Goal: Task Accomplishment & Management: Complete application form

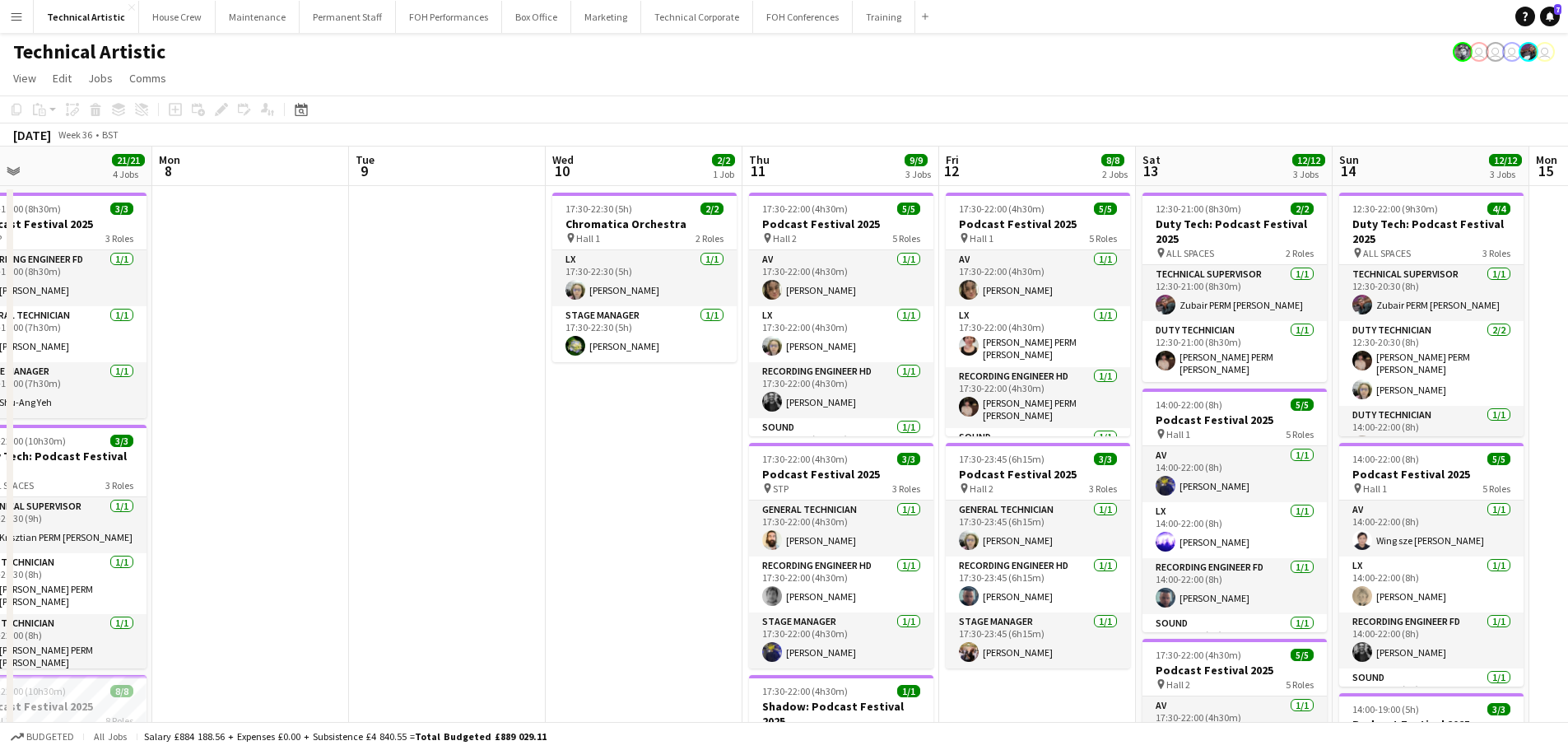
scroll to position [0, 541]
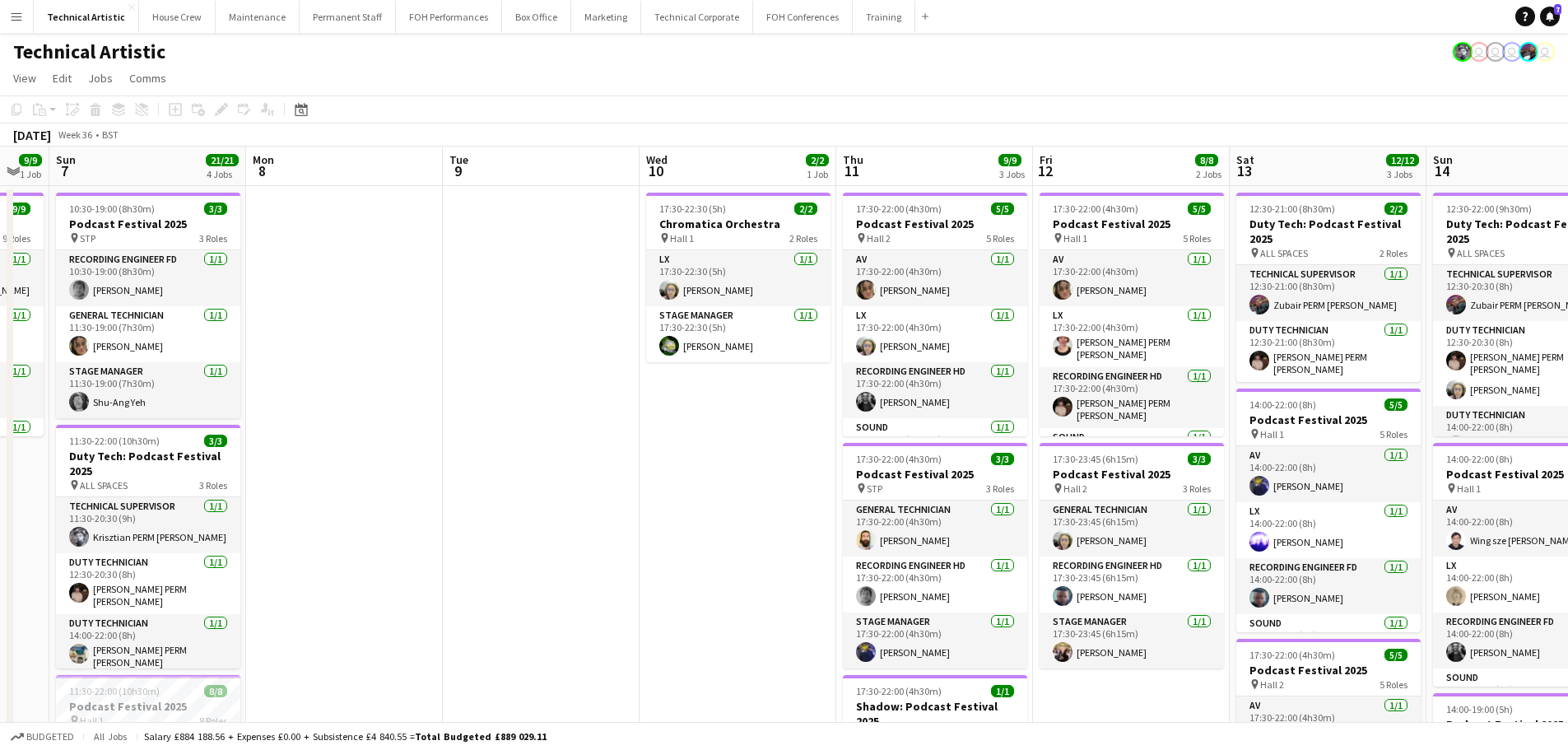
drag, startPoint x: 983, startPoint y: 321, endPoint x: 341, endPoint y: 296, distance: 642.5
click at [341, 296] on app-calendar-viewport "Thu 4 13/13 4 Jobs Fri 5 17/17 4 Jobs Sat 6 9/9 1 Job Sun 7 21/21 4 Jobs Mon 8 …" at bounding box center [784, 682] width 1568 height 1070
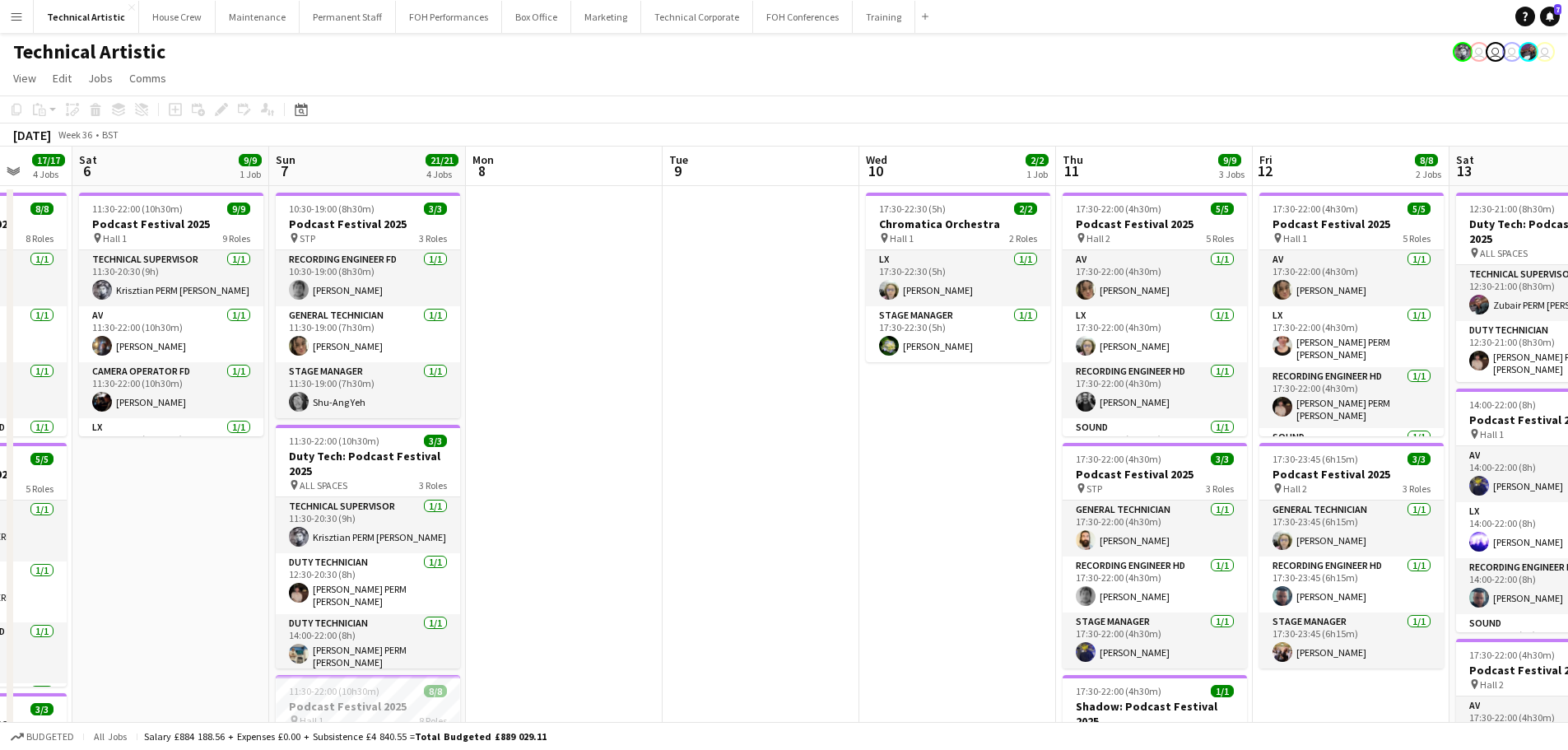
scroll to position [0, 524]
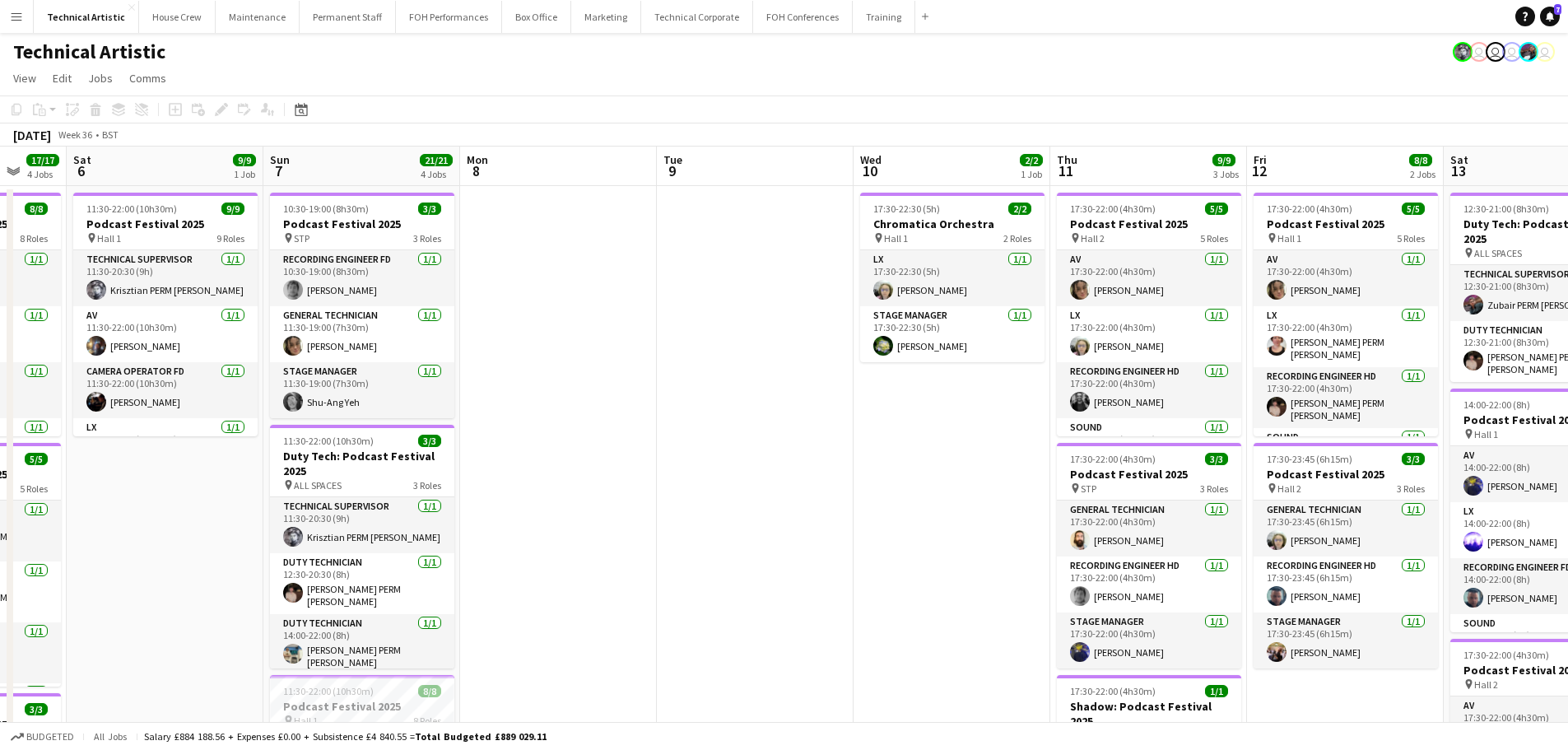
drag, startPoint x: 324, startPoint y: 394, endPoint x: 500, endPoint y: 334, distance: 185.9
click at [500, 334] on app-calendar-viewport "Wed 3 Thu 4 13/13 4 Jobs Fri 5 17/17 4 Jobs Sat 6 9/9 1 Job Sun 7 21/21 4 Jobs …" at bounding box center [784, 682] width 1568 height 1070
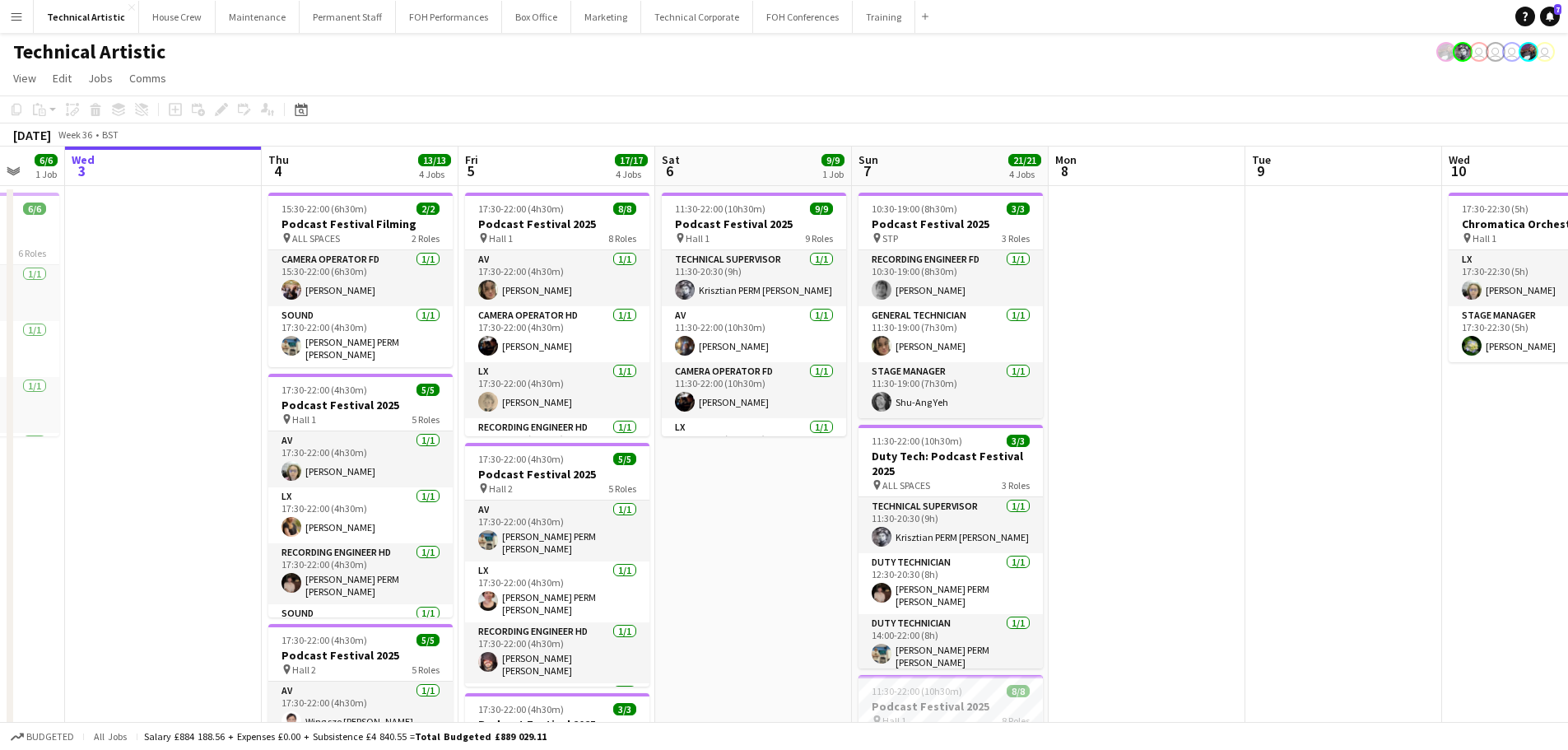
scroll to position [0, 525]
drag, startPoint x: 670, startPoint y: 270, endPoint x: 1156, endPoint y: 255, distance: 486.2
click at [1156, 255] on app-calendar-viewport "Sun 31 Mon 1 7/7 2 Jobs Tue 2 6/6 1 Job Wed 3 Thu 4 13/13 4 Jobs Fri 5 17/17 4 …" at bounding box center [784, 682] width 1568 height 1070
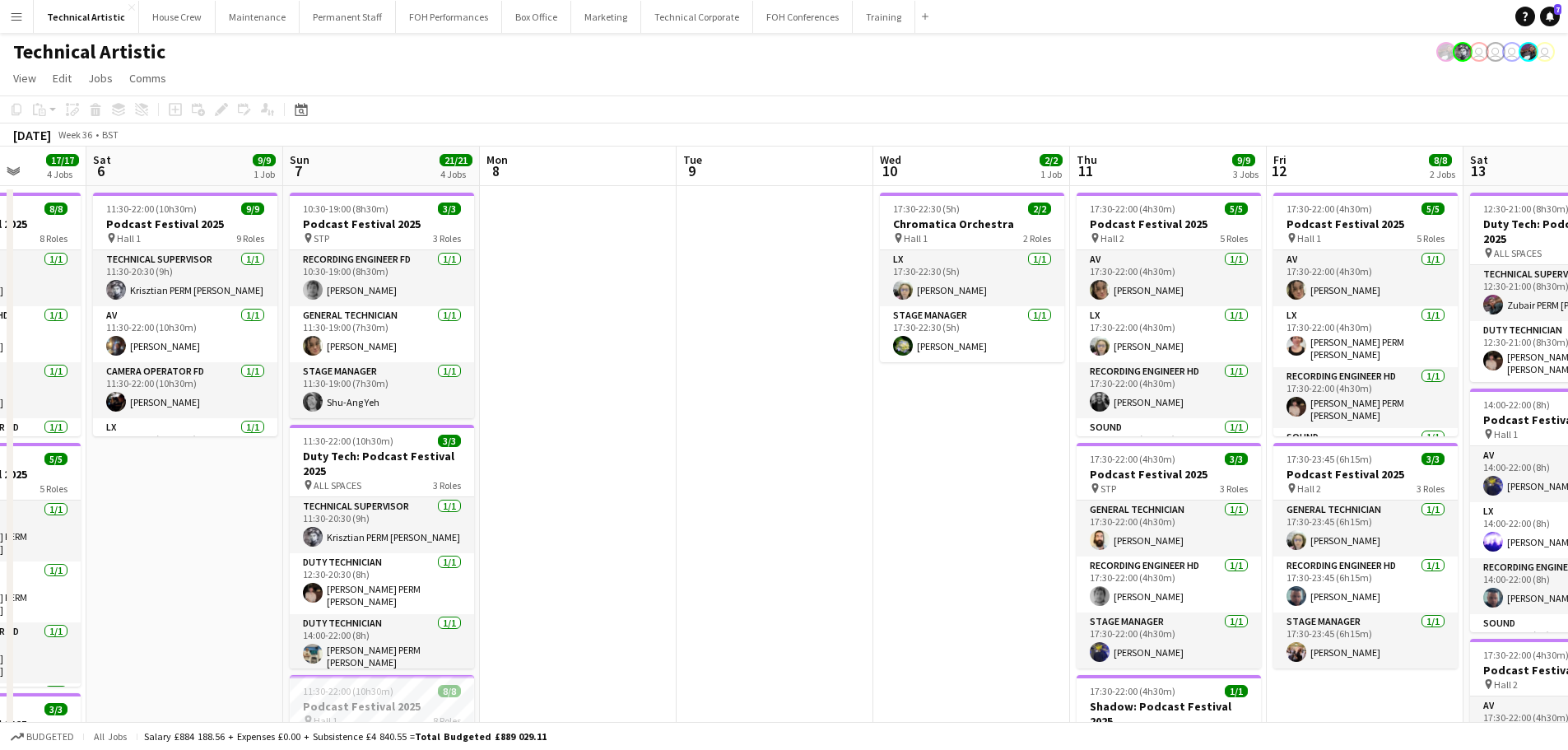
drag, startPoint x: 1287, startPoint y: 295, endPoint x: 522, endPoint y: 305, distance: 765.1
click at [522, 305] on app-calendar-viewport "Wed 3 Thu 4 13/13 4 Jobs Fri 5 17/17 4 Jobs Sat 6 9/9 1 Job Sun 7 21/21 4 Jobs …" at bounding box center [784, 682] width 1568 height 1070
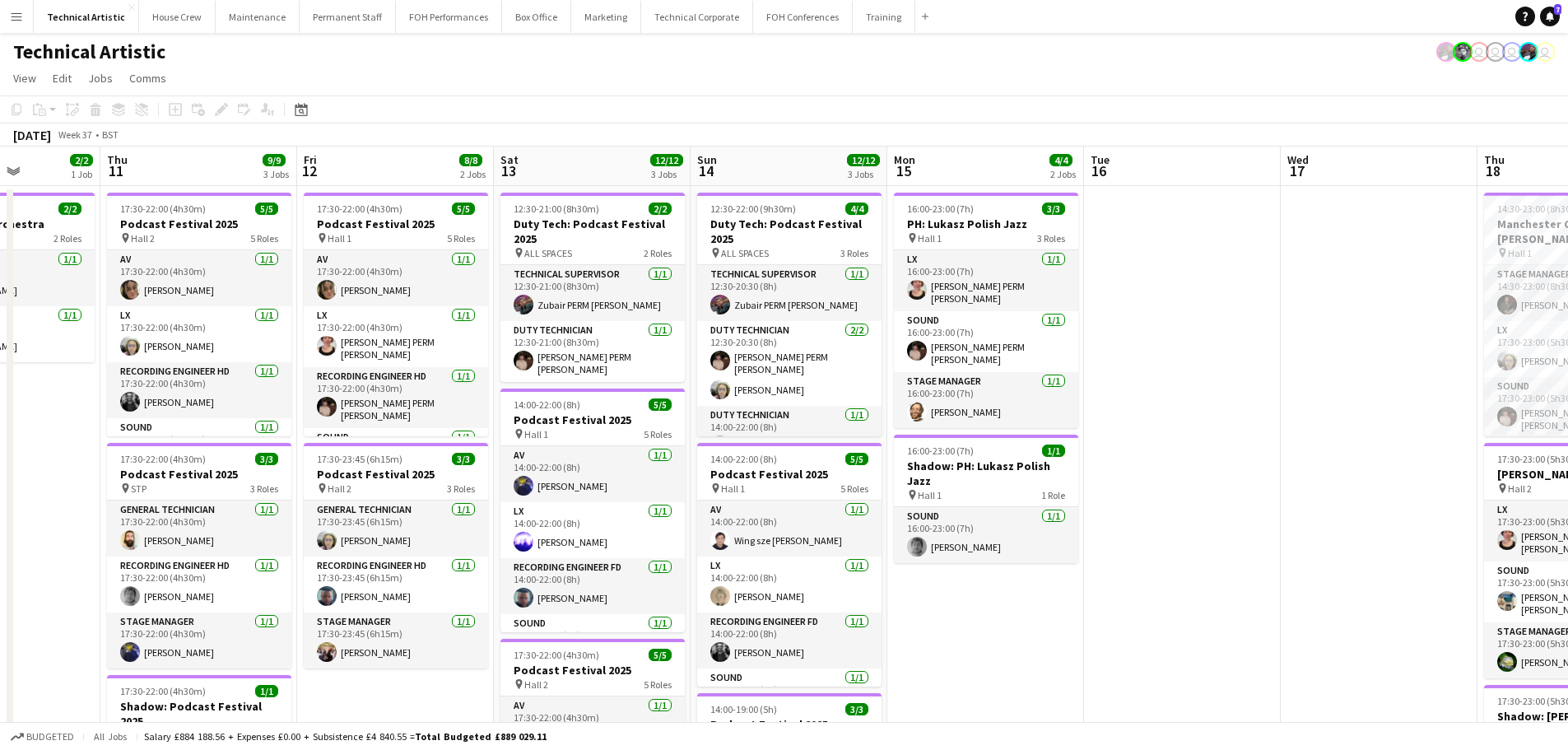
scroll to position [0, 489]
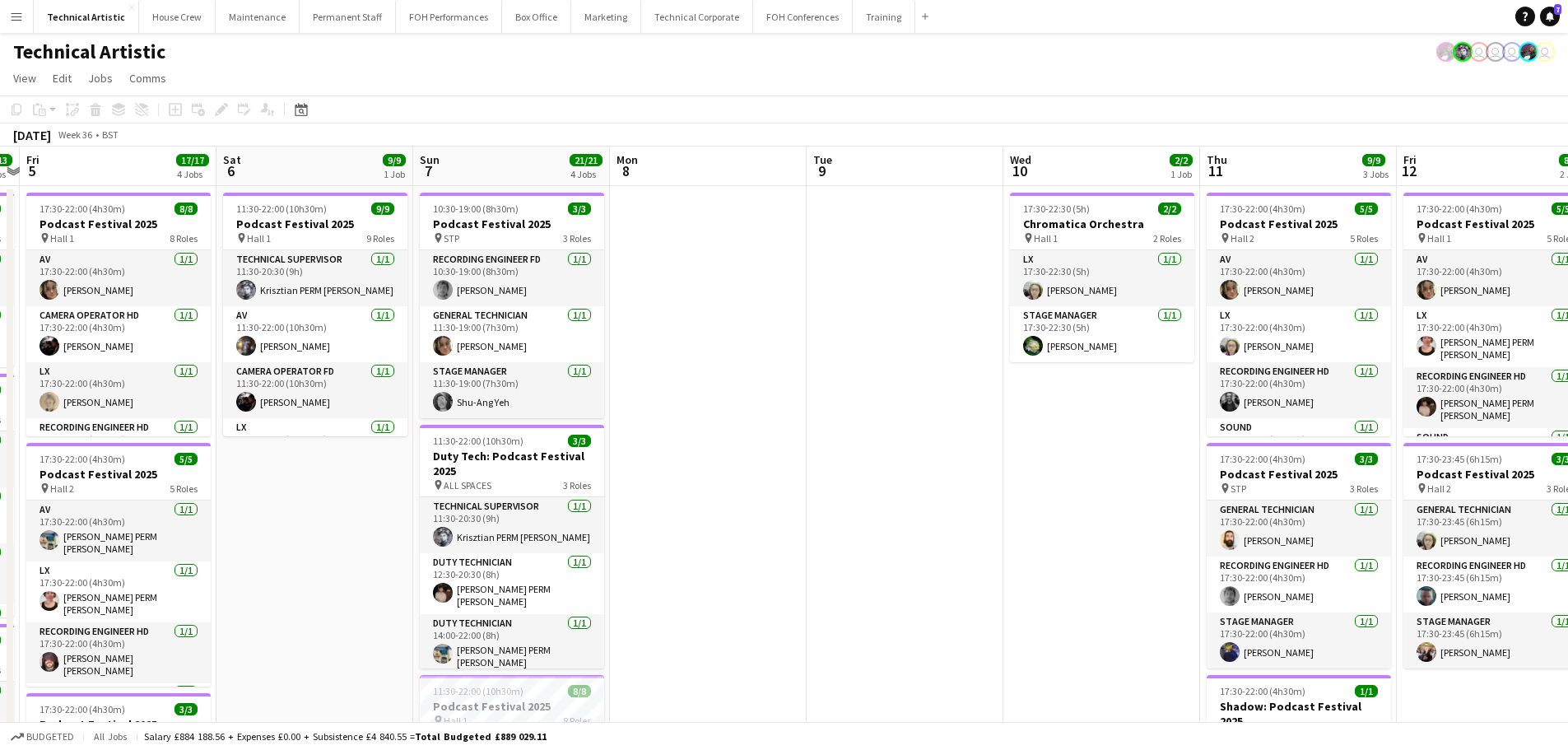
drag, startPoint x: 260, startPoint y: 518, endPoint x: 1095, endPoint y: 526, distance: 835.0
click at [1095, 526] on app-calendar-viewport "Tue 2 6/6 1 Job Wed 3 Thu 4 13/13 4 Jobs Fri 5 17/17 4 Jobs Sat 6 9/9 1 Job Sun…" at bounding box center [784, 682] width 1568 height 1070
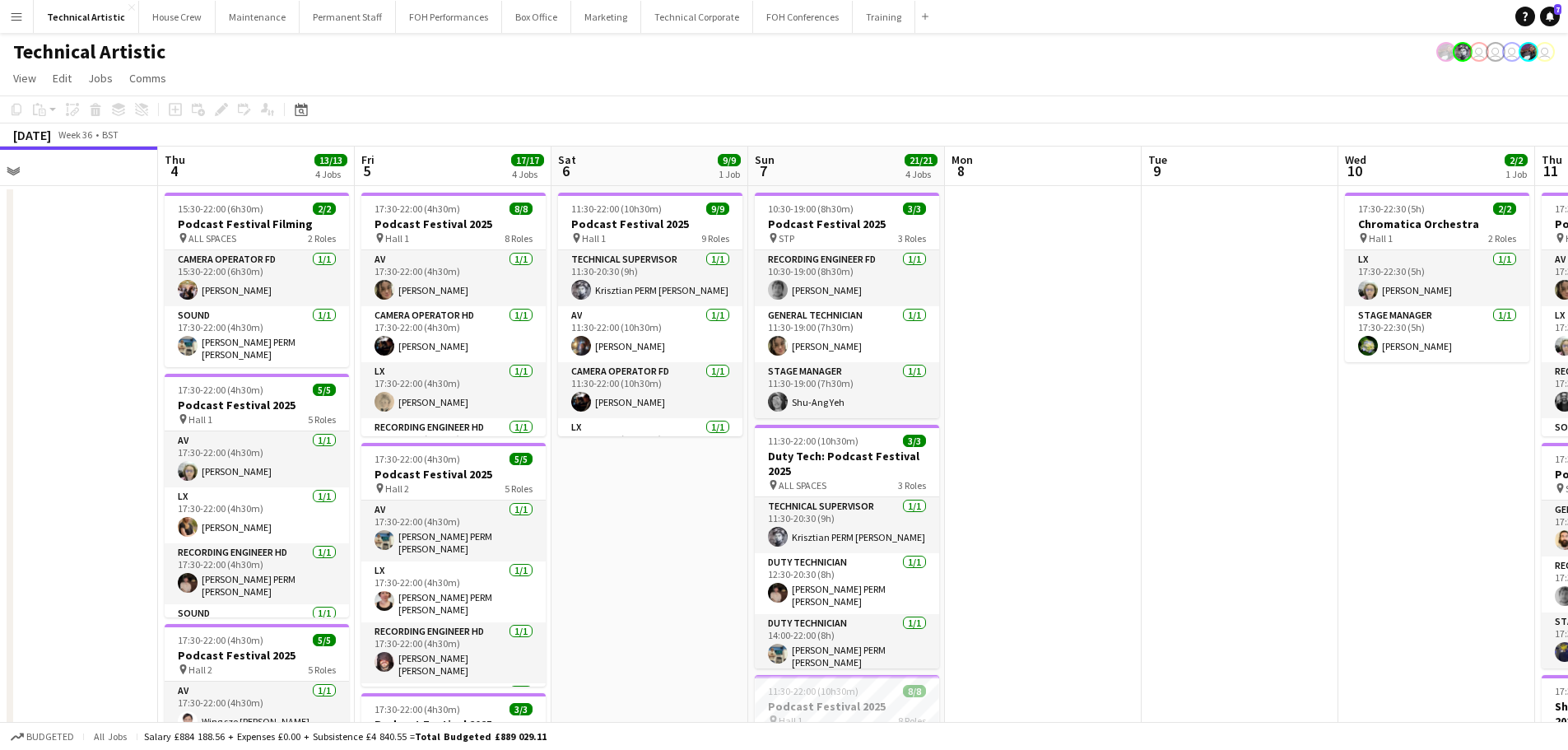
scroll to position [0, 423]
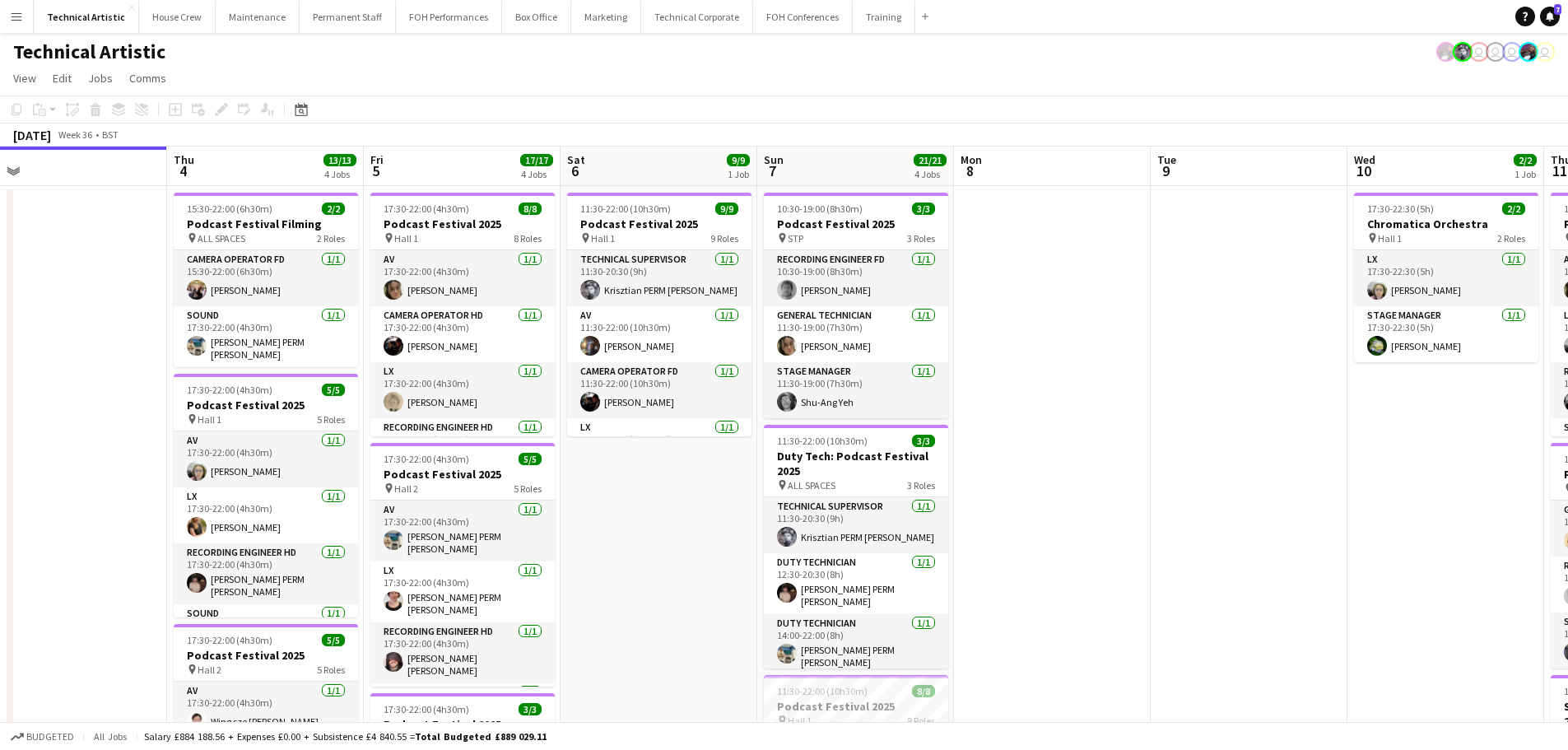
drag, startPoint x: 790, startPoint y: 513, endPoint x: 1133, endPoint y: 463, distance: 346.6
click at [1133, 463] on app-calendar-viewport "Mon 1 7/7 2 Jobs Tue 2 6/6 1 Job Wed 3 Thu 4 13/13 4 Jobs Fri 5 17/17 4 Jobs Sa…" at bounding box center [784, 682] width 1568 height 1070
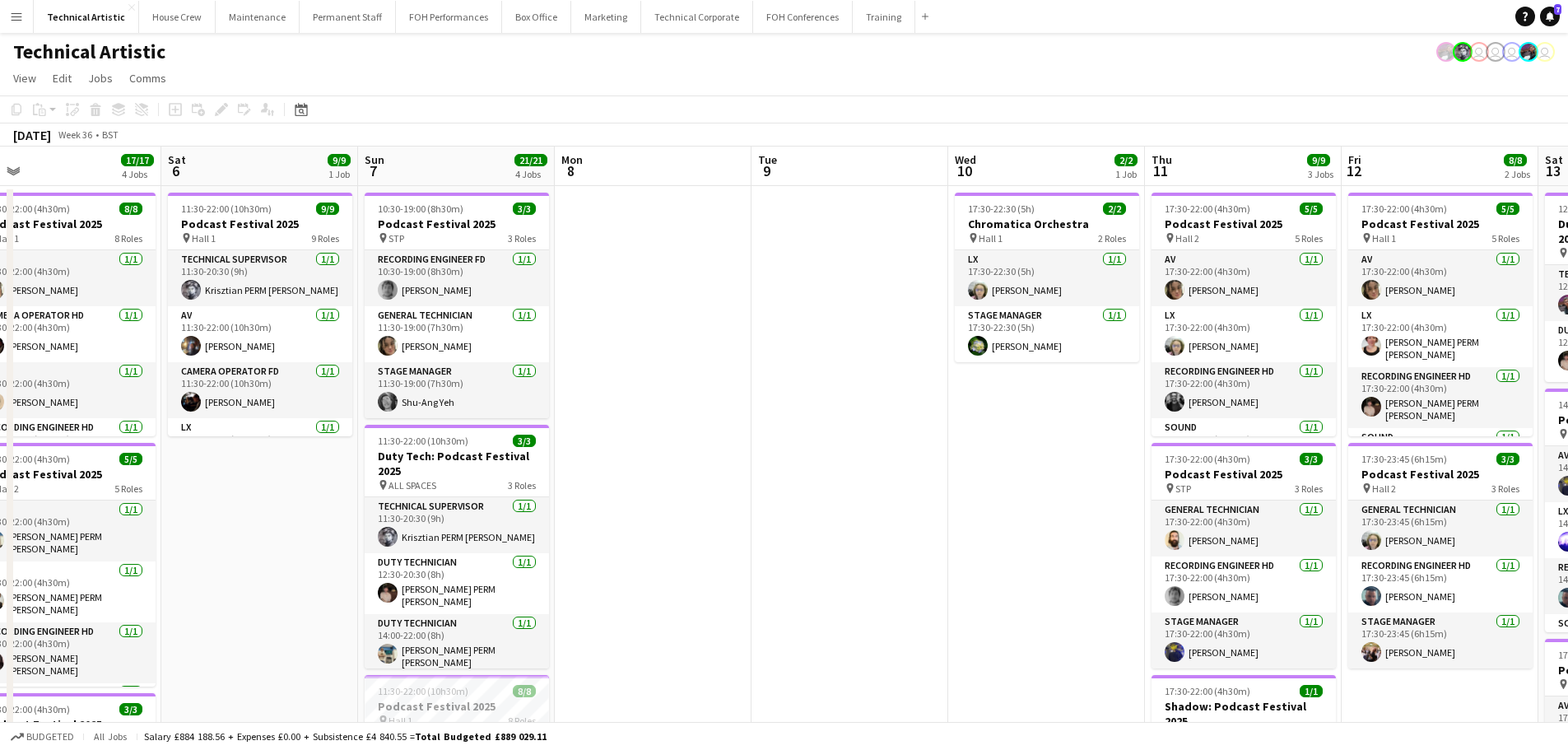
scroll to position [0, 547]
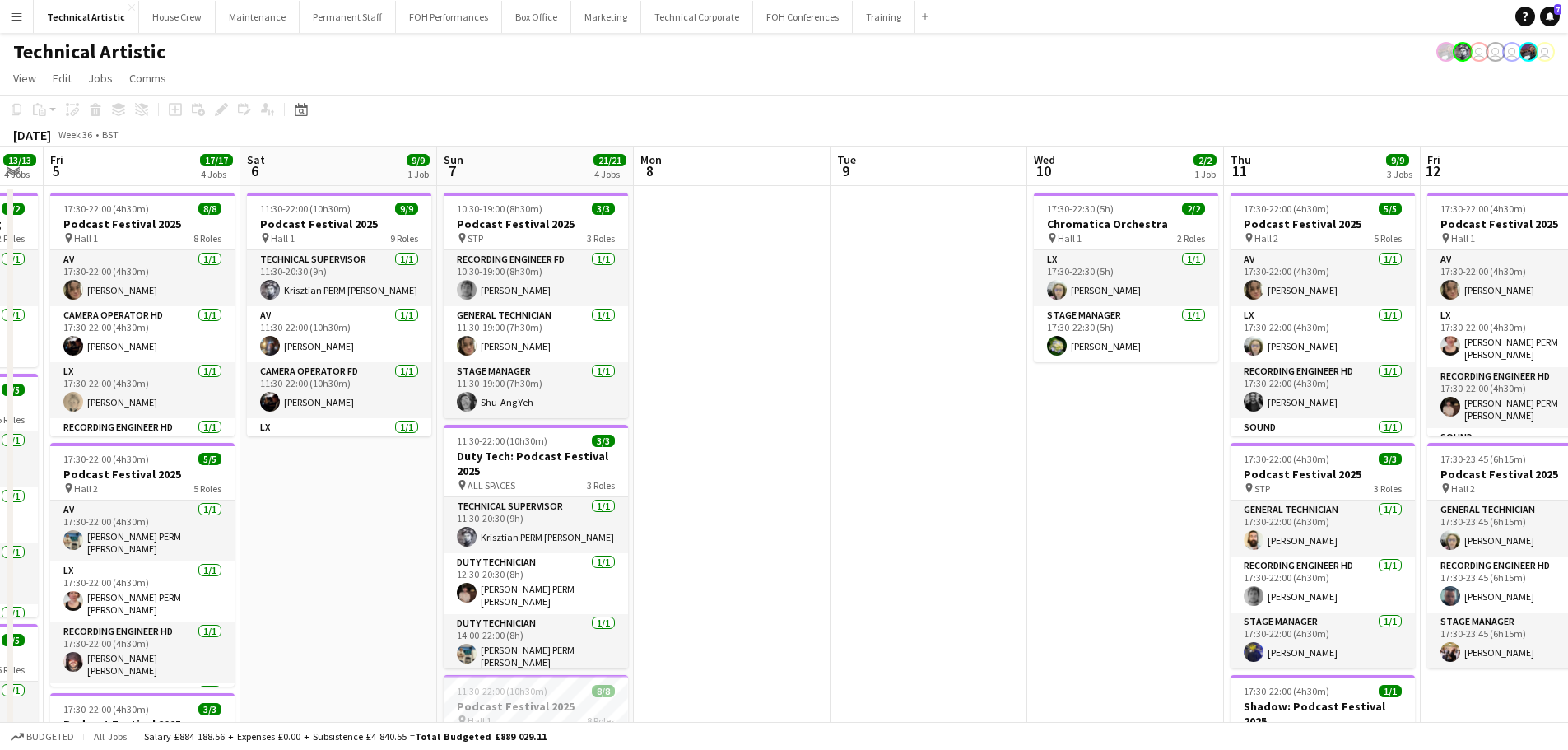
drag, startPoint x: 1161, startPoint y: 298, endPoint x: 840, endPoint y: 302, distance: 321.0
click at [840, 302] on app-calendar-viewport "Tue 2 6/6 1 Job Wed 3 Thu 4 13/13 4 Jobs Fri 5 17/17 4 Jobs Sat 6 9/9 1 Job Sun…" at bounding box center [784, 682] width 1568 height 1070
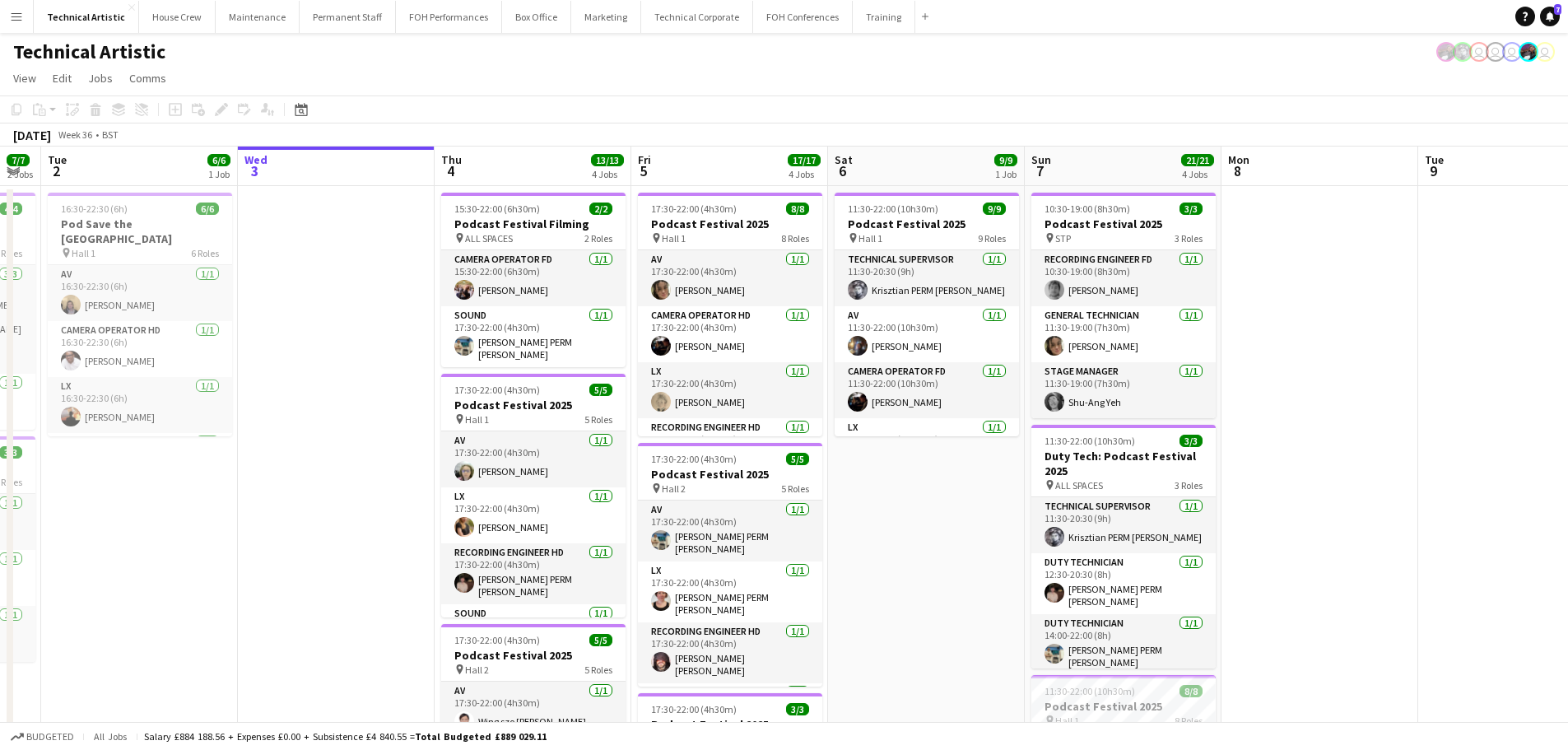
scroll to position [0, 351]
drag, startPoint x: 851, startPoint y: 236, endPoint x: 1419, endPoint y: 236, distance: 568.0
click at [1419, 236] on app-calendar-viewport "Sun 31 Mon 1 7/7 2 Jobs Tue 2 6/6 1 Job Wed 3 Thu 4 13/13 4 Jobs Fri 5 17/17 4 …" at bounding box center [784, 682] width 1568 height 1070
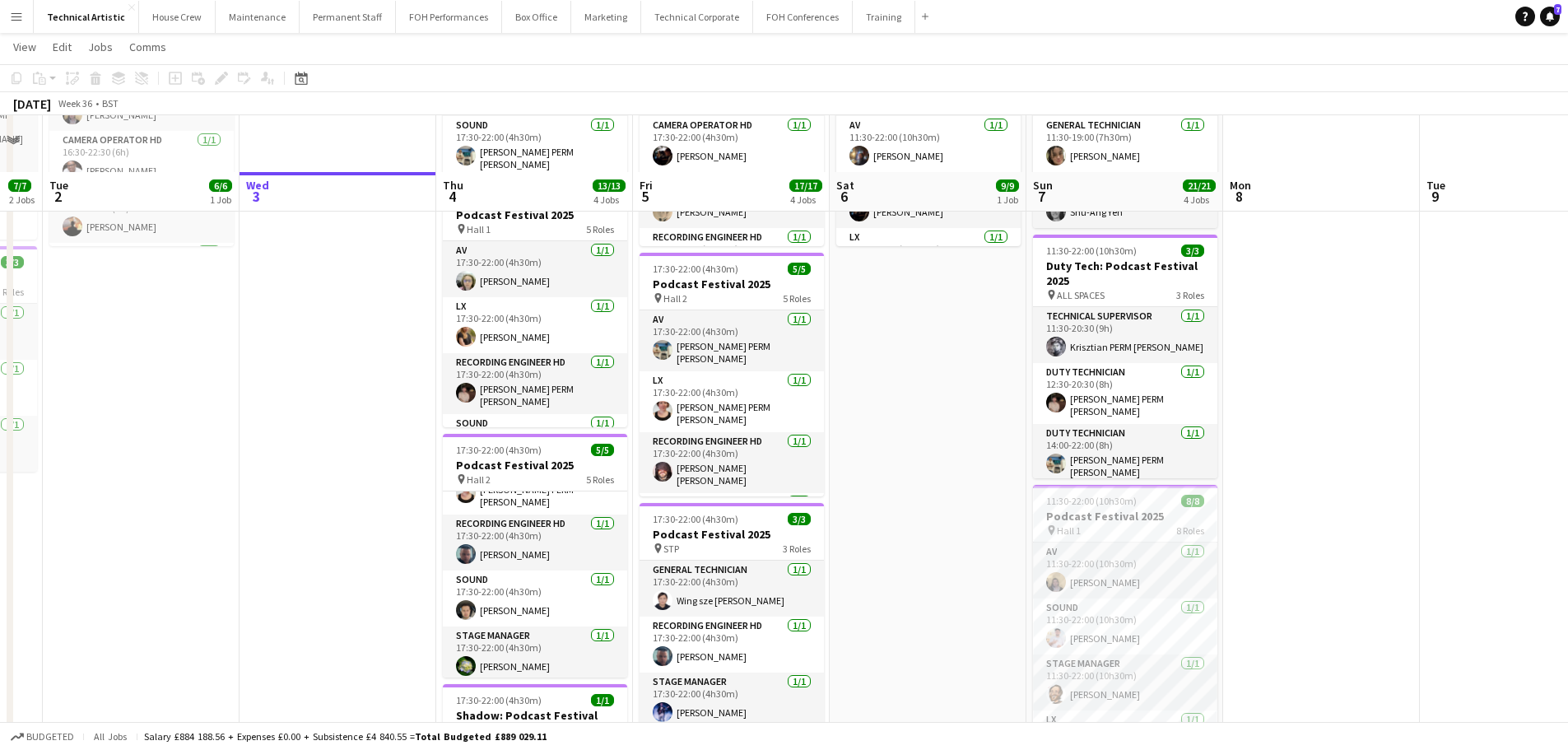
scroll to position [163, 0]
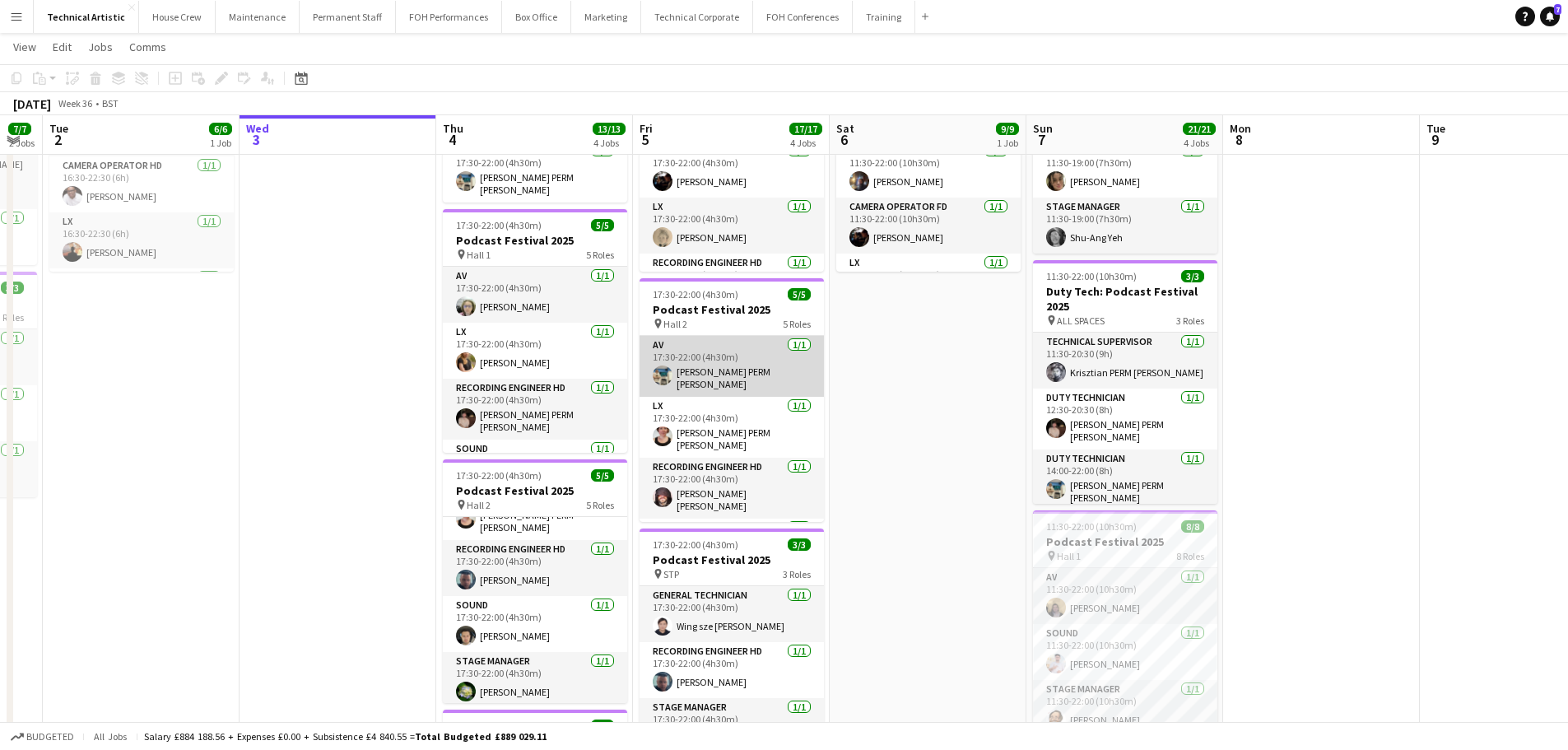
click at [696, 378] on app-card-role "AV [DATE] 17:30-22:00 (4h30m) [PERSON_NAME] PERM [PERSON_NAME]" at bounding box center [731, 367] width 185 height 61
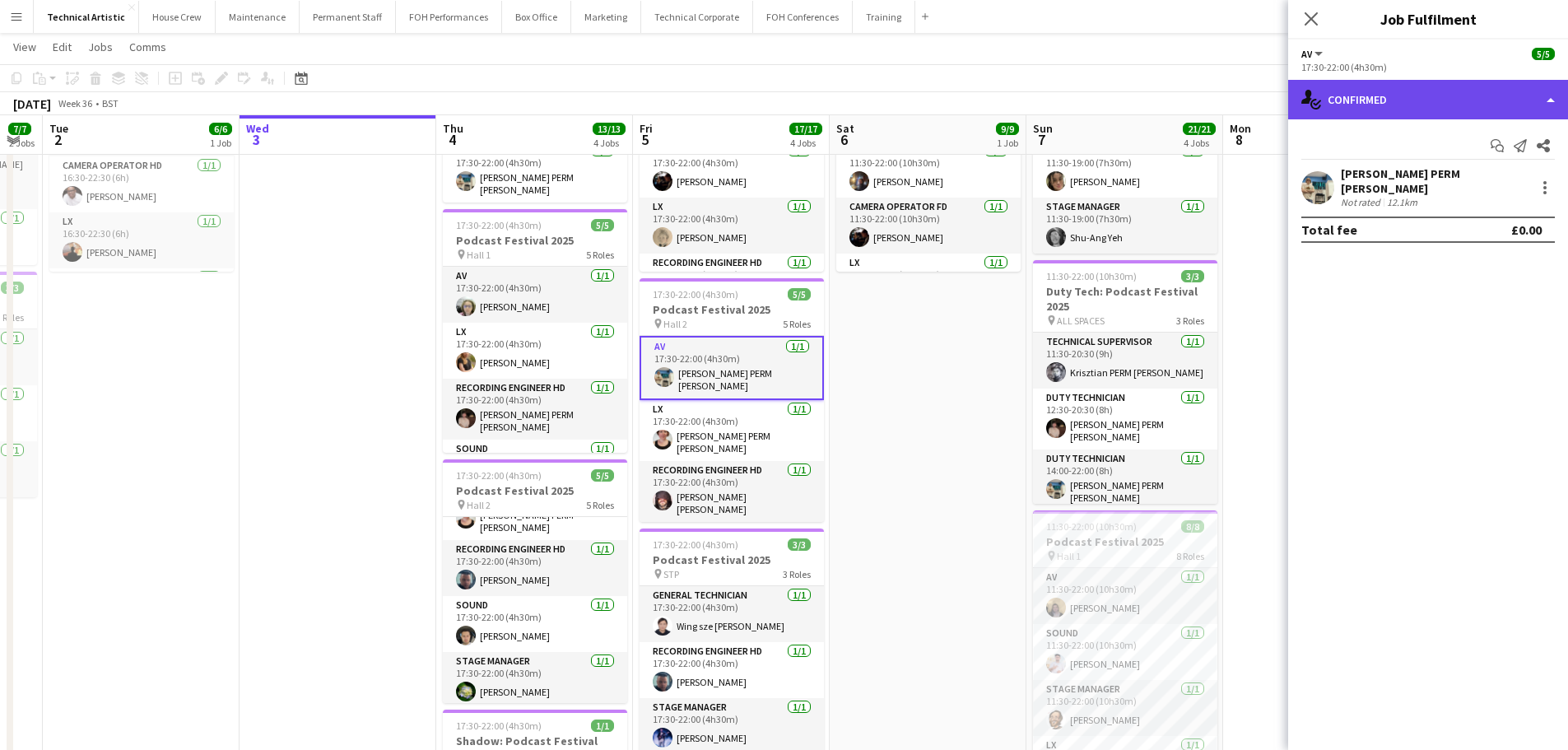
click at [1407, 96] on div "single-neutral-actions-check-2 Confirmed" at bounding box center [1428, 99] width 280 height 40
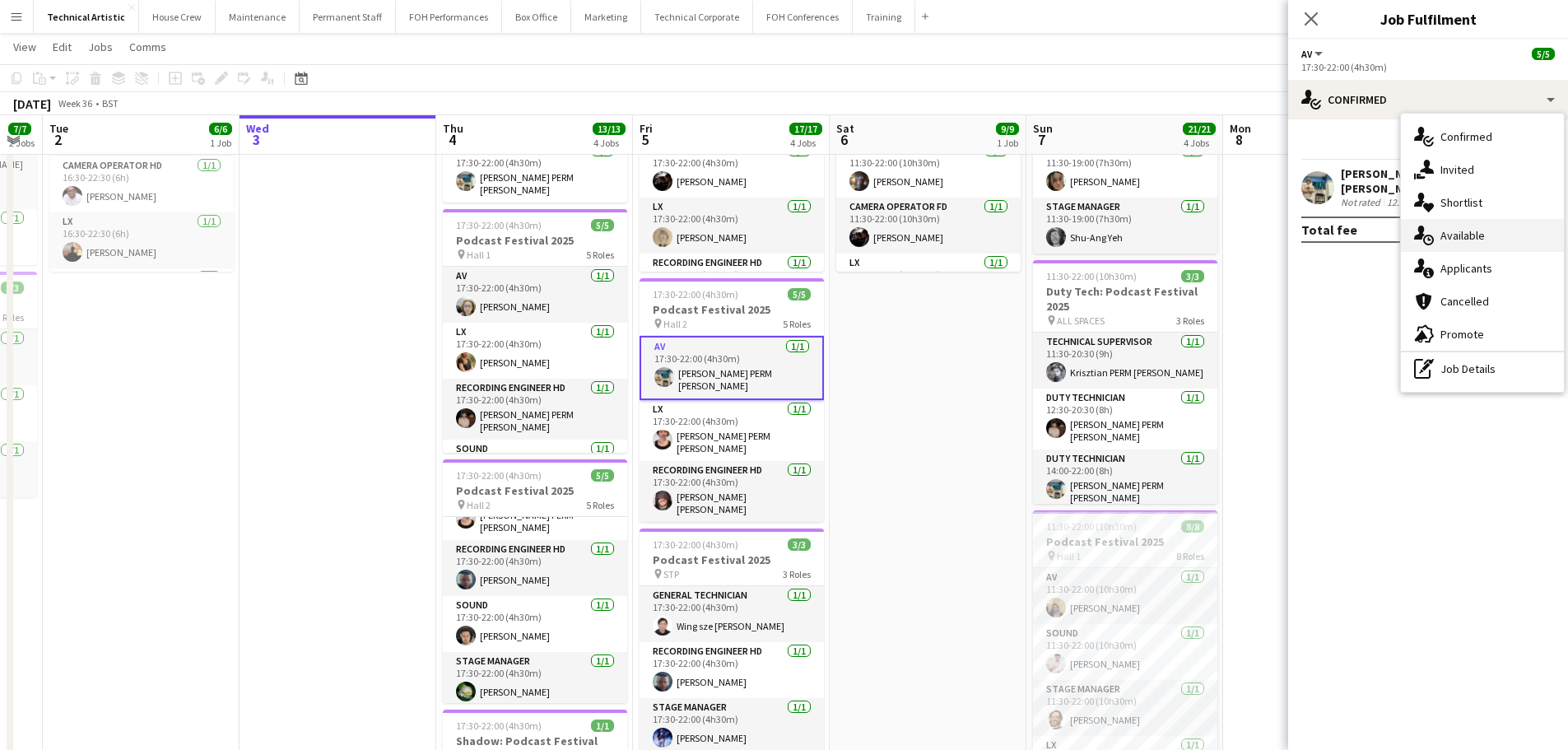
click at [1484, 230] on span "Available" at bounding box center [1463, 236] width 44 height 15
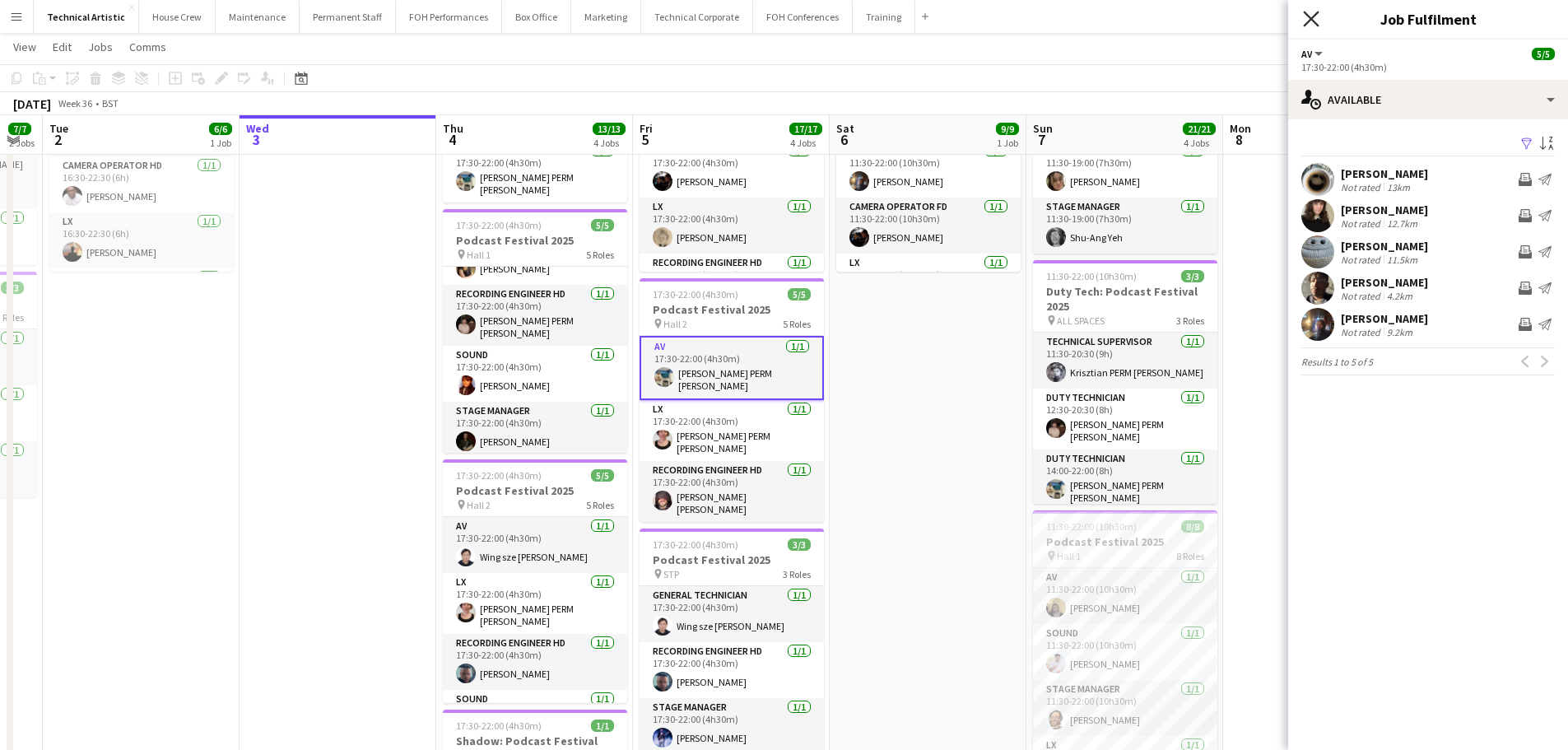
click at [1316, 19] on icon "Close pop-in" at bounding box center [1310, 18] width 16 height 16
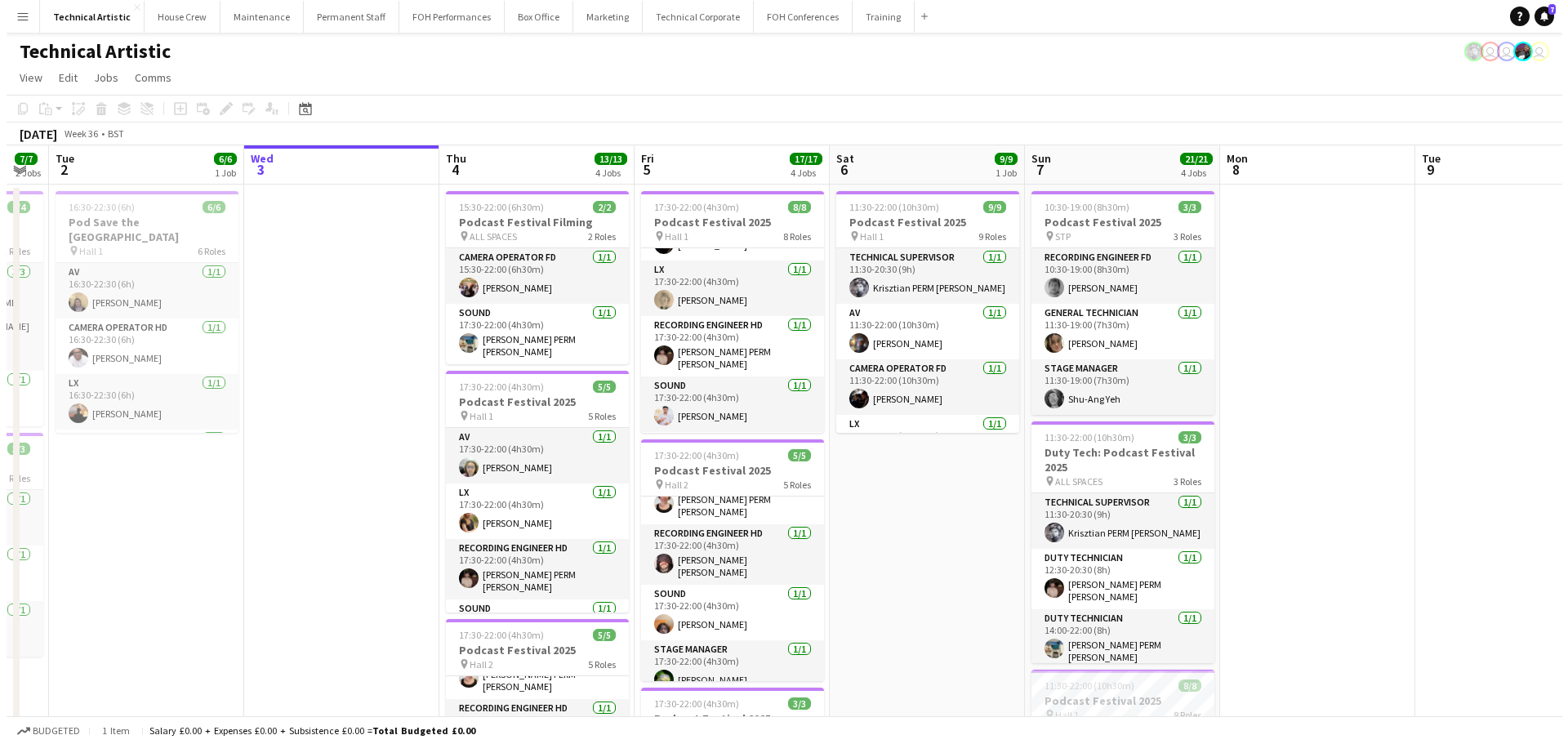
scroll to position [0, 0]
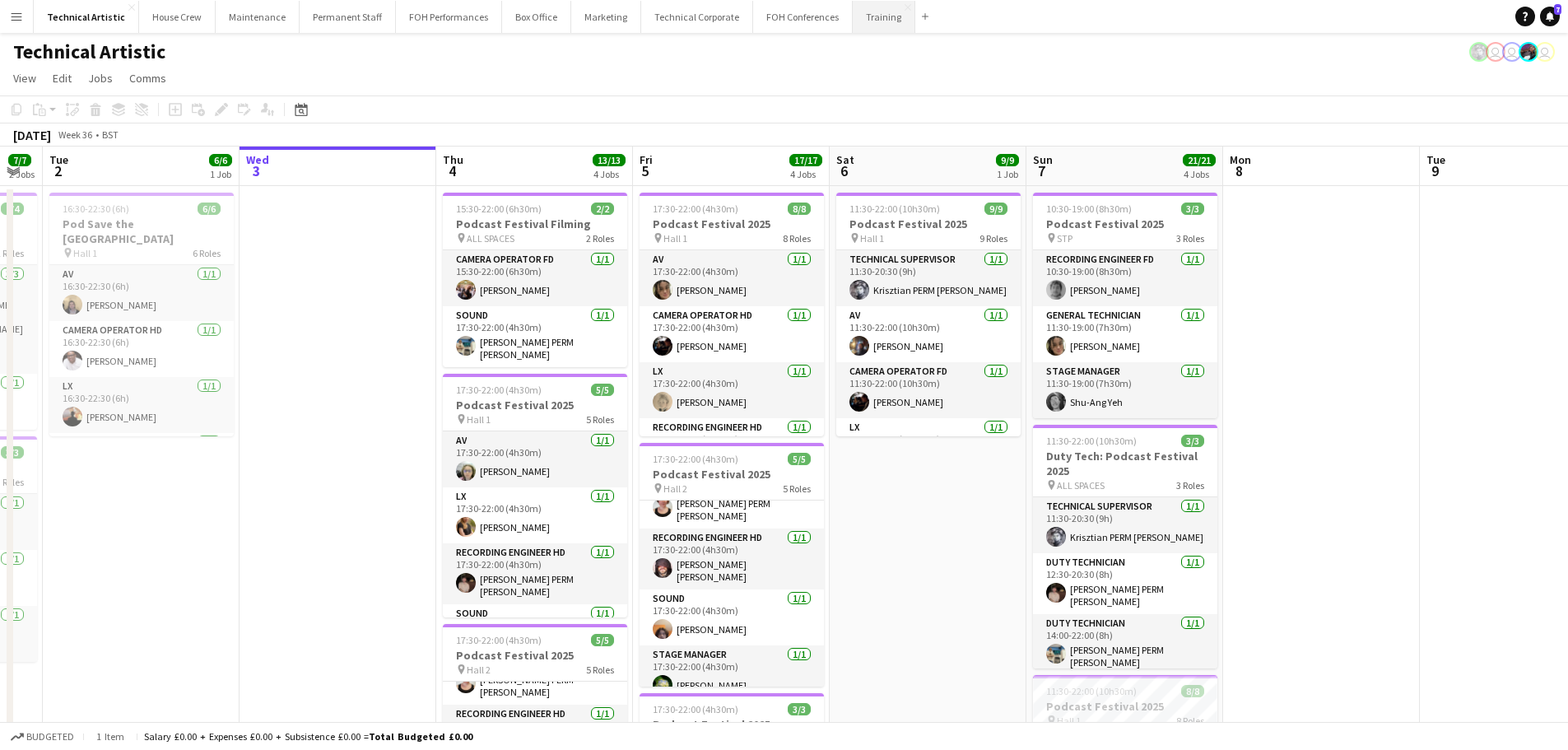
click at [853, 18] on button "Training Close" at bounding box center [884, 17] width 63 height 32
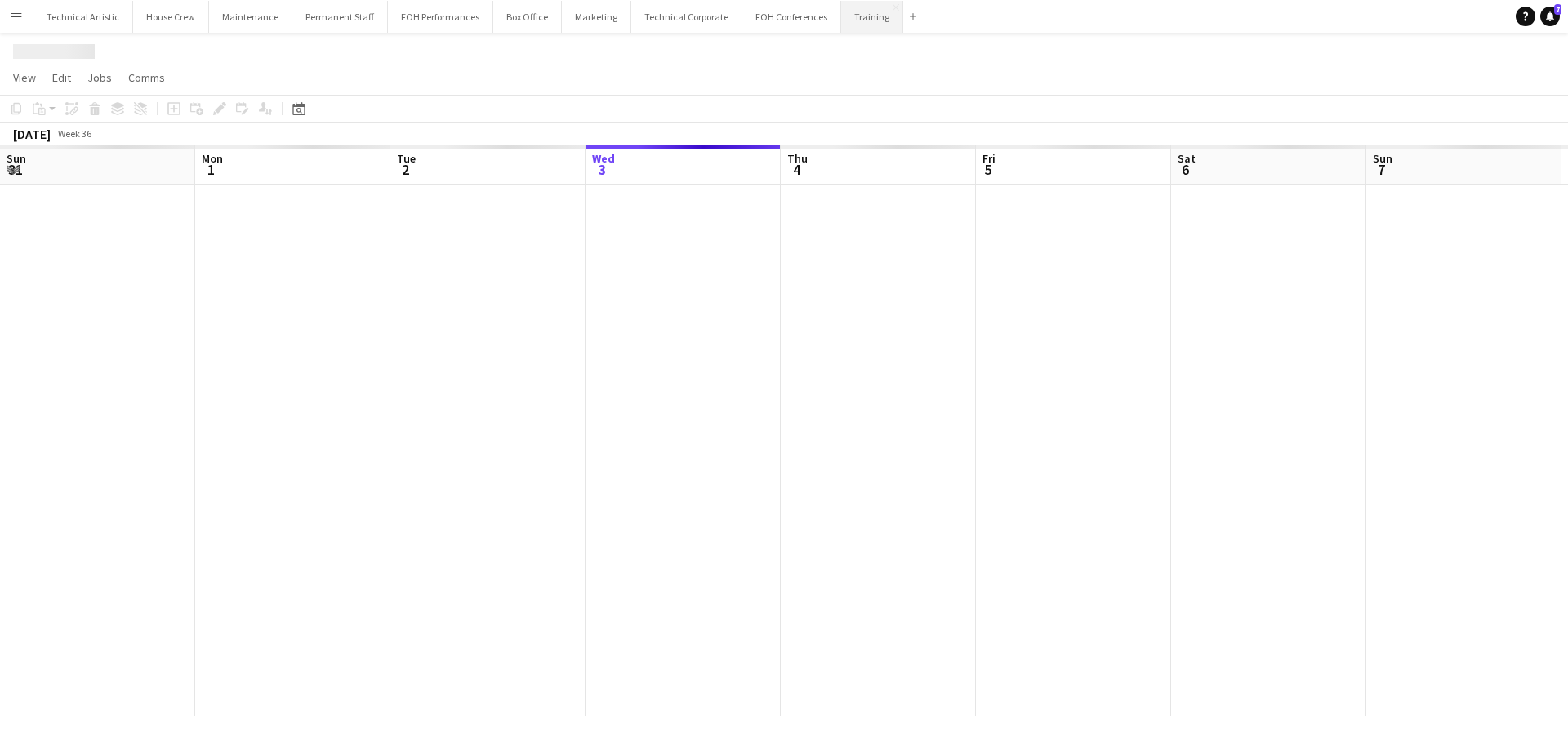
scroll to position [0, 390]
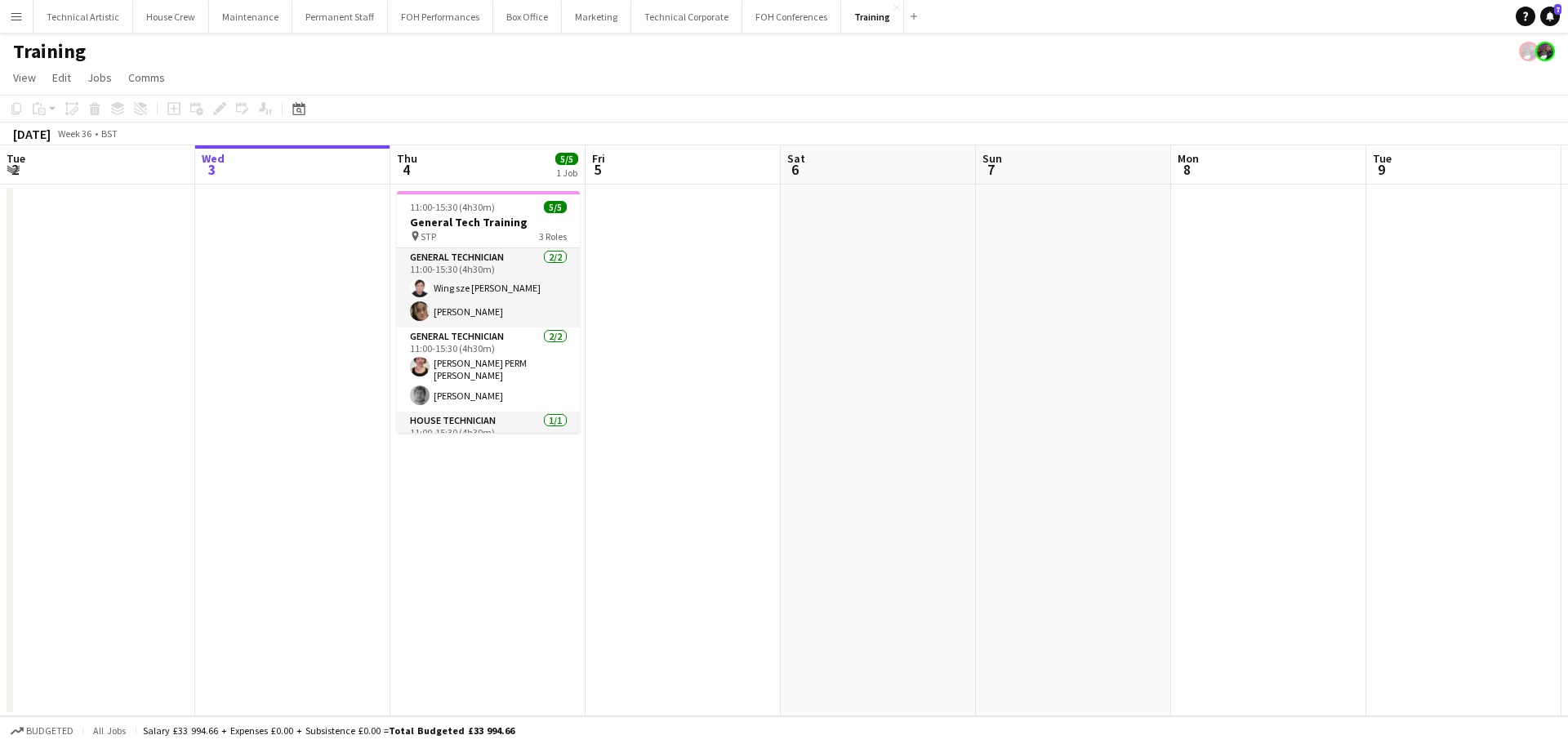
click at [725, 268] on app-date-cell at bounding box center [683, 450] width 195 height 531
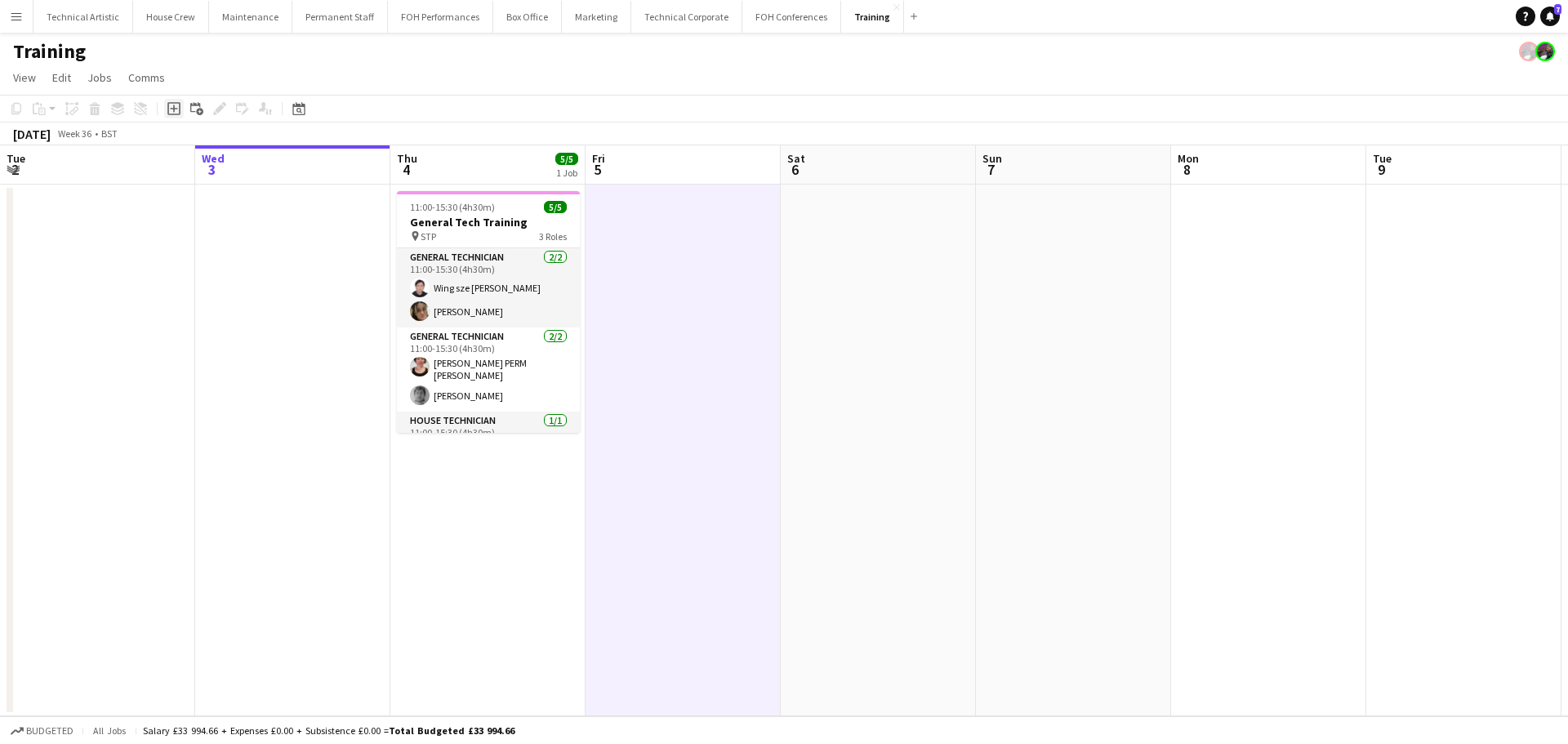
click at [172, 115] on icon at bounding box center [174, 108] width 13 height 13
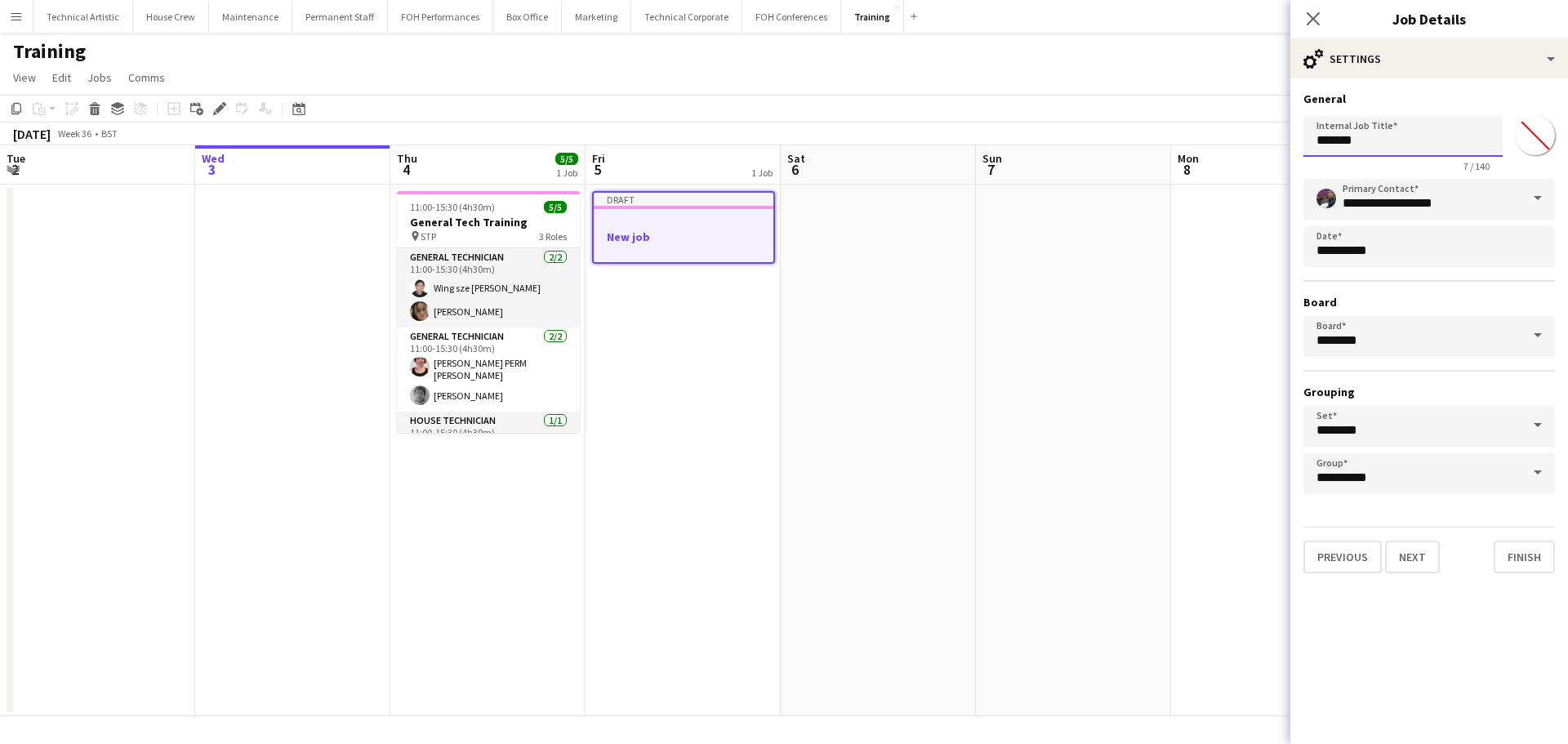
drag, startPoint x: 1418, startPoint y: 154, endPoint x: 797, endPoint y: 122, distance: 621.8
click at [799, 122] on body "Menu Boards Boards Boards All jobs Status Workforce Workforce My Workforce Recr…" at bounding box center [784, 372] width 1568 height 744
type input "**********"
click at [1401, 544] on button "Next" at bounding box center [1412, 557] width 55 height 33
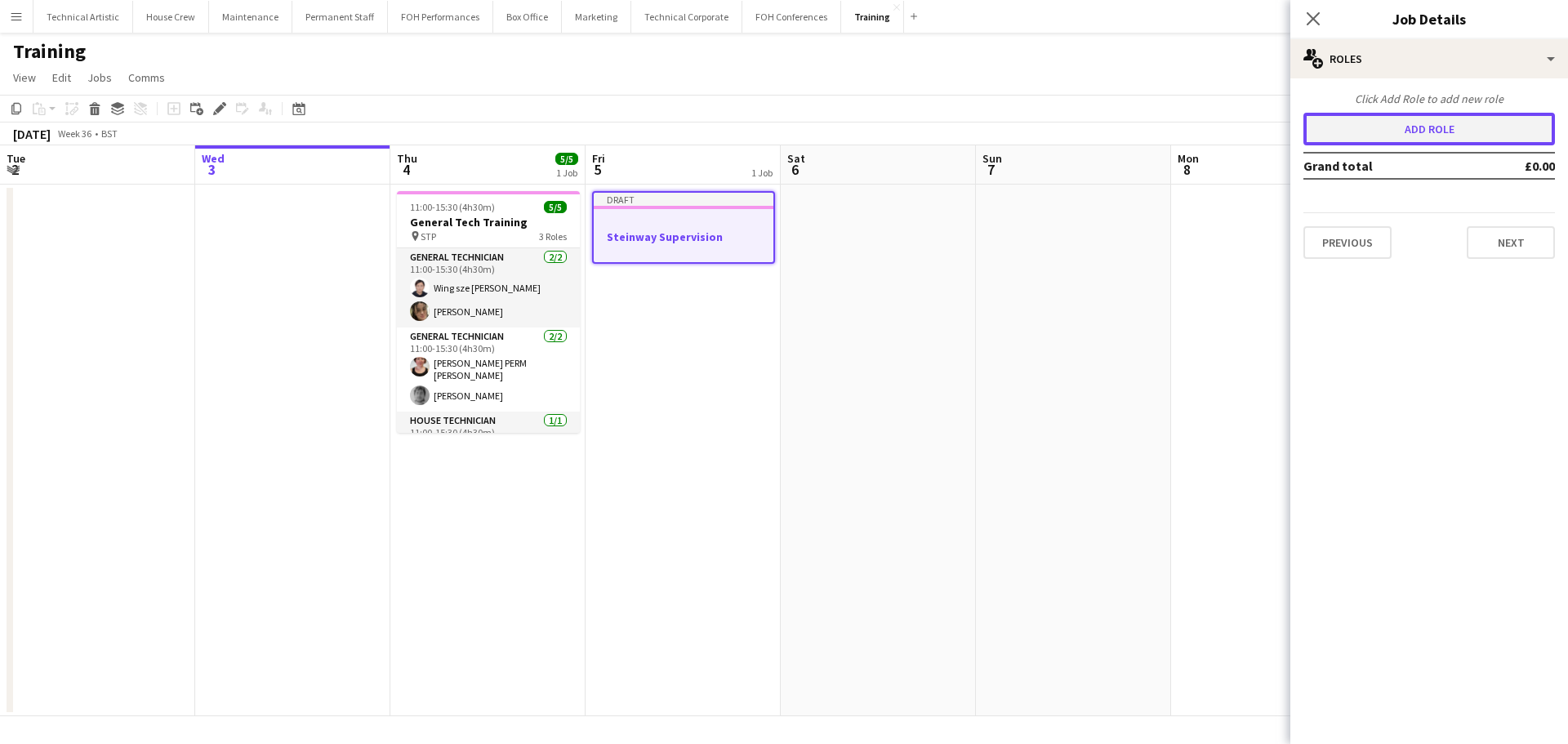
click at [1409, 113] on button "Add role" at bounding box center [1429, 129] width 251 height 33
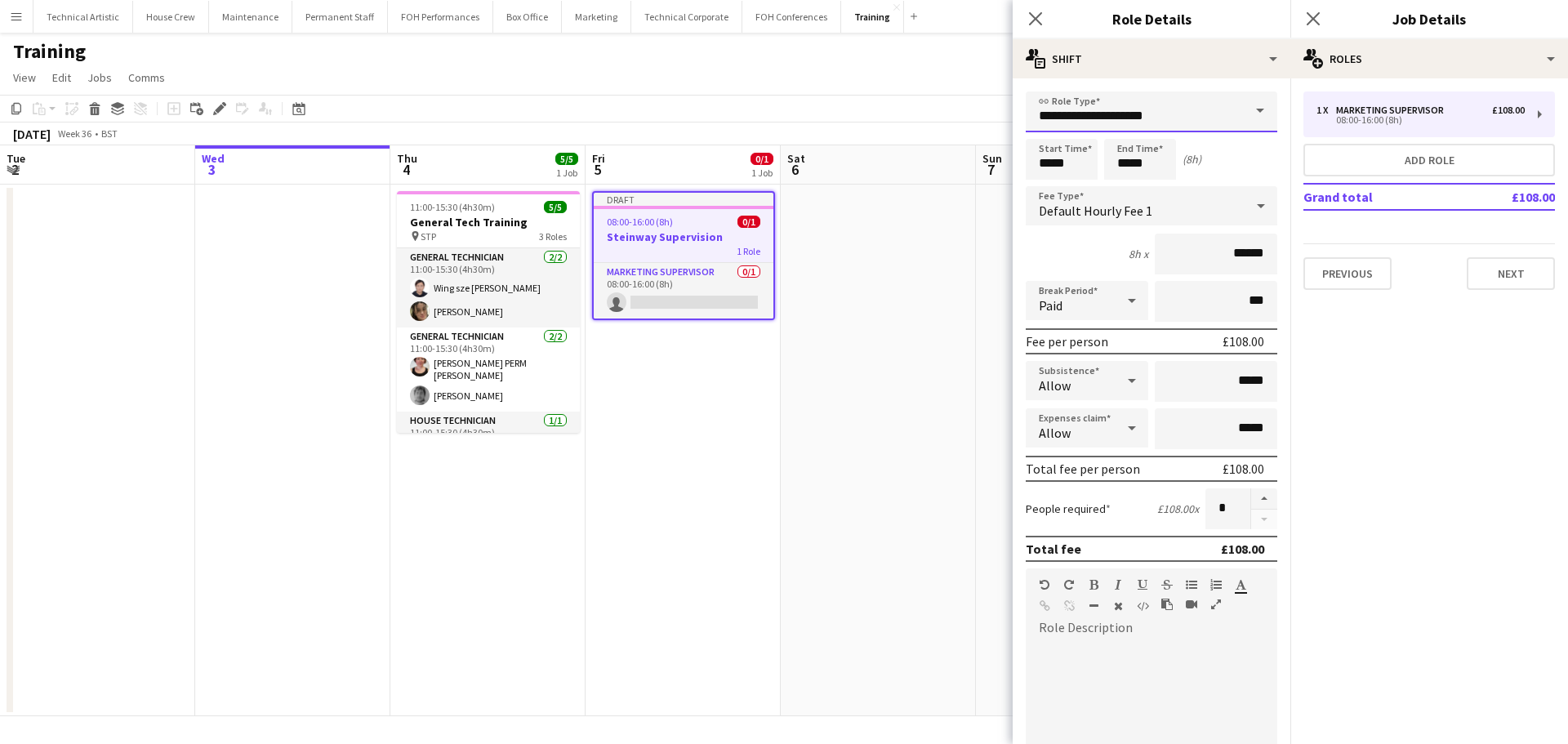
drag, startPoint x: 1183, startPoint y: 110, endPoint x: 828, endPoint y: 118, distance: 355.1
click at [830, 118] on body "Menu Boards Boards Boards All jobs Status Workforce Workforce My Workforce Recr…" at bounding box center [784, 372] width 1568 height 744
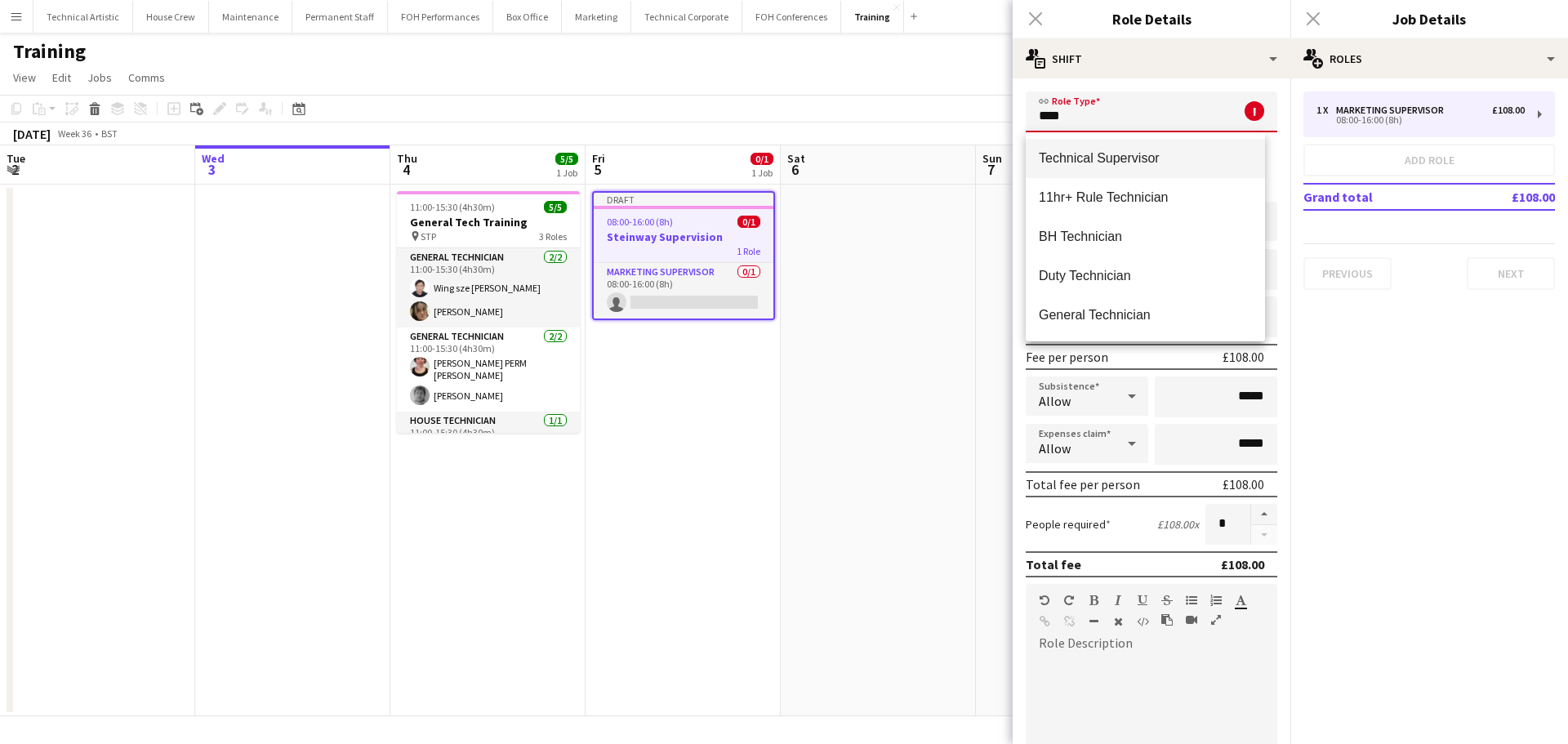
click at [1177, 159] on span "Technical Supervisor" at bounding box center [1146, 158] width 214 height 16
type input "**********"
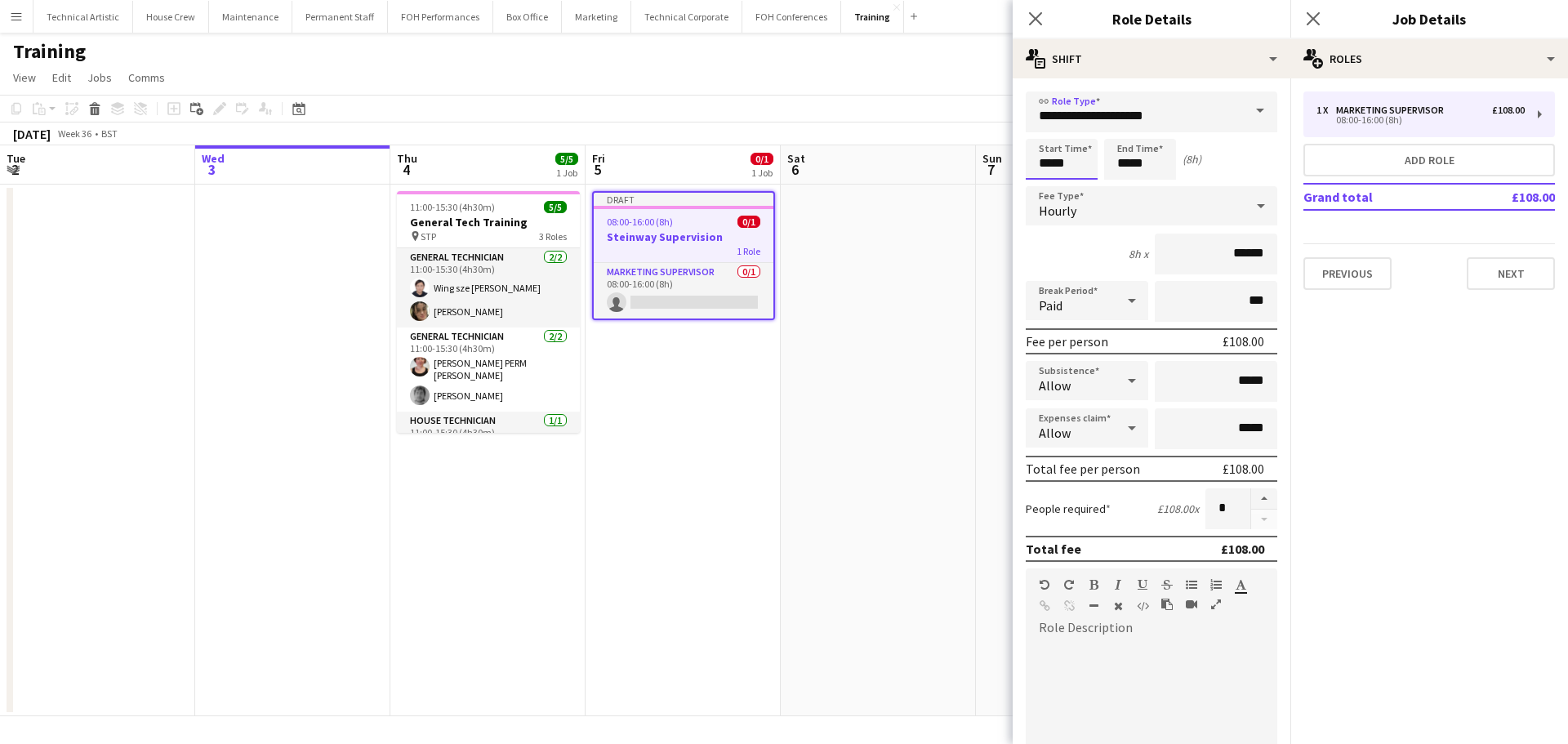
drag, startPoint x: 926, startPoint y: 170, endPoint x: 877, endPoint y: 170, distance: 49.0
click at [879, 170] on body "Menu Boards Boards Boards All jobs Status Workforce Workforce My Workforce Recr…" at bounding box center [784, 372] width 1568 height 744
click at [1151, 170] on input "*****" at bounding box center [1140, 159] width 71 height 41
drag, startPoint x: 1159, startPoint y: 169, endPoint x: 875, endPoint y: 169, distance: 284.0
click at [875, 169] on body "Menu Boards Boards Boards All jobs Status Workforce Workforce My Workforce Recr…" at bounding box center [784, 372] width 1568 height 744
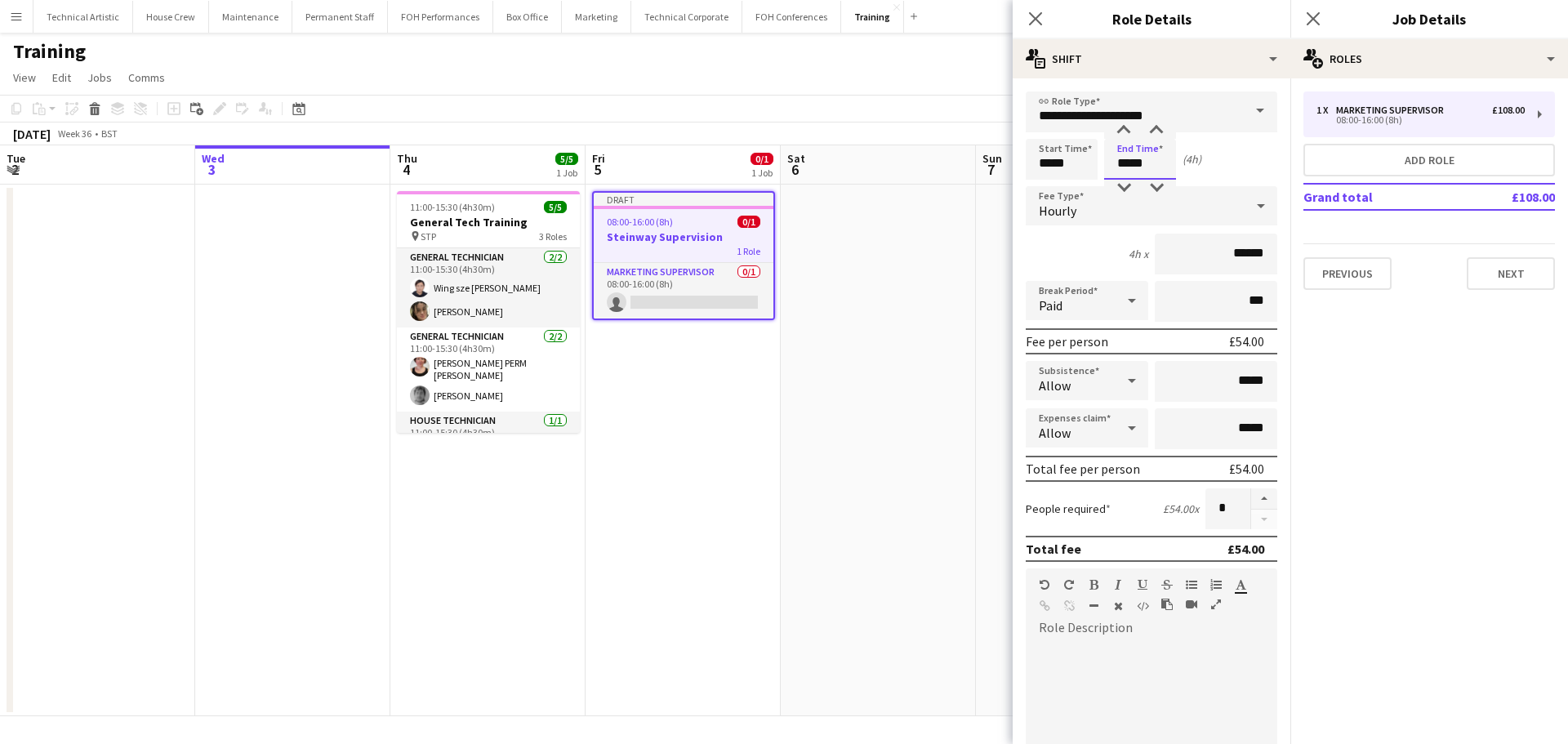
type input "*****"
click at [1172, 213] on div "Hourly" at bounding box center [1135, 205] width 219 height 39
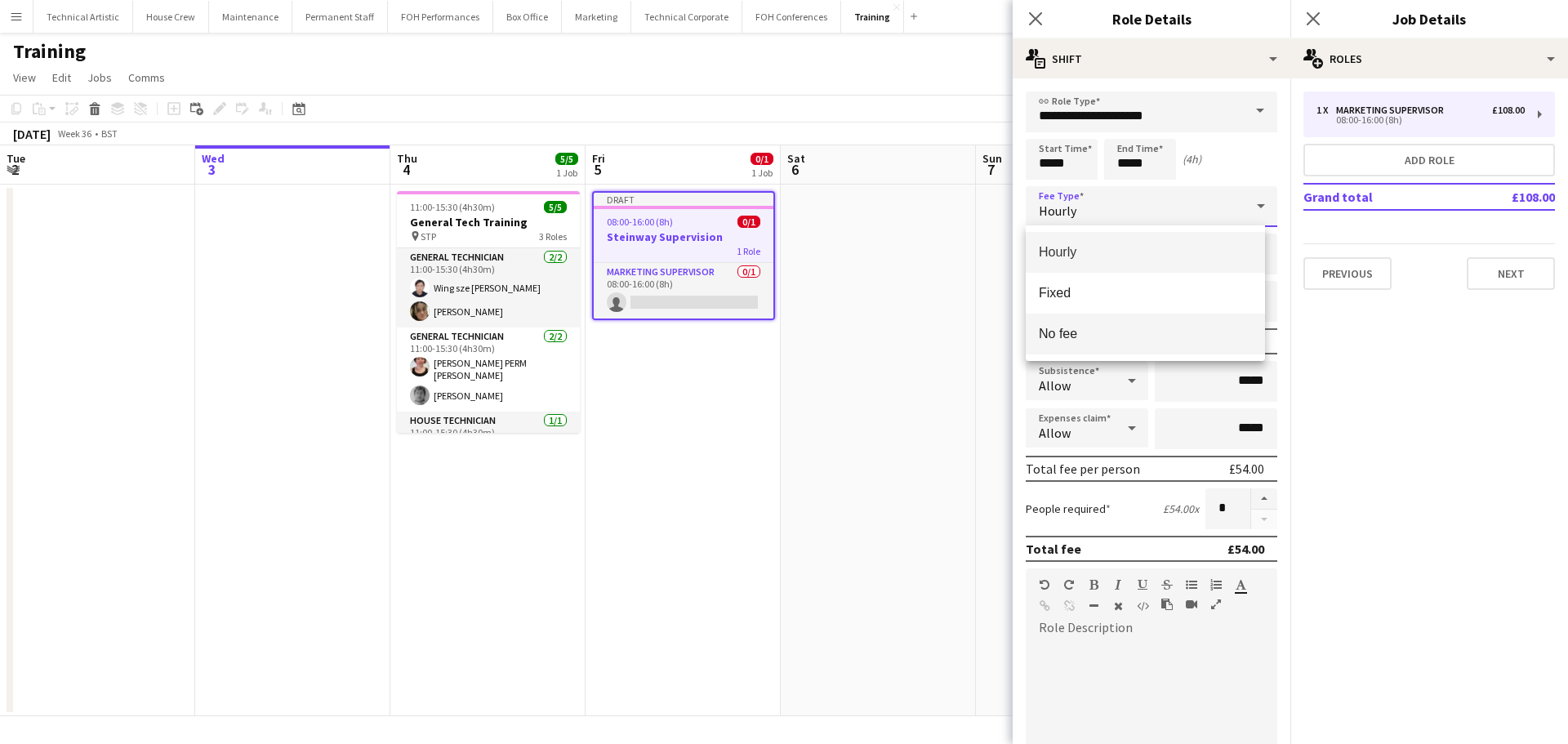
click at [1116, 321] on mat-option "No fee" at bounding box center [1145, 334] width 239 height 41
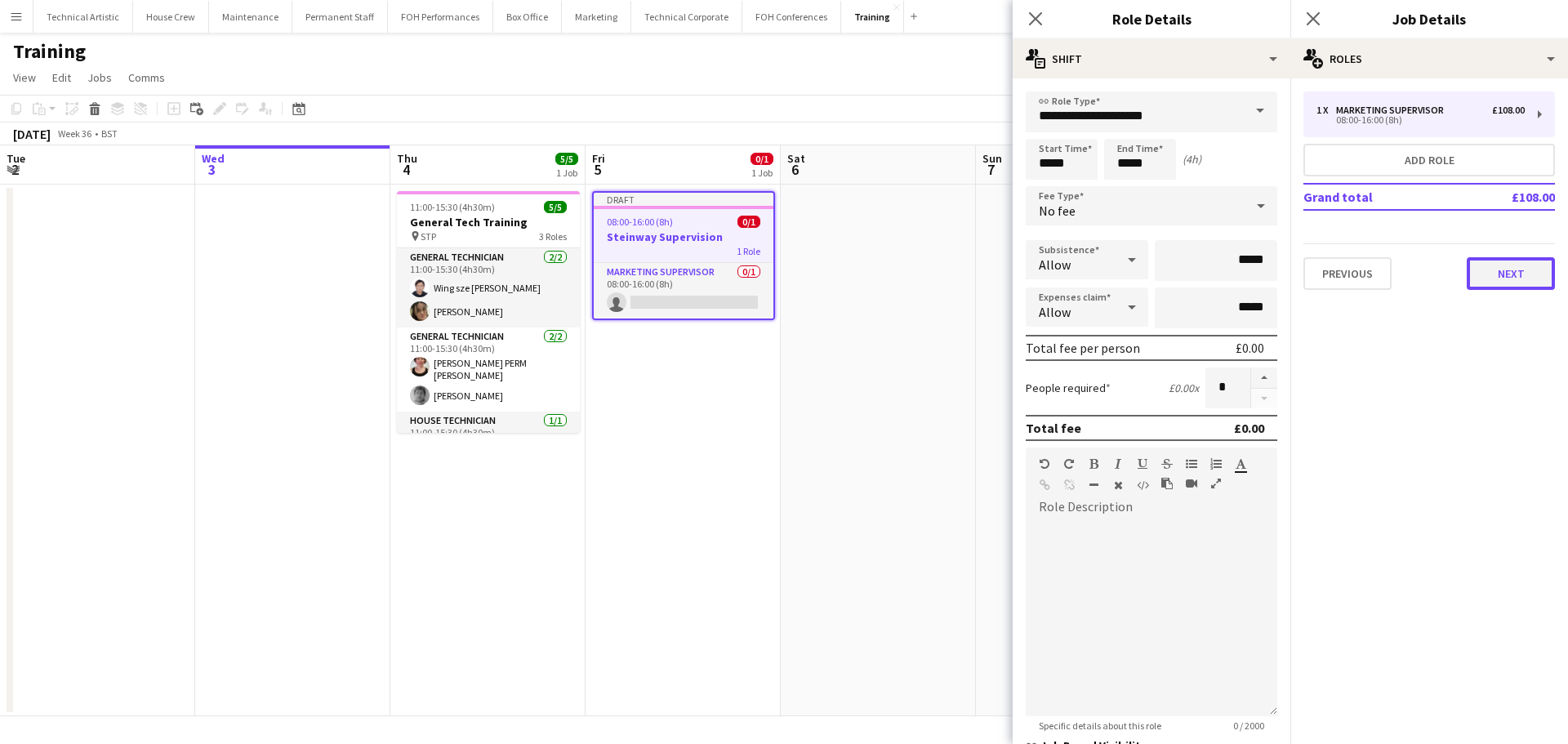
click at [1495, 271] on button "Next" at bounding box center [1511, 274] width 88 height 33
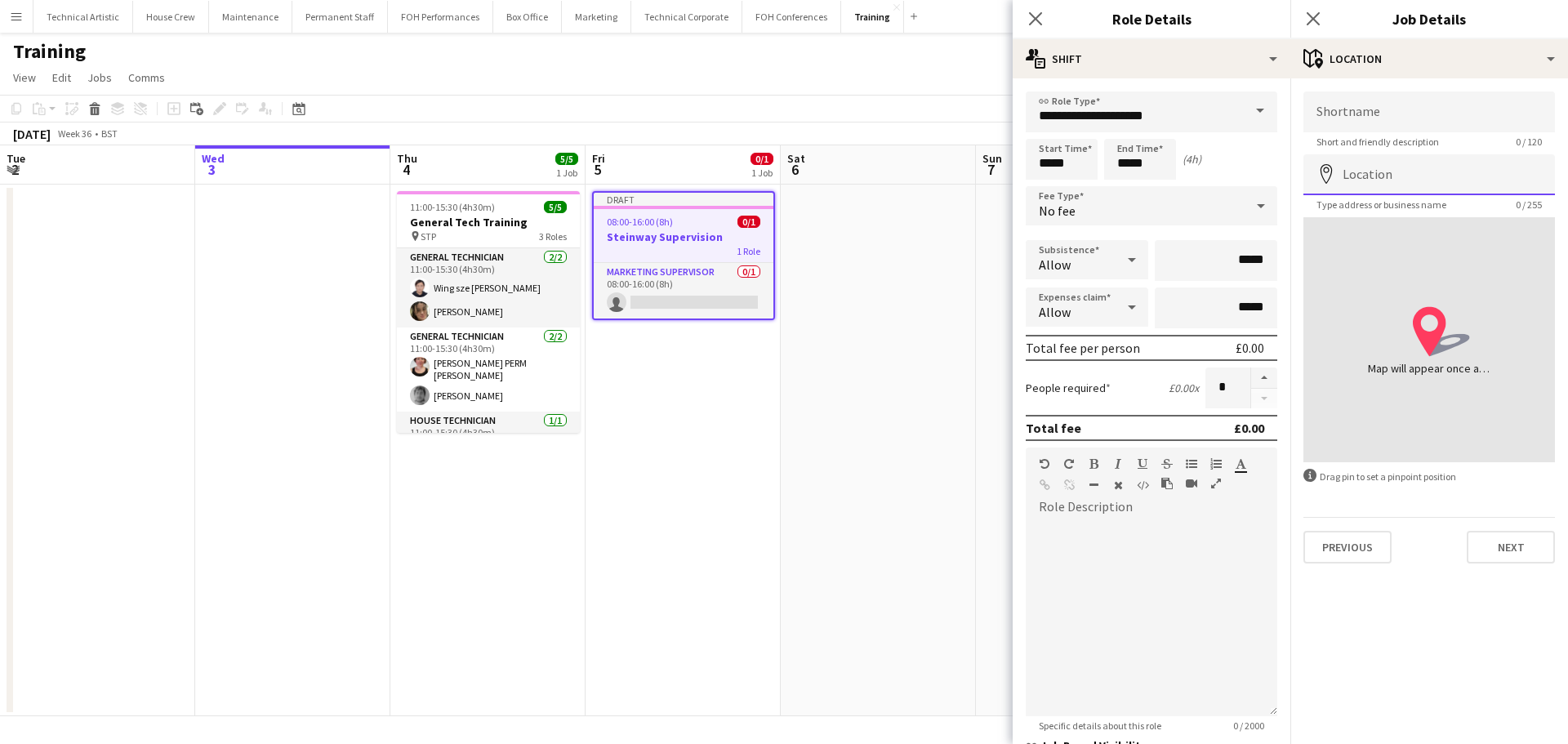
click at [1401, 176] on input "Location" at bounding box center [1429, 174] width 251 height 41
click at [1378, 109] on input "Shortname" at bounding box center [1429, 112] width 251 height 41
type input "******"
click at [1550, 540] on button "Next" at bounding box center [1511, 547] width 88 height 33
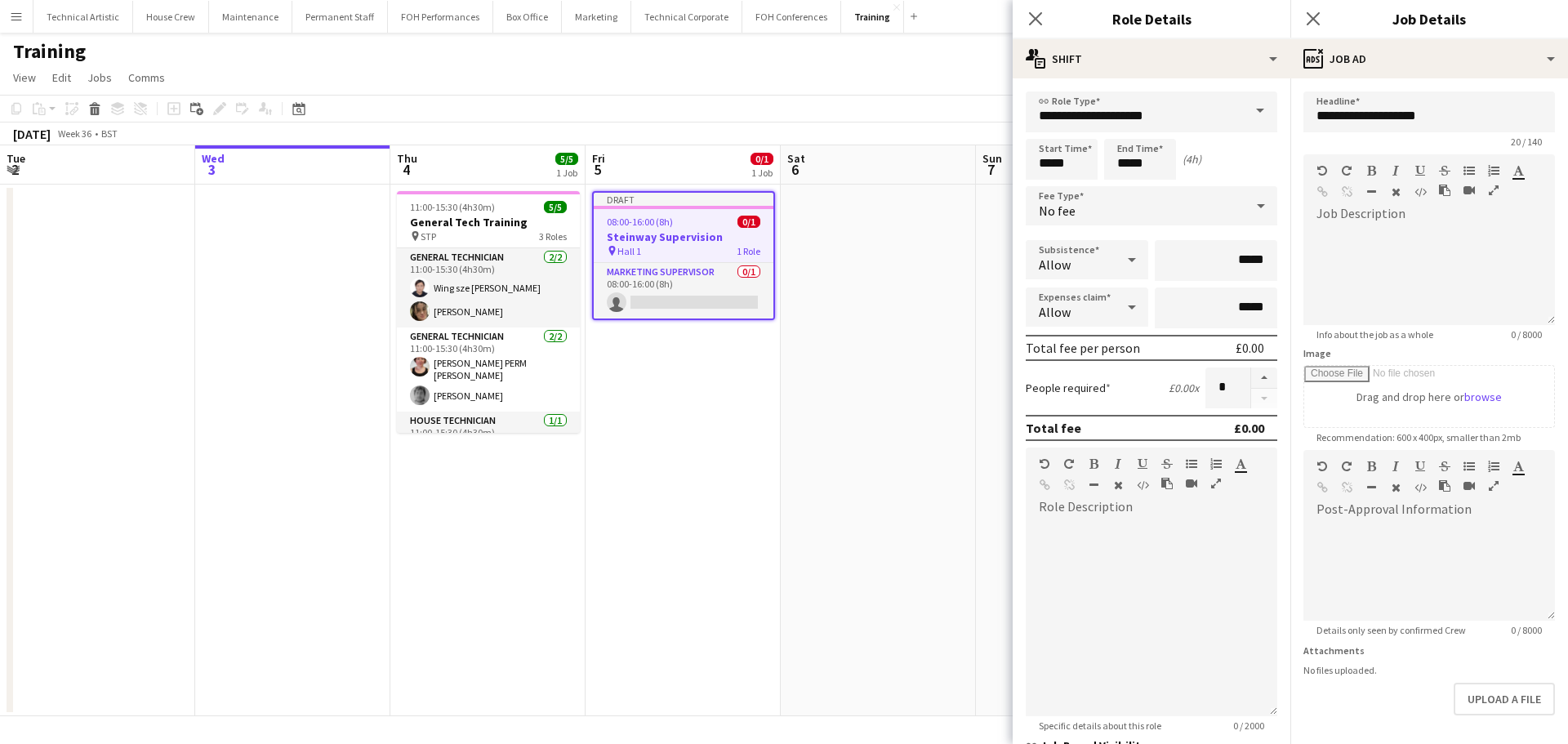
click at [724, 140] on div "[DATE] Week 36 • BST Publish 1 job Revert 1 job" at bounding box center [784, 134] width 1568 height 23
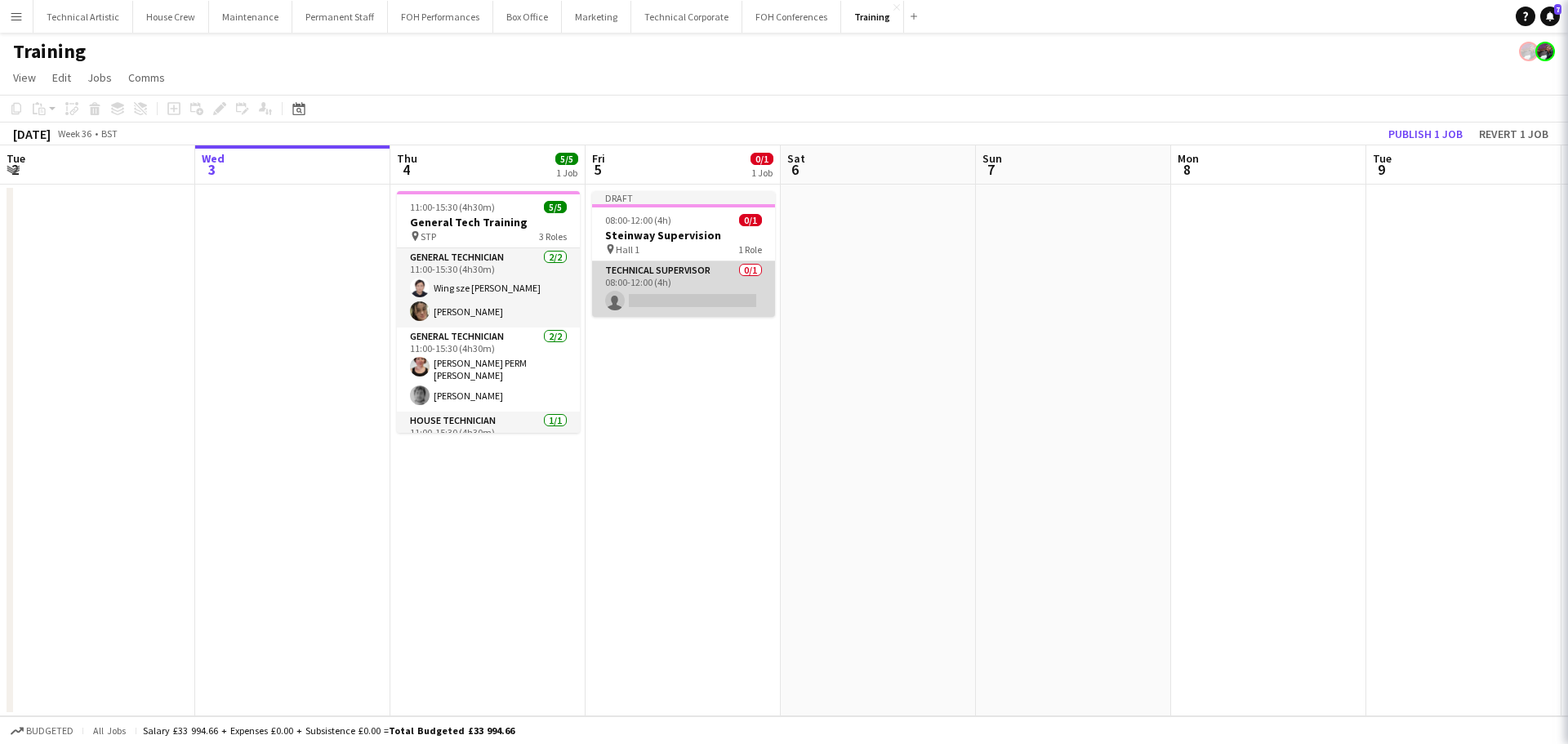
click at [678, 284] on app-card-role "Technical Supervisor 0/1 08:00-12:00 (4h) single-neutral-actions" at bounding box center [684, 289] width 183 height 56
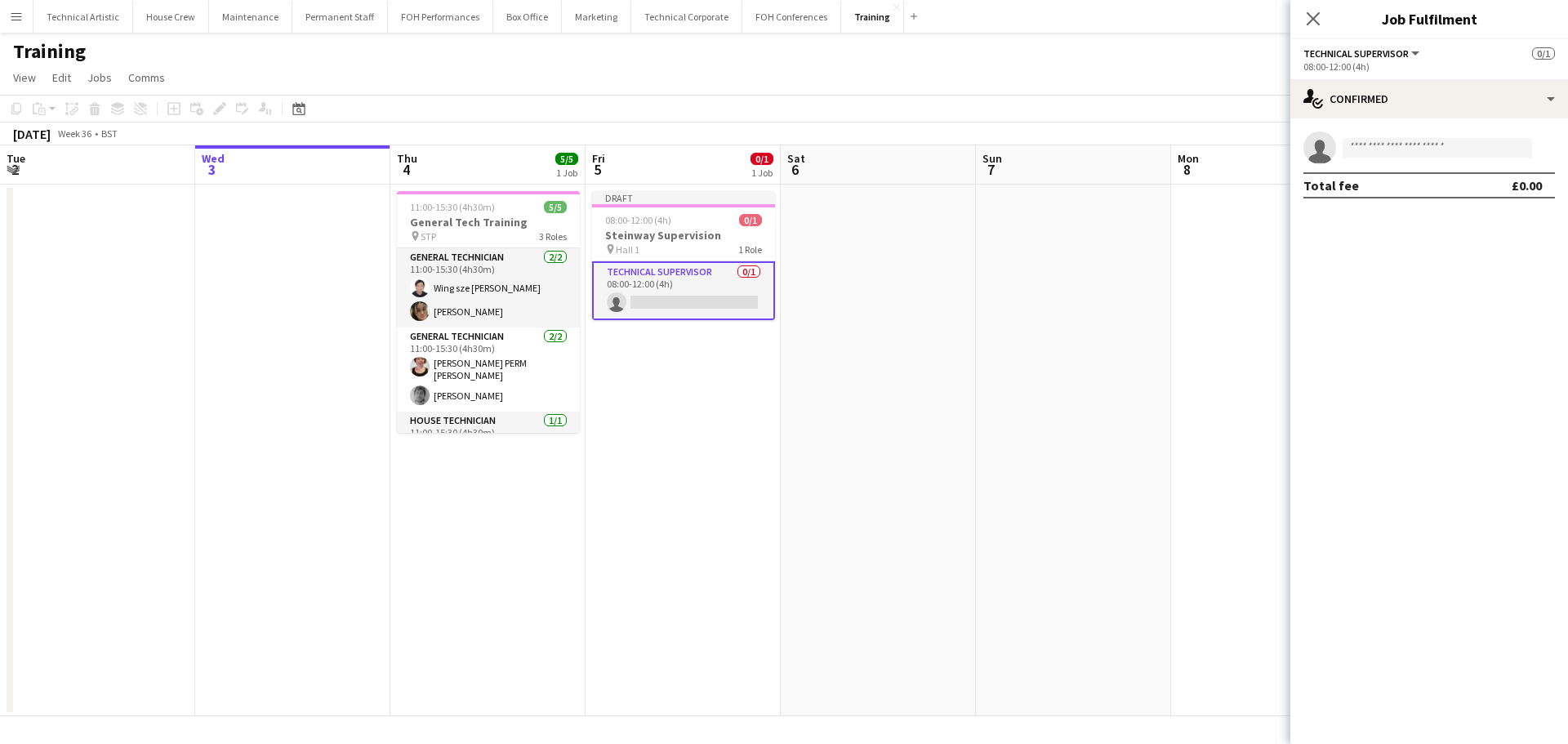
click at [1453, 161] on app-invite-slot "single-neutral-actions" at bounding box center [1429, 148] width 278 height 33
click at [1453, 150] on input at bounding box center [1437, 148] width 190 height 19
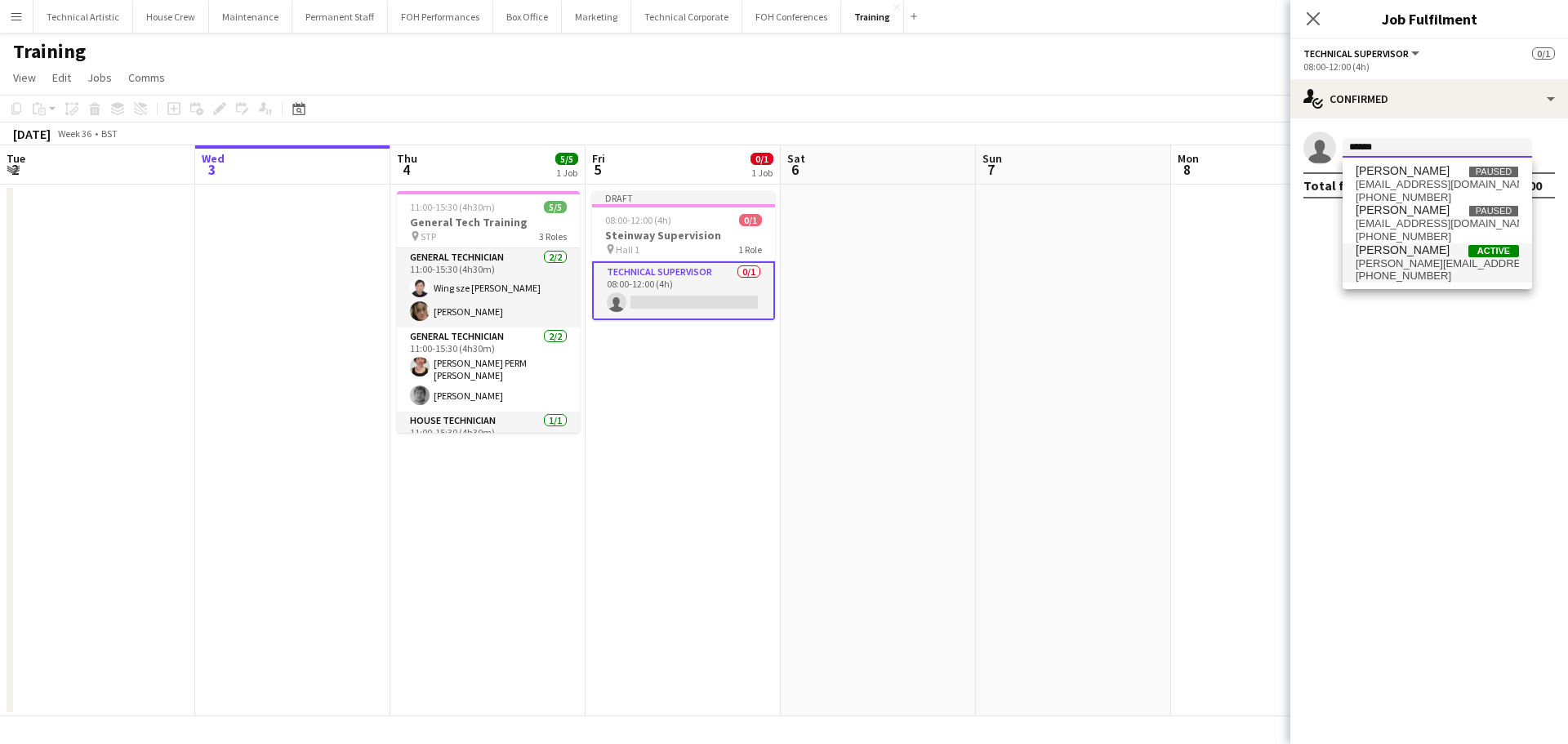
type input "******"
click at [1423, 258] on span "[PERSON_NAME][EMAIL_ADDRESS][DOMAIN_NAME]" at bounding box center [1437, 264] width 163 height 13
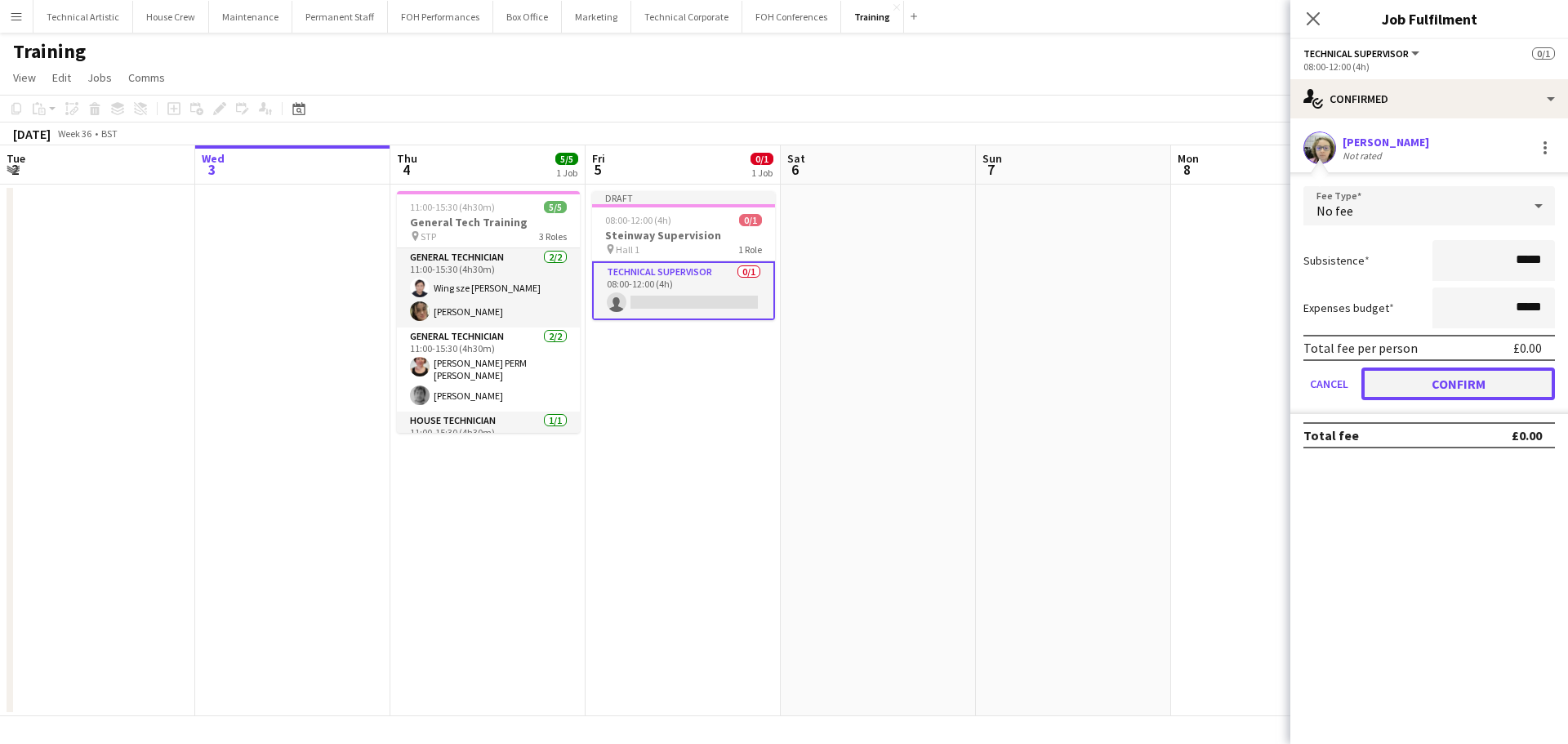
click at [1452, 387] on button "Confirm" at bounding box center [1458, 384] width 193 height 33
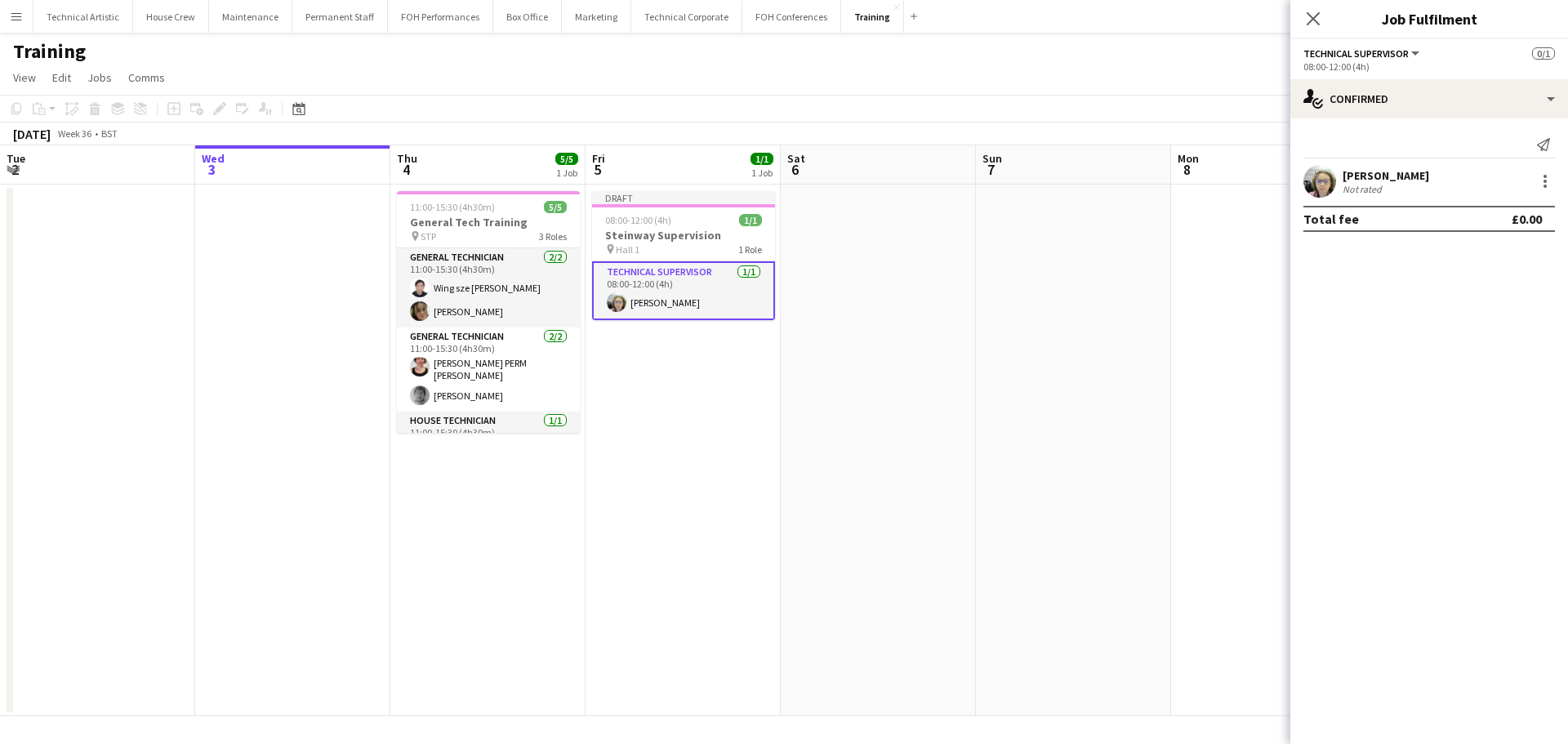
click at [1087, 71] on app-page-menu "View Day view expanded Day view collapsed Month view Date picker Jump to [DATE]…" at bounding box center [784, 80] width 1568 height 31
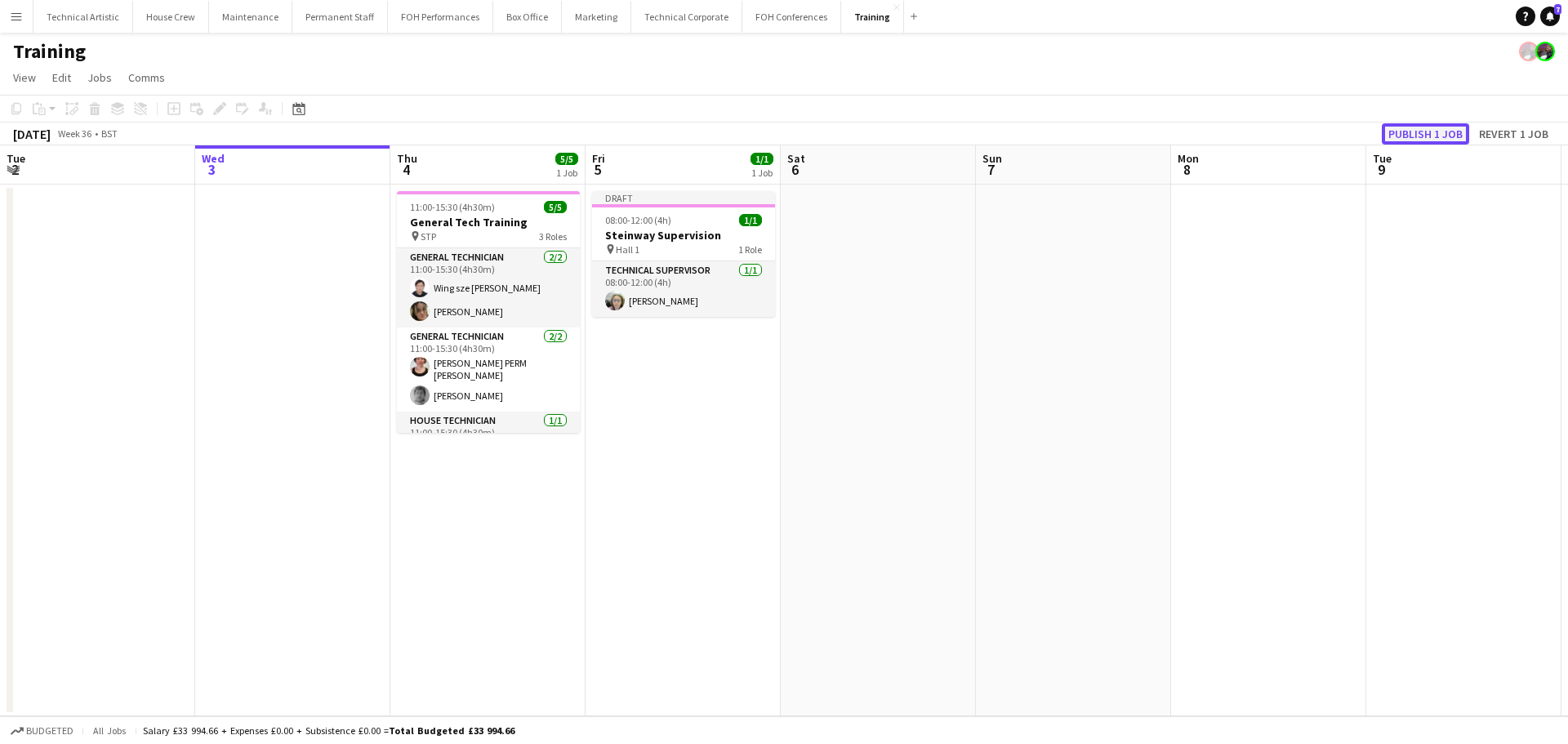
click at [1429, 131] on button "Publish 1 job" at bounding box center [1425, 134] width 87 height 21
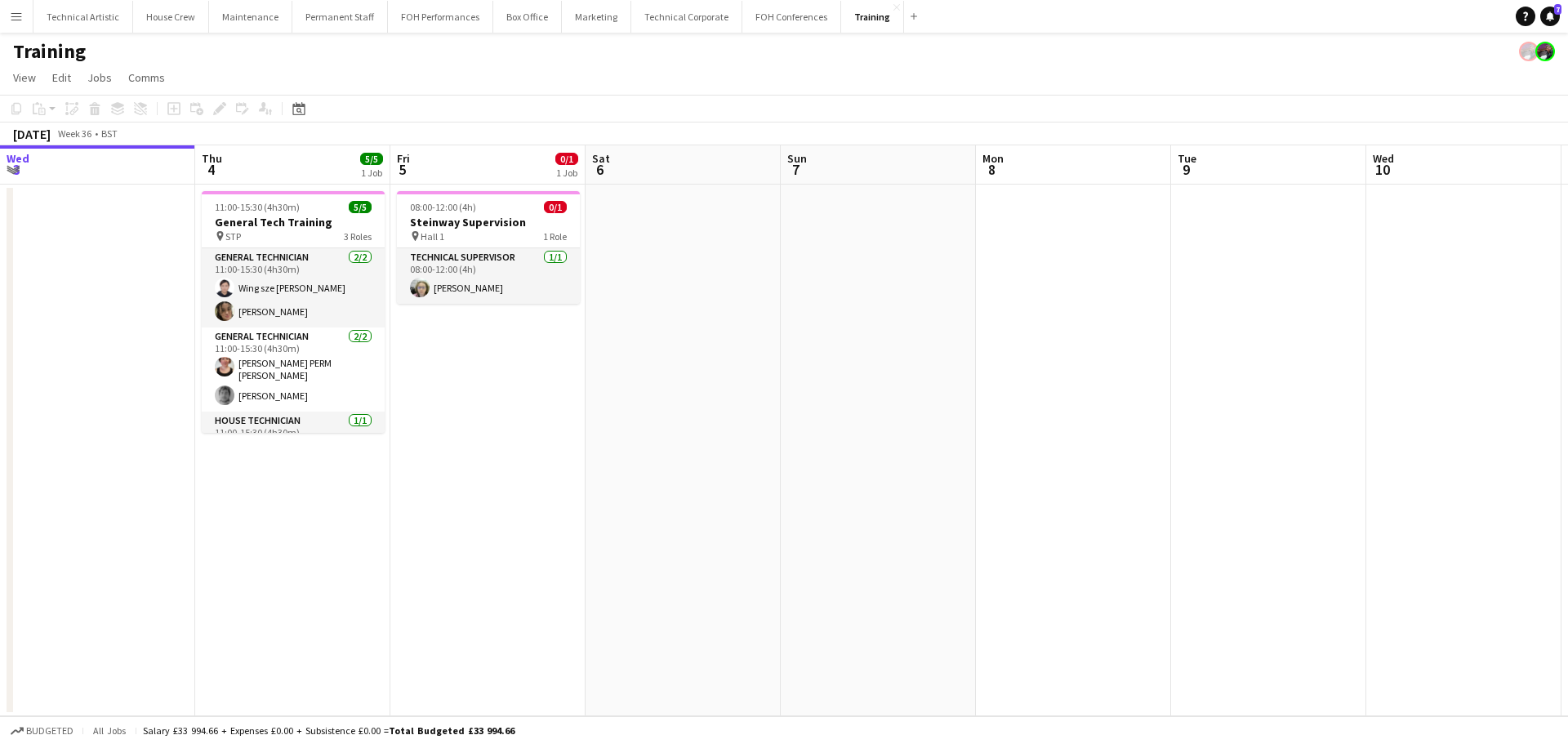
scroll to position [0, 494]
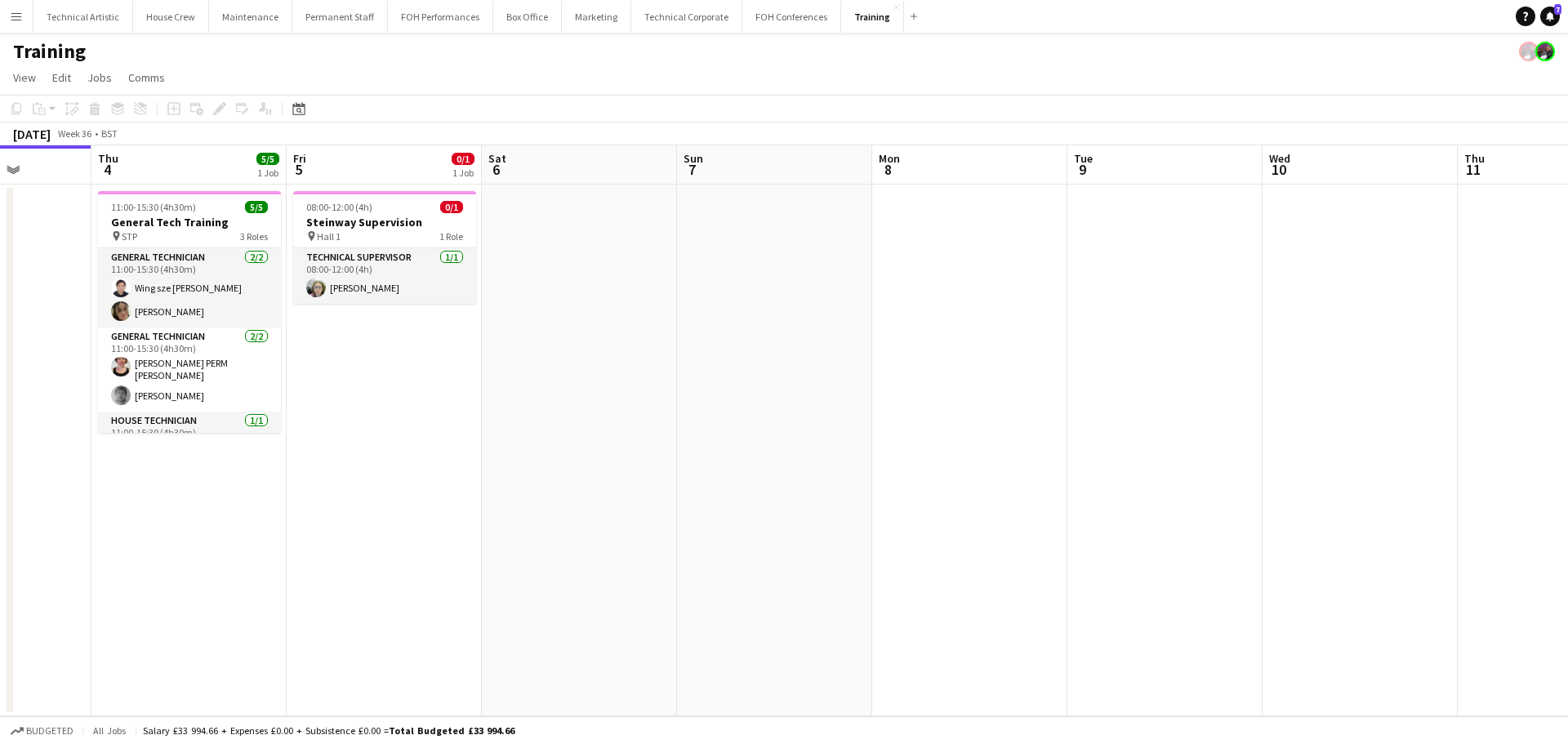
drag, startPoint x: 281, startPoint y: 293, endPoint x: 252, endPoint y: 298, distance: 29.4
click at [252, 298] on app-calendar-viewport "Mon 1 Tue 2 Wed 3 Thu 4 5/5 1 Job Fri 5 0/1 1 Job Sat 6 Sun 7 Mon 8 Tue 9 Wed 1…" at bounding box center [784, 431] width 1568 height 571
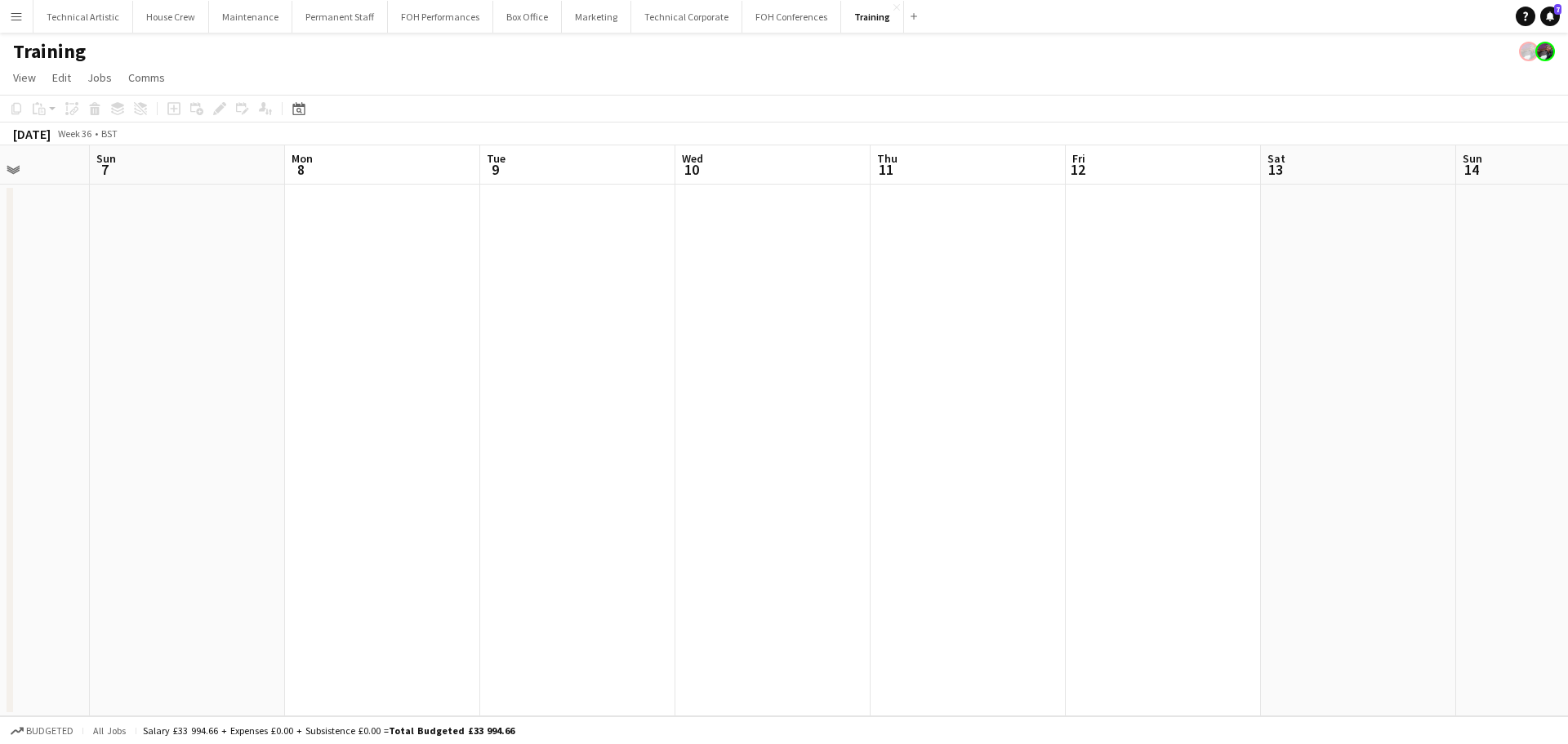
drag, startPoint x: 540, startPoint y: 356, endPoint x: 147, endPoint y: 358, distance: 393.0
click at [147, 358] on app-calendar-viewport "Thu 4 5/5 1 Job Fri 5 0/1 1 Job Sat 6 Sun 7 Mon 8 Tue 9 Wed 10 Thu 11 Fri 12 Sa…" at bounding box center [784, 431] width 1568 height 571
drag, startPoint x: 368, startPoint y: 293, endPoint x: 221, endPoint y: 293, distance: 147.0
click at [221, 293] on app-calendar-viewport "Tue 9 Wed 10 Thu 11 Fri 12 Sat 13 Sun 14 Mon 15 Tue 16 Wed 17 Thu 18 Fri 19 Sat…" at bounding box center [784, 431] width 1568 height 571
drag, startPoint x: 412, startPoint y: 311, endPoint x: 1567, endPoint y: 210, distance: 1159.4
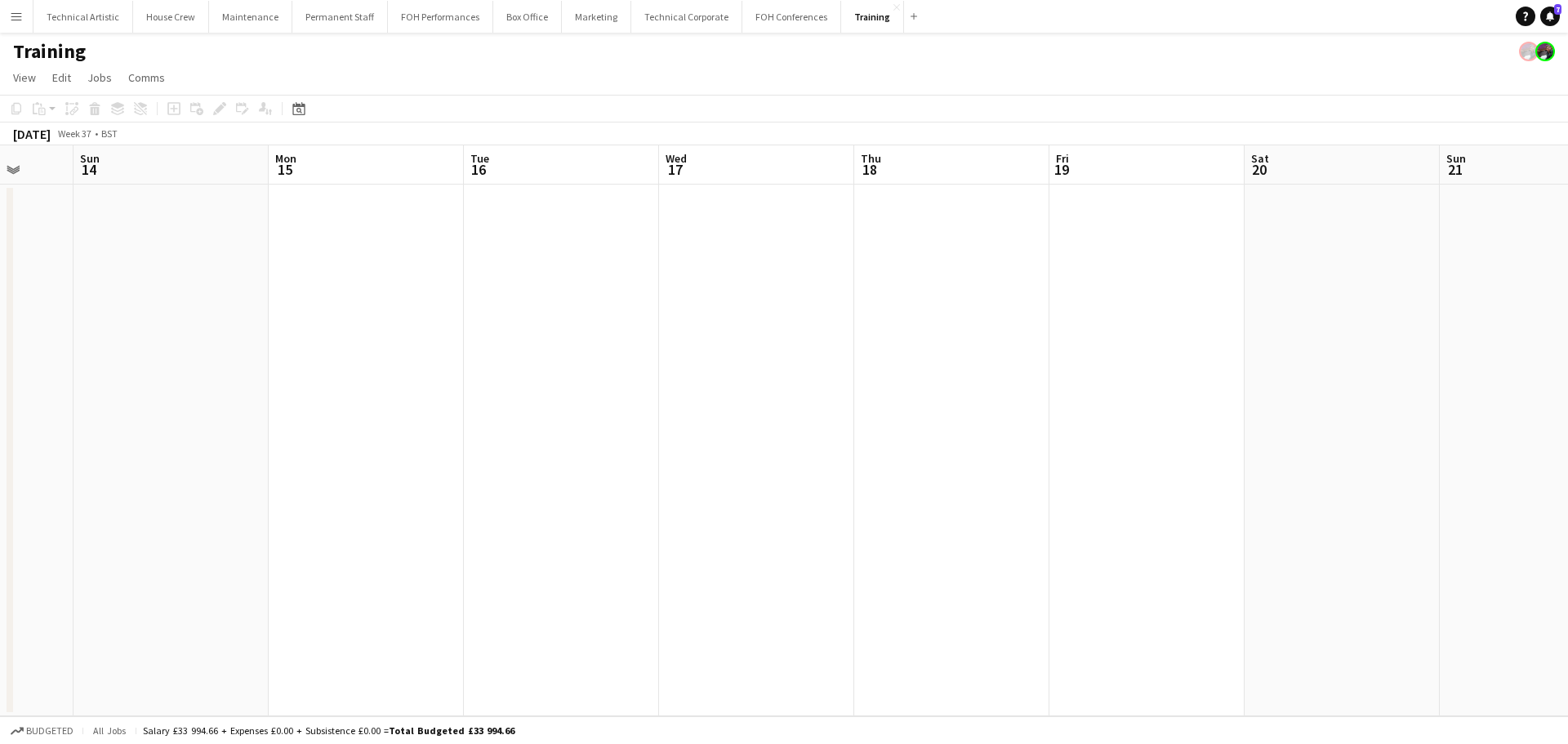
click at [1555, 210] on app-calendar-viewport "Fri 12 Sat 13 Sun 14 Mon 15 Tue 16 Wed 17 Thu 18 Fri 19 Sat 20 Sun 21 Mon 22 Tu…" at bounding box center [784, 431] width 1568 height 571
drag, startPoint x: 1056, startPoint y: 341, endPoint x: 1377, endPoint y: 340, distance: 321.0
click at [1377, 340] on app-calendar-viewport "Thu 4 5/5 1 Job Fri 5 0/1 1 Job Sat 6 Sun 7 Mon 8 Tue 9 Wed 10 Thu 11 Fri 12 Sa…" at bounding box center [784, 431] width 1568 height 571
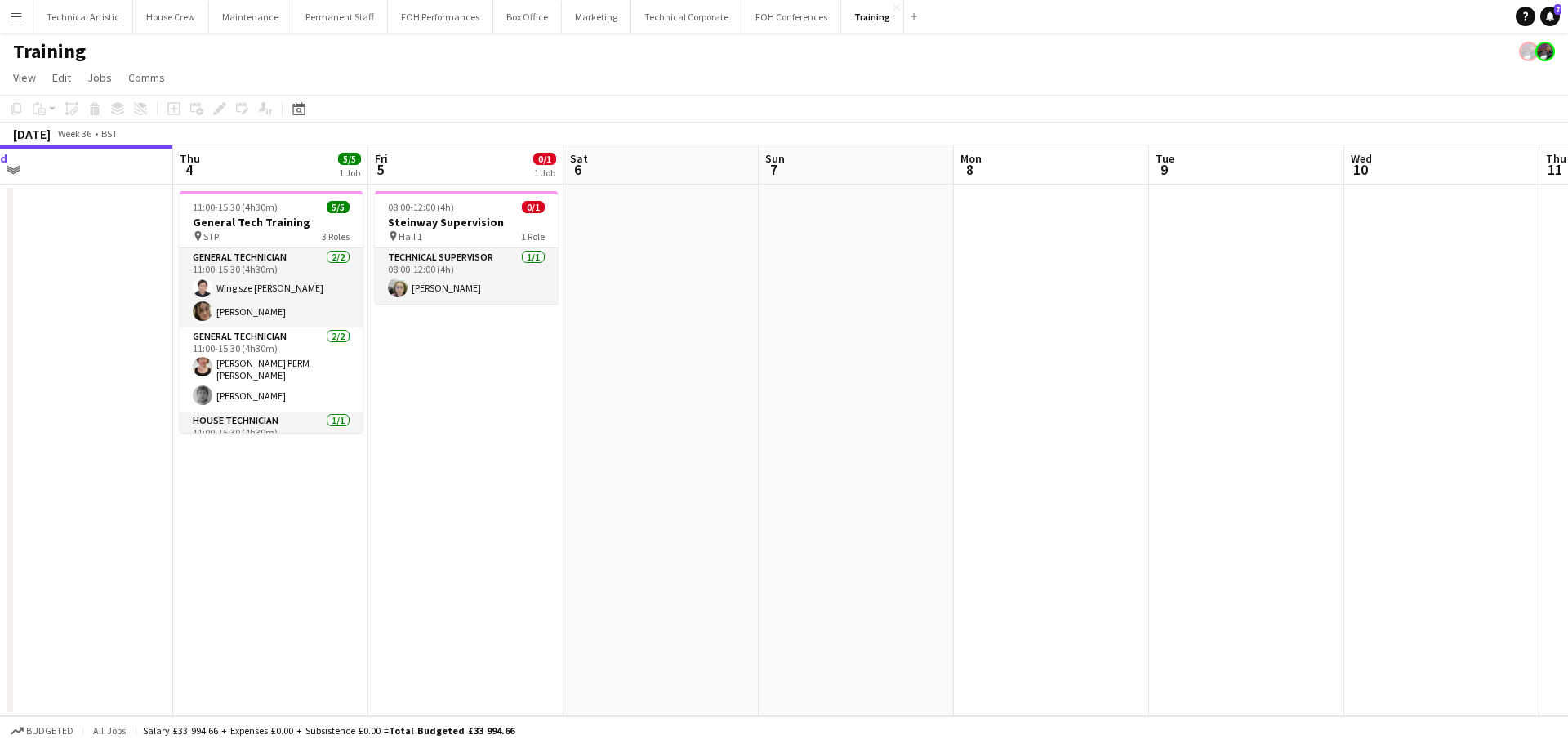
scroll to position [0, 392]
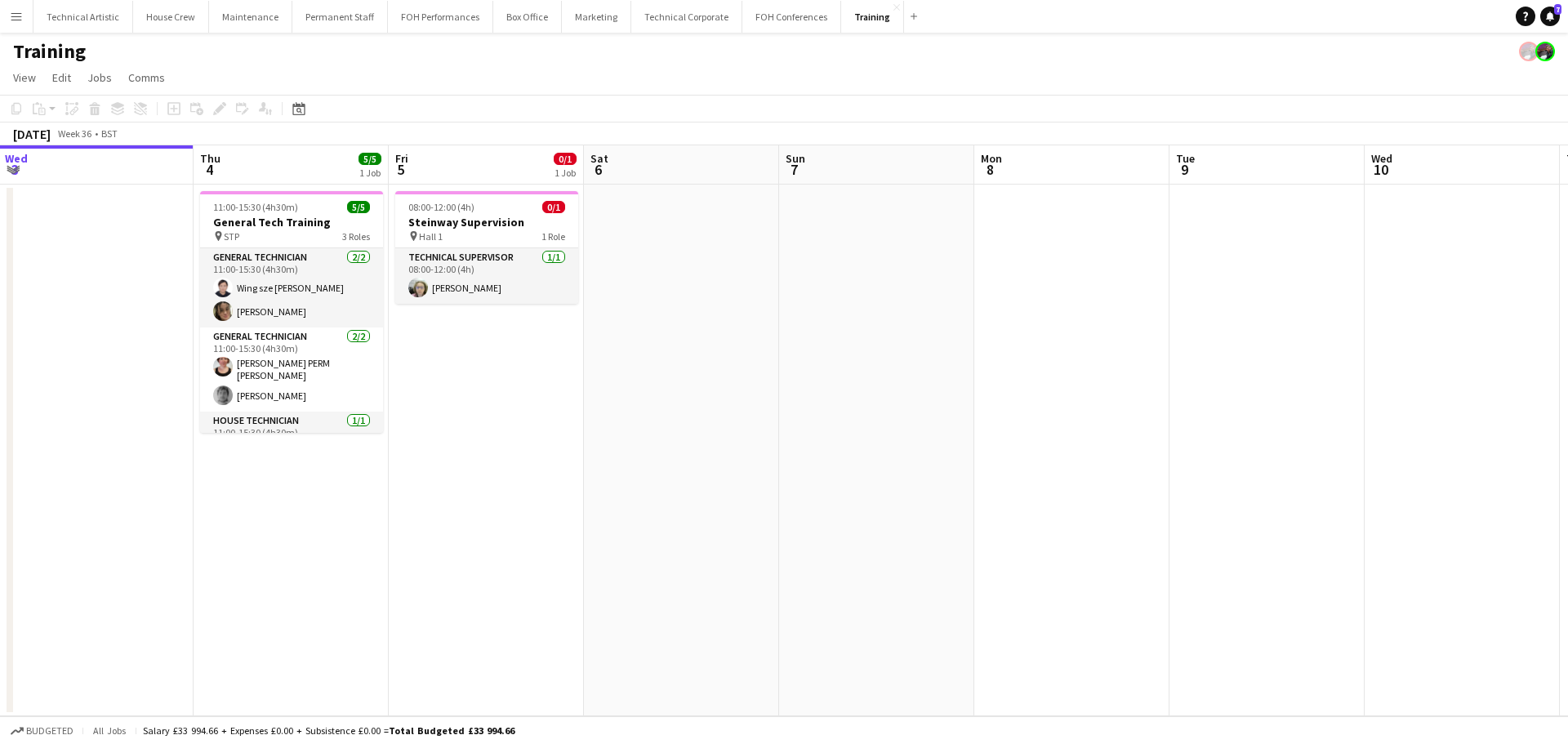
drag, startPoint x: 892, startPoint y: 340, endPoint x: 941, endPoint y: 340, distance: 49.0
click at [941, 340] on app-calendar-viewport "Mon 1 Tue 2 Wed 3 Thu 4 5/5 1 Job Fri 5 0/1 1 Job Sat 6 Sun 7 Mon 8 Tue 9 Wed 1…" at bounding box center [784, 431] width 1568 height 571
click at [673, 18] on button "Technical Corporate Close" at bounding box center [686, 16] width 111 height 32
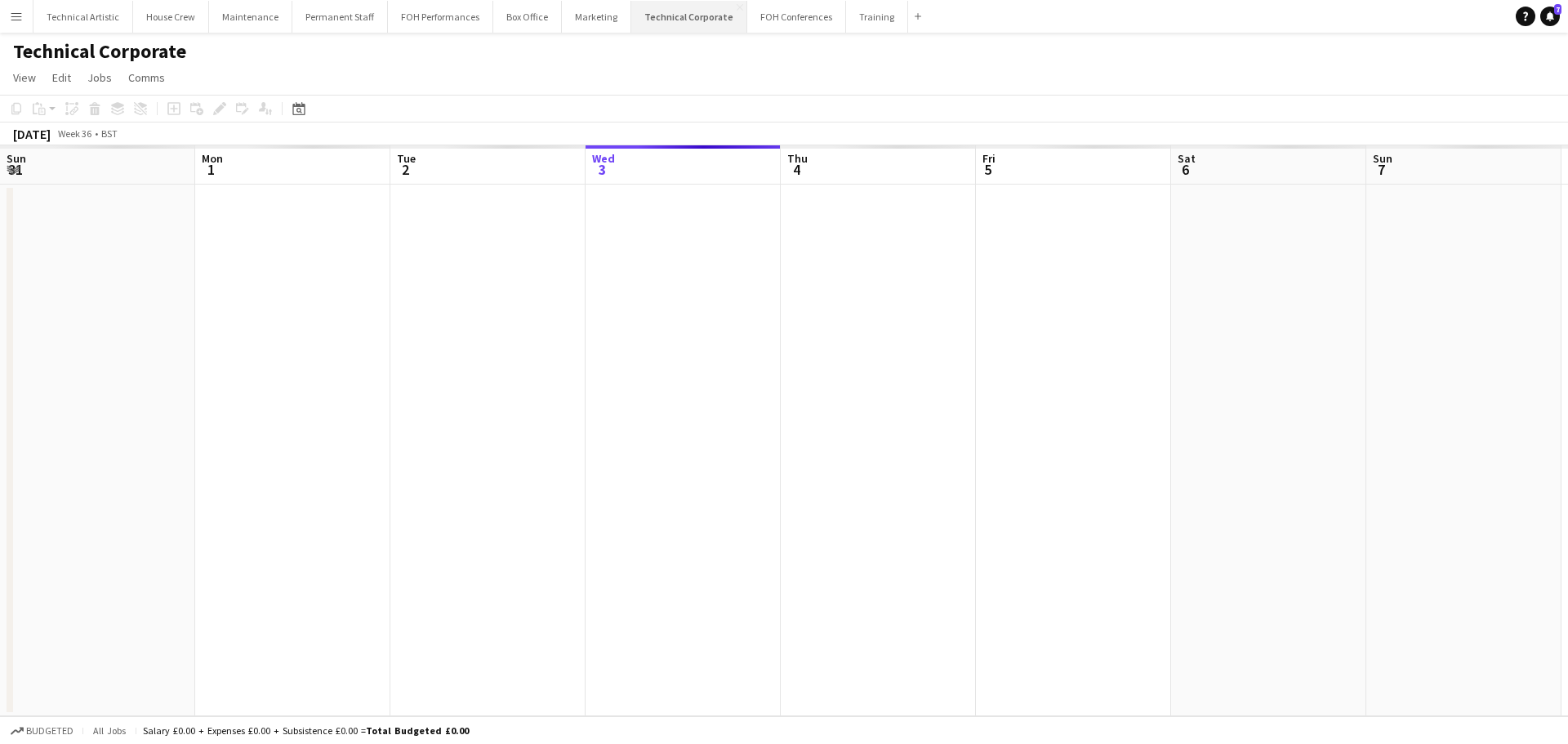
scroll to position [0, 390]
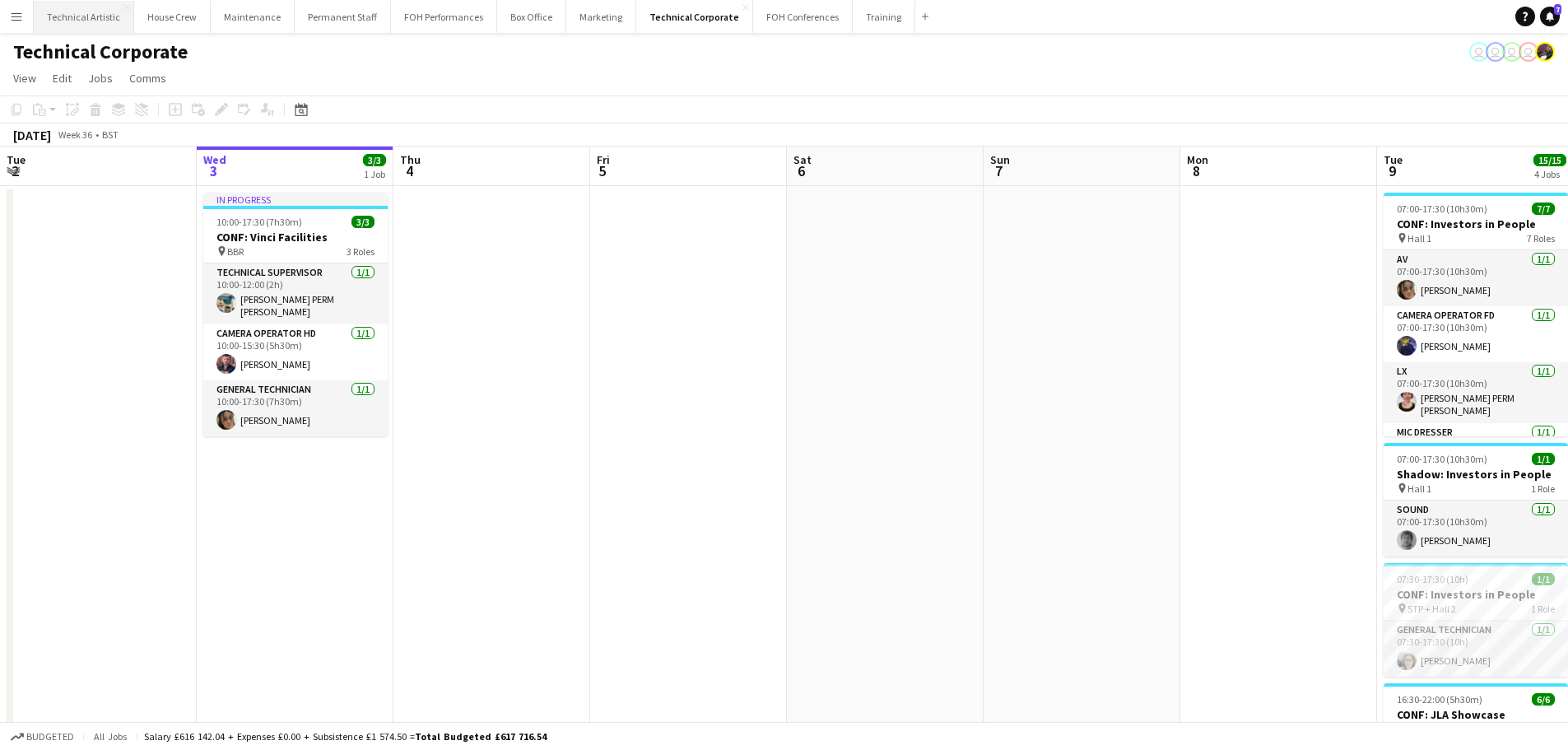
click at [106, 25] on button "Technical Artistic Close" at bounding box center [84, 17] width 101 height 32
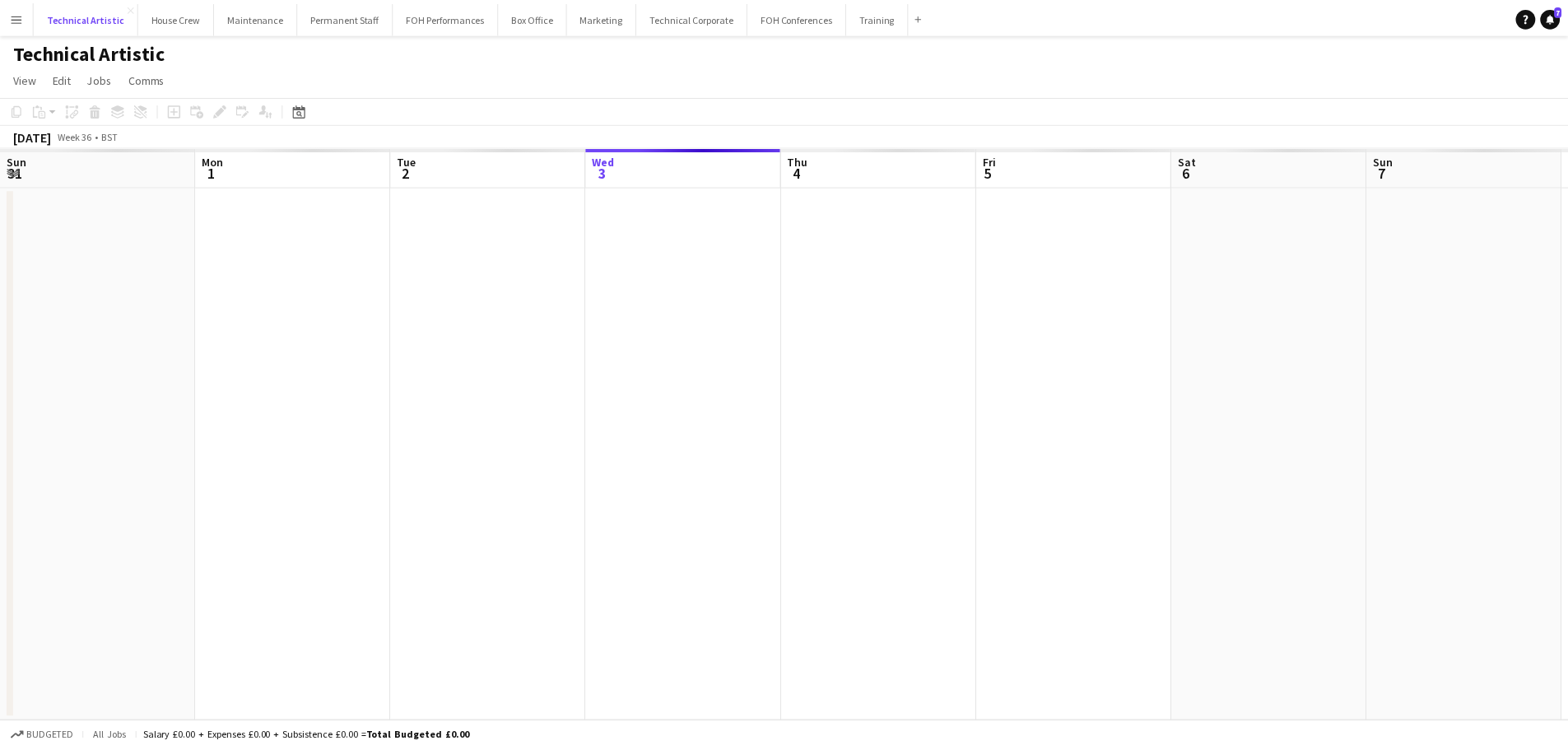
scroll to position [0, 393]
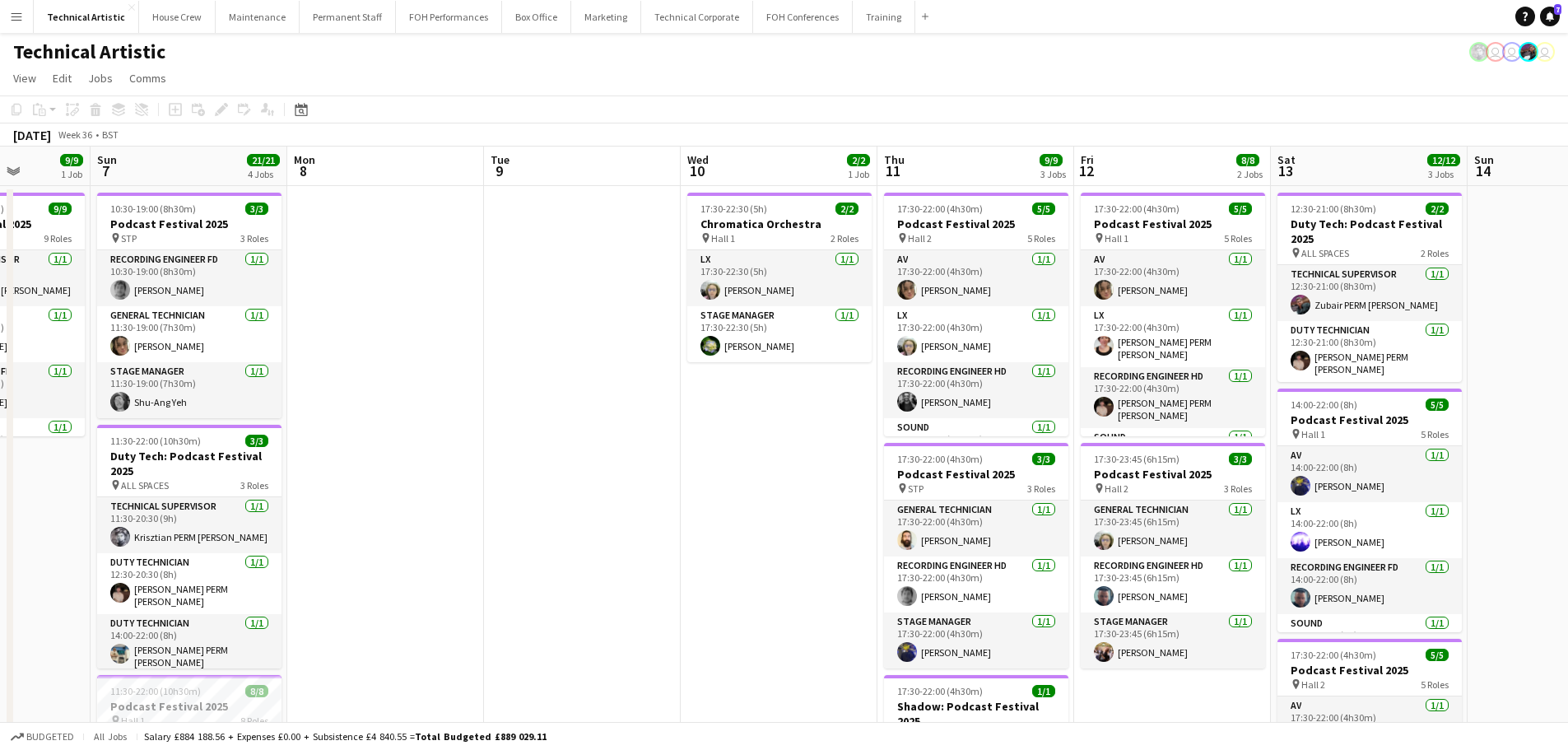
drag, startPoint x: 1359, startPoint y: 344, endPoint x: 687, endPoint y: 337, distance: 672.0
click at [687, 337] on app-calendar-viewport "Wed 3 Thu 4 13/13 4 Jobs Fri 5 17/17 4 Jobs Sat 6 9/9 1 Job Sun 7 21/21 4 Jobs …" at bounding box center [784, 682] width 1568 height 1070
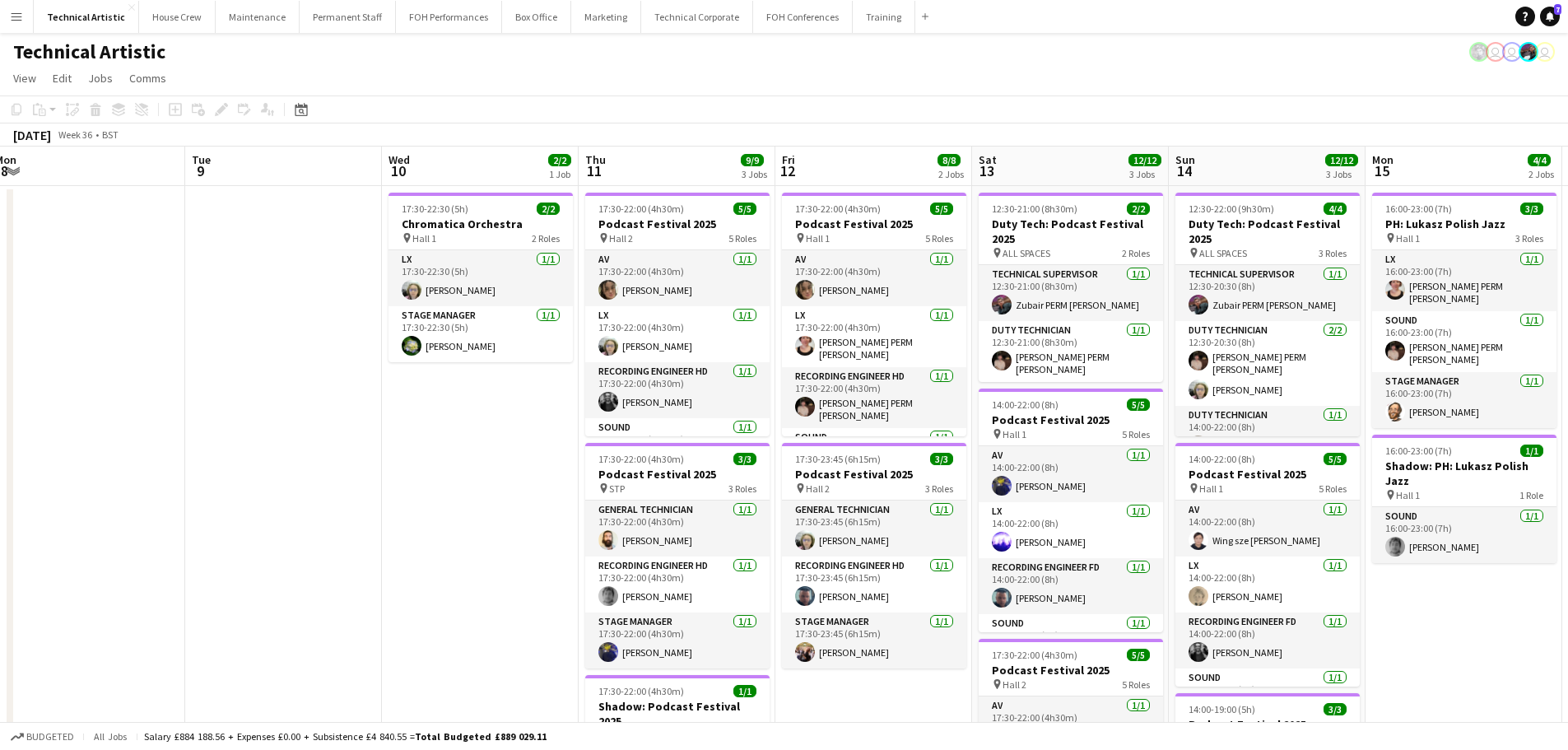
scroll to position [0, 558]
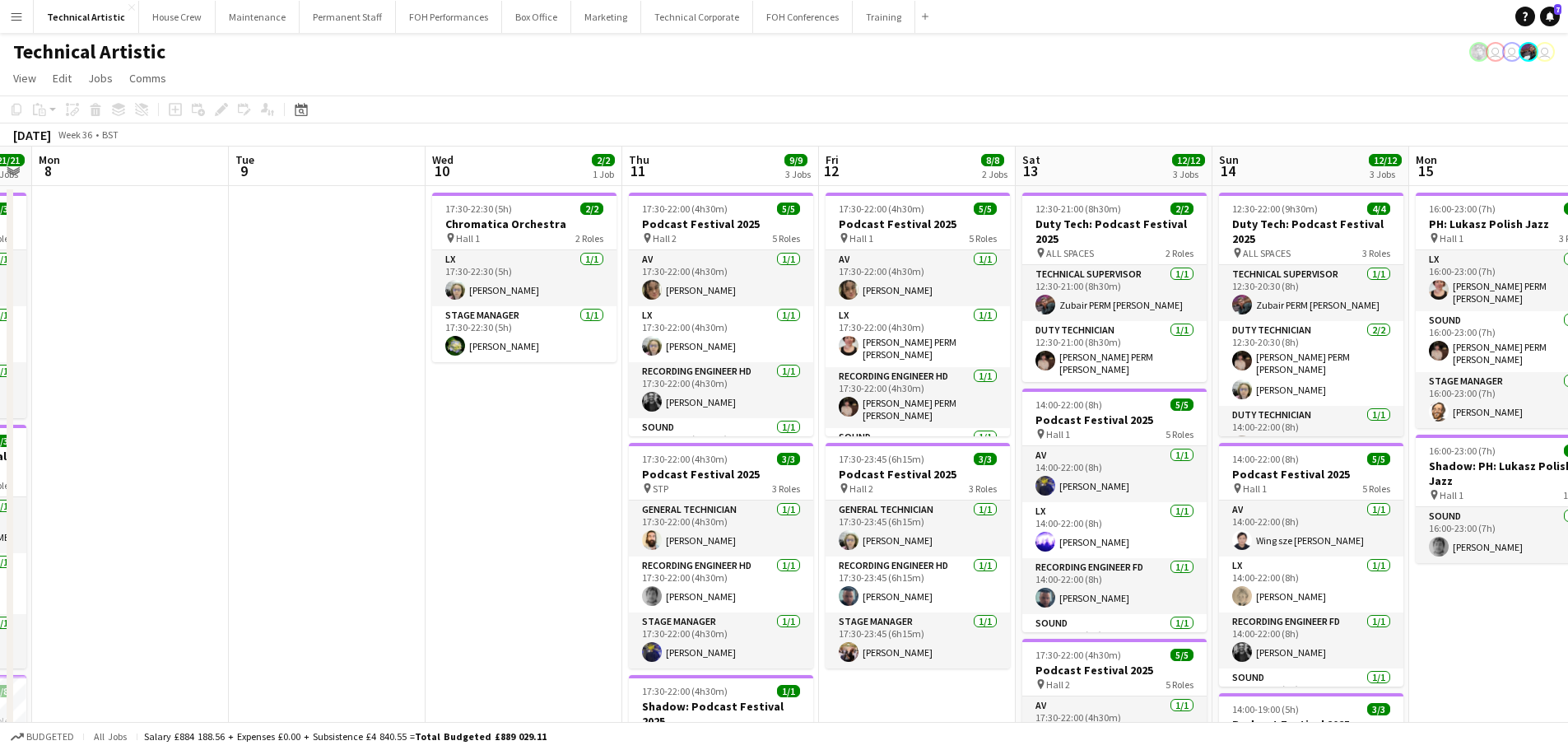
drag, startPoint x: 551, startPoint y: 346, endPoint x: 398, endPoint y: 347, distance: 153.0
click at [398, 347] on app-calendar-viewport "Fri 5 17/17 4 Jobs Sat 6 9/9 1 Job Sun 7 21/21 4 Jobs Mon 8 Tue 9 Wed 10 2/2 1 …" at bounding box center [784, 682] width 1568 height 1070
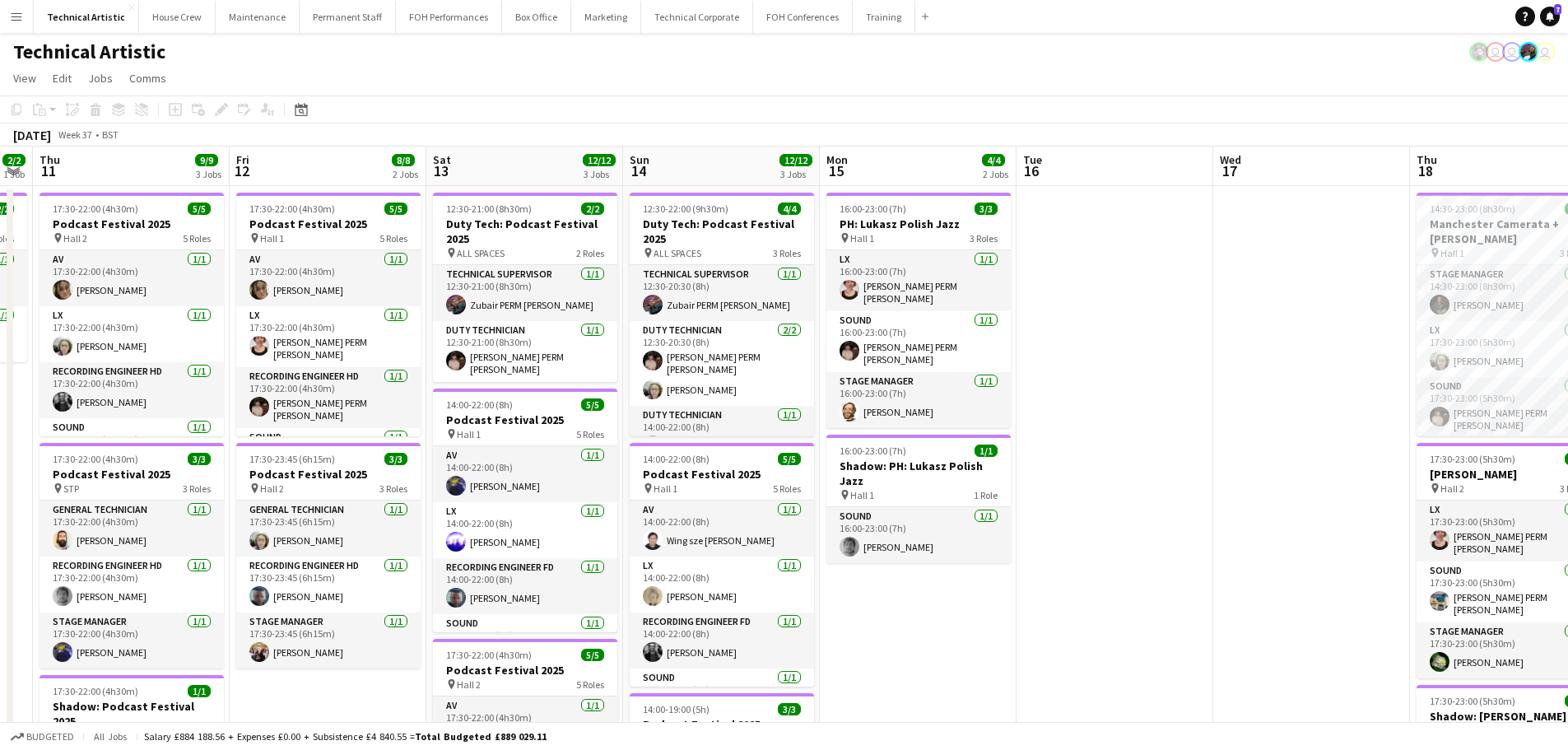
drag, startPoint x: 608, startPoint y: 403, endPoint x: 18, endPoint y: 365, distance: 591.2
click at [18, 365] on app-calendar-viewport "Mon 8 Tue 9 Wed 10 2/2 1 Job Thu 11 9/9 3 Jobs Fri 12 8/8 2 Jobs Sat 13 12/12 3…" at bounding box center [784, 682] width 1568 height 1070
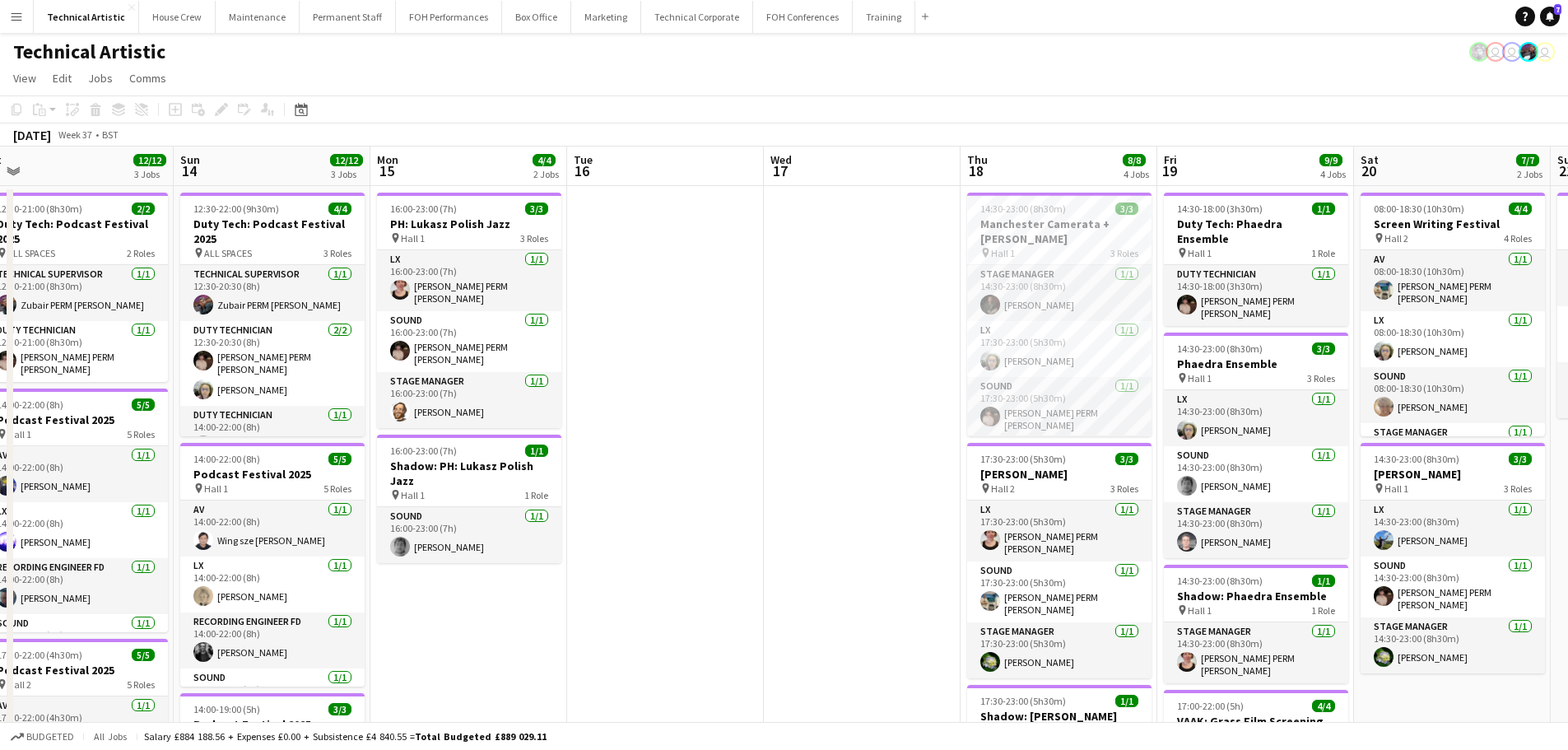
drag, startPoint x: 1070, startPoint y: 506, endPoint x: 621, endPoint y: 511, distance: 449.0
click at [621, 511] on app-calendar-viewport "Wed 10 2/2 1 Job Thu 11 9/9 3 Jobs Fri 12 8/8 2 Jobs Sat 13 12/12 3 Jobs Sun 14…" at bounding box center [784, 682] width 1568 height 1070
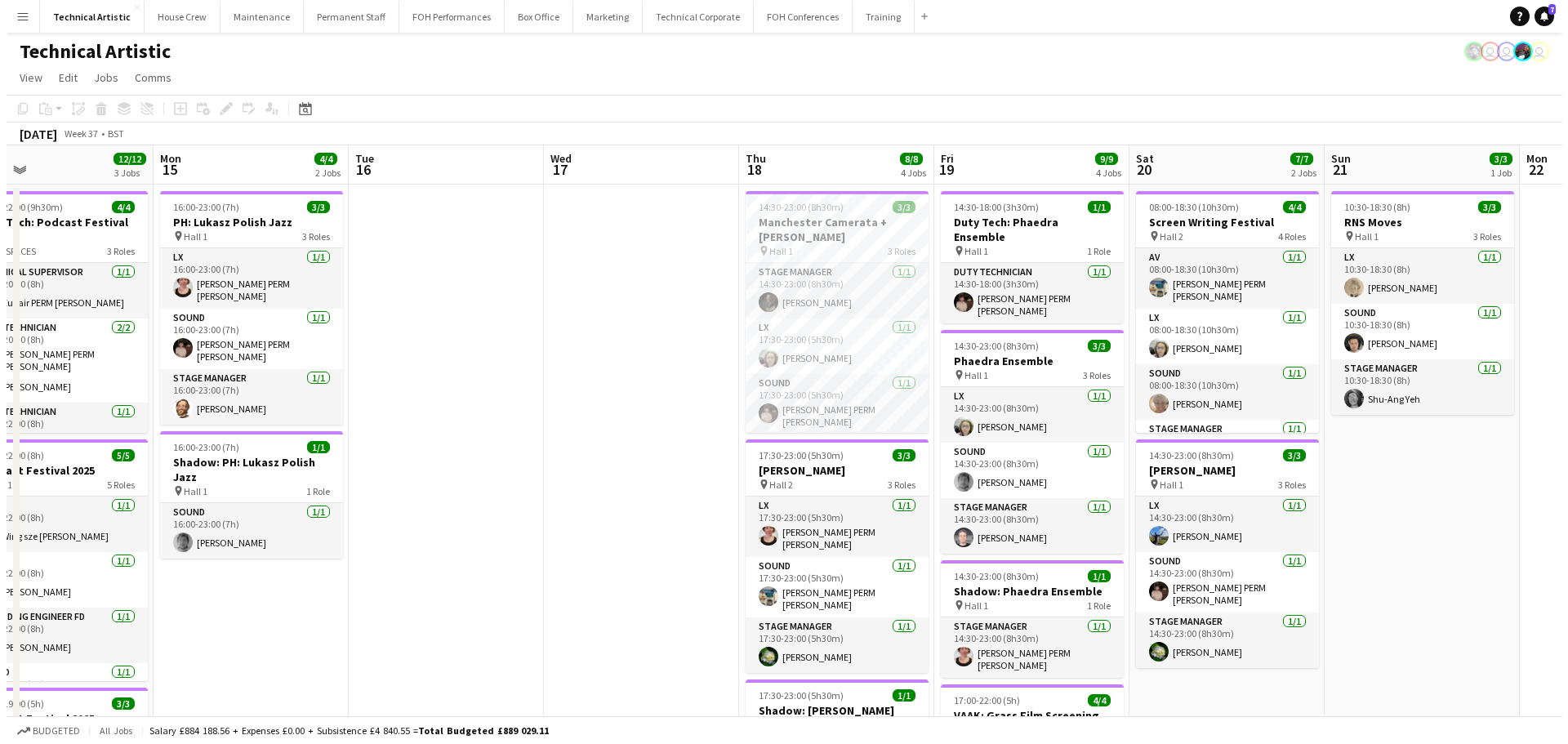
scroll to position [0, 477]
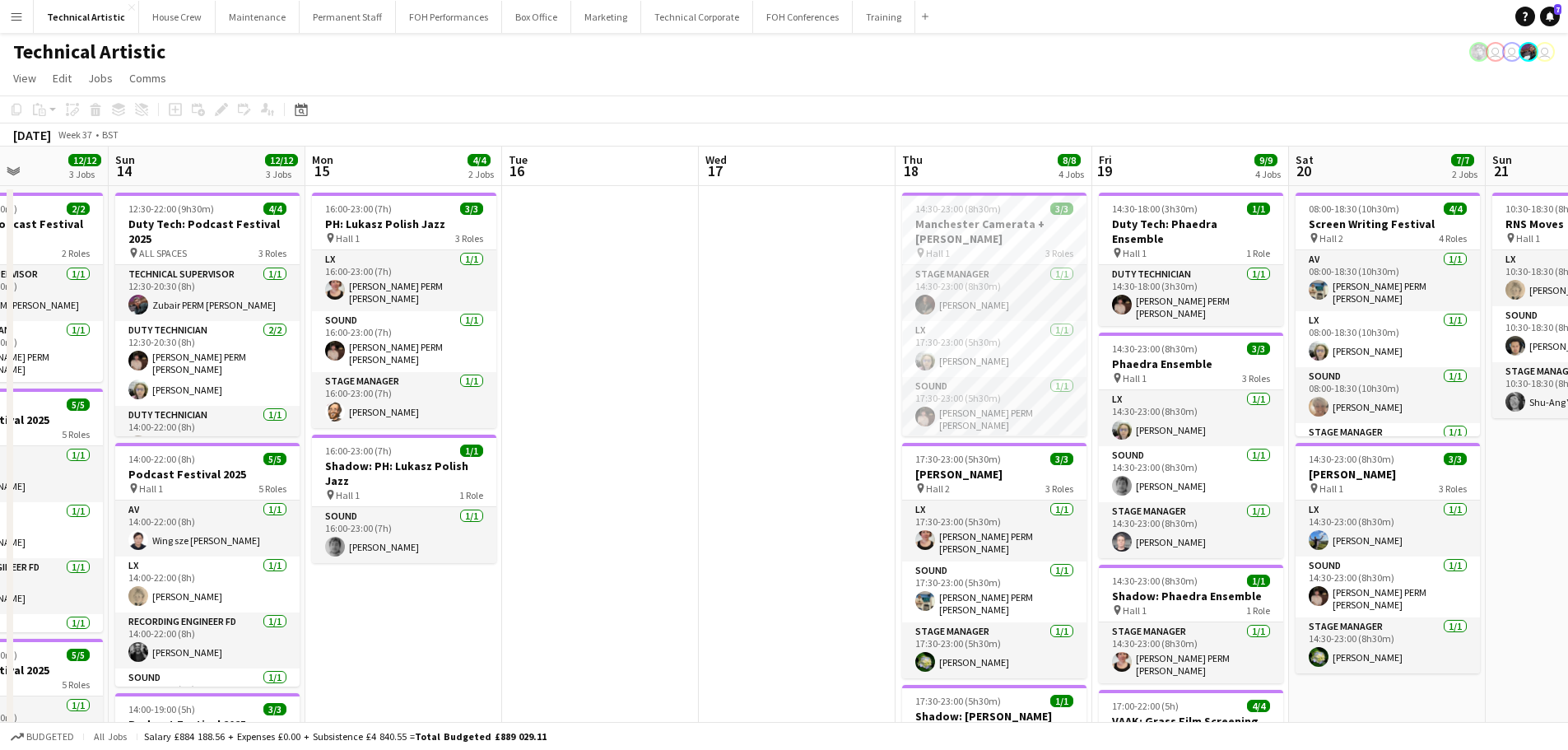
drag, startPoint x: 812, startPoint y: 493, endPoint x: 579, endPoint y: 494, distance: 233.0
click at [579, 494] on app-calendar-viewport "Thu 11 9/9 3 Jobs Fri 12 8/8 2 Jobs Sat 13 12/12 3 Jobs Sun 14 12/12 3 Jobs Mon…" at bounding box center [784, 682] width 1568 height 1070
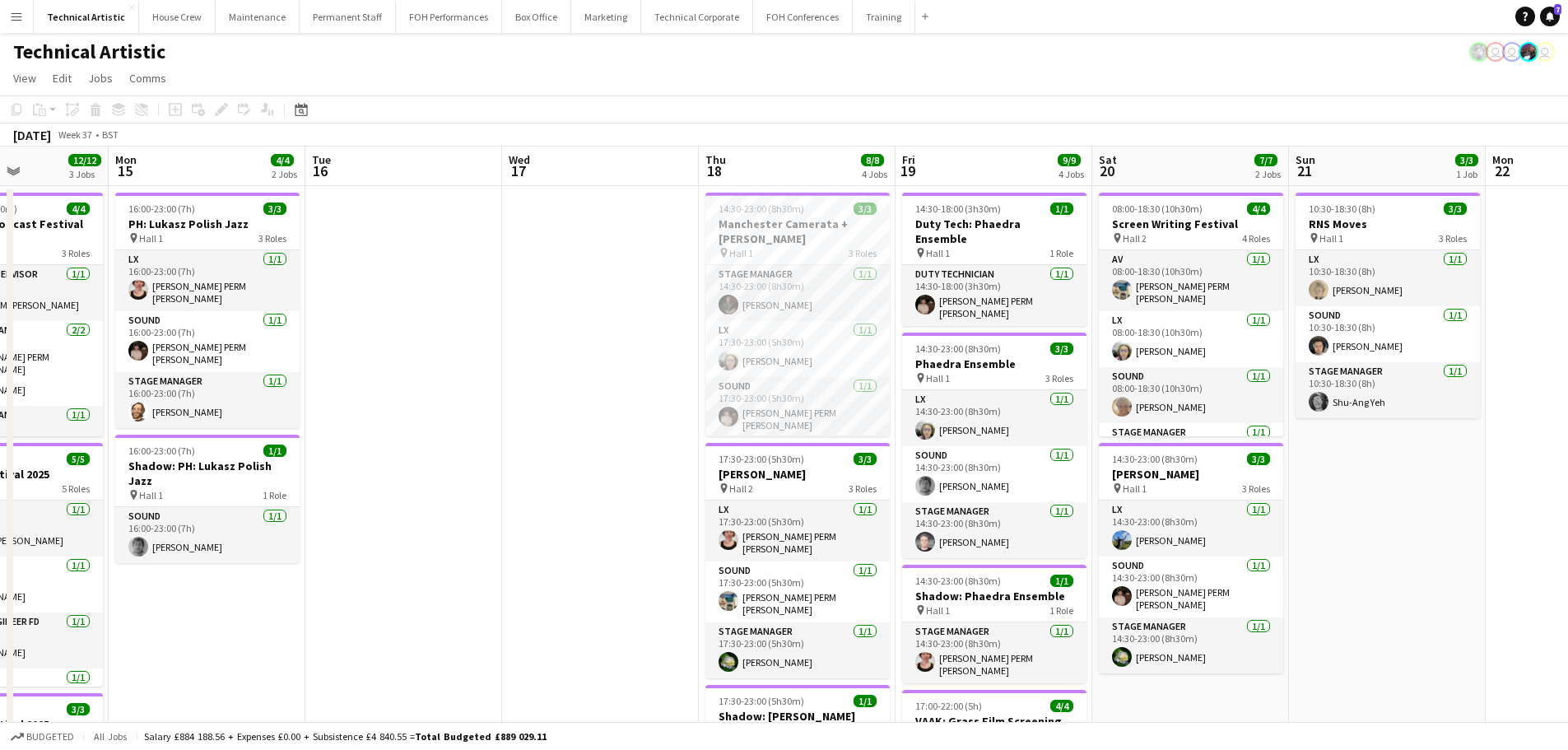
click at [18, 30] on button "Menu" at bounding box center [17, 17] width 33 height 33
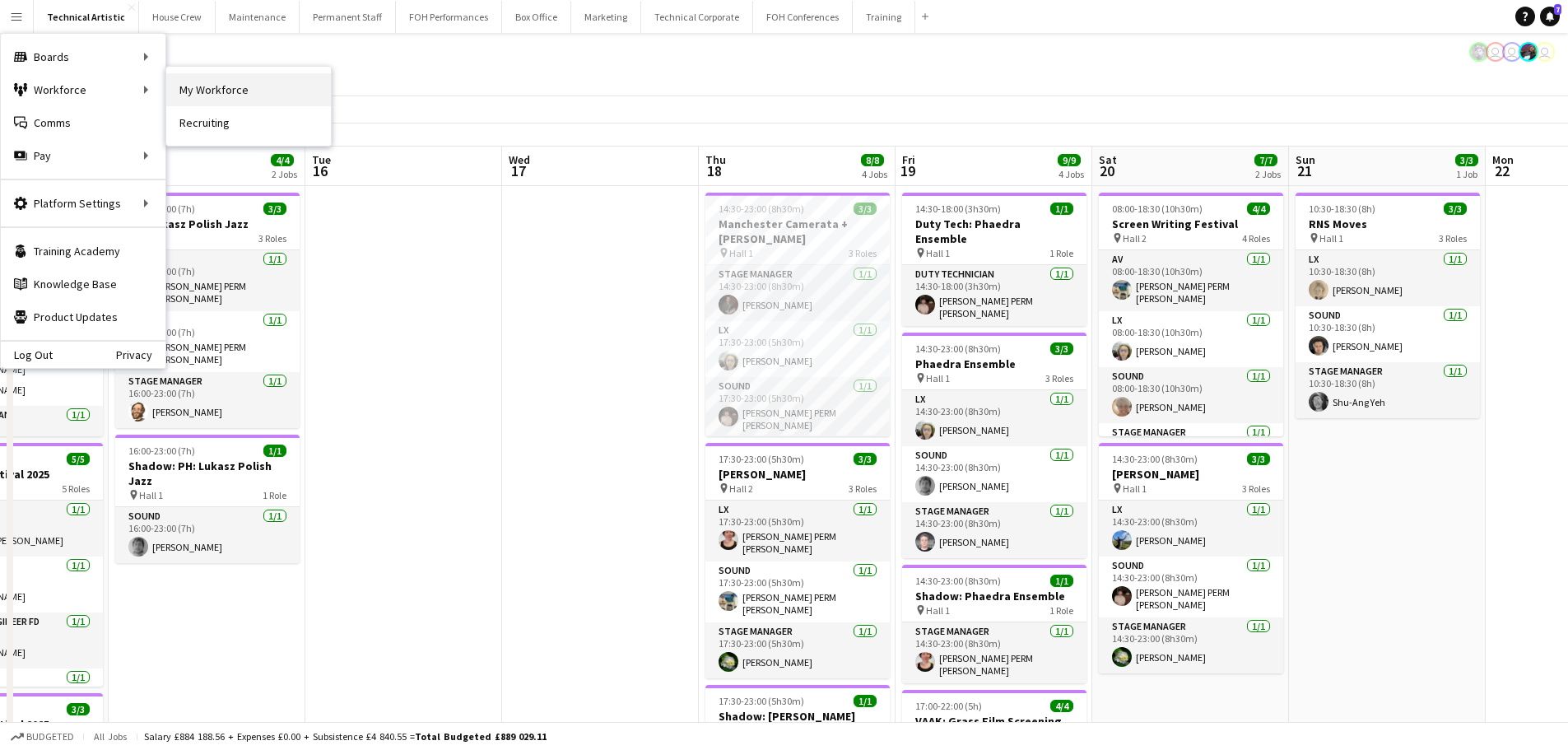
click at [208, 80] on link "My Workforce" at bounding box center [248, 90] width 164 height 33
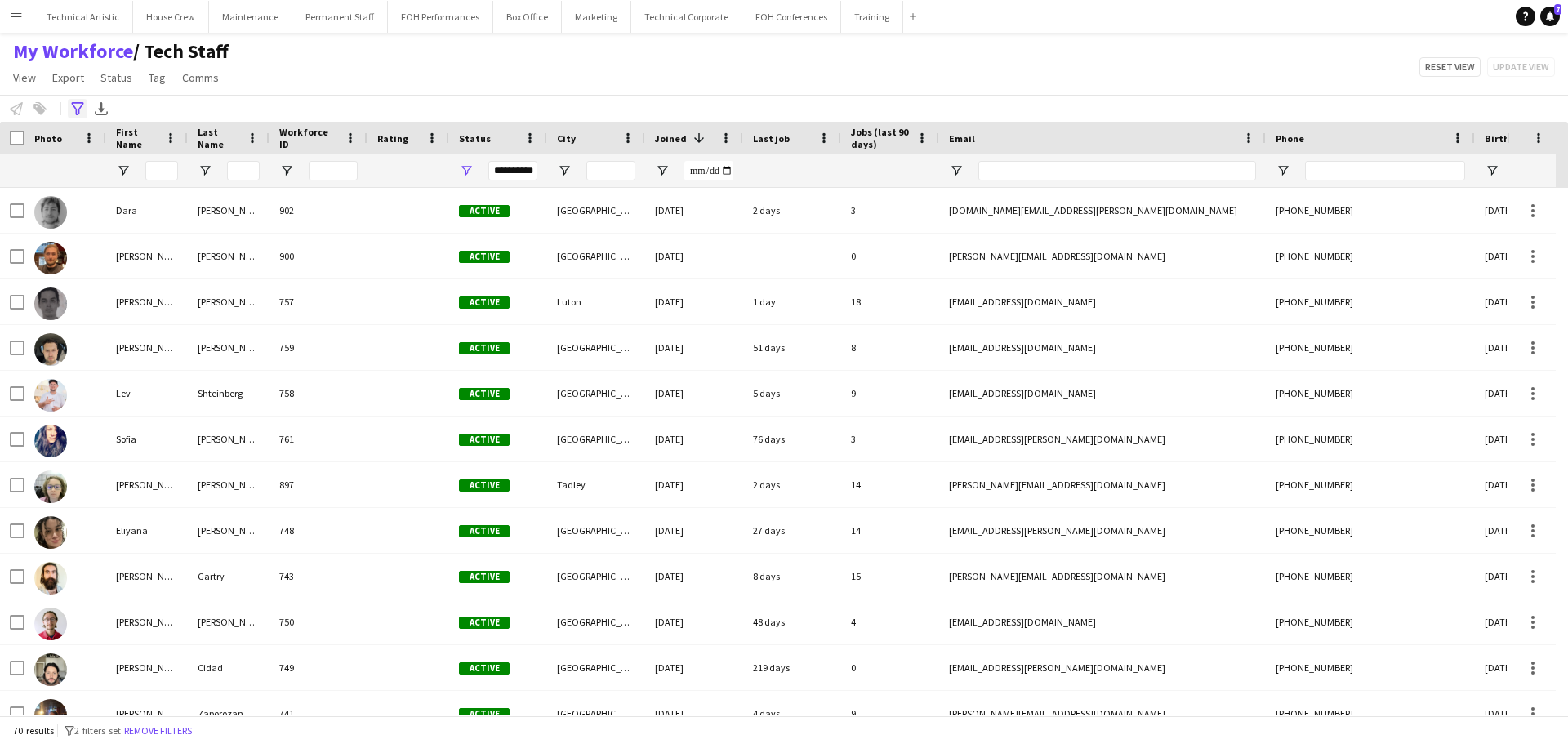
click at [72, 116] on div "Advanced filters" at bounding box center [77, 108] width 19 height 19
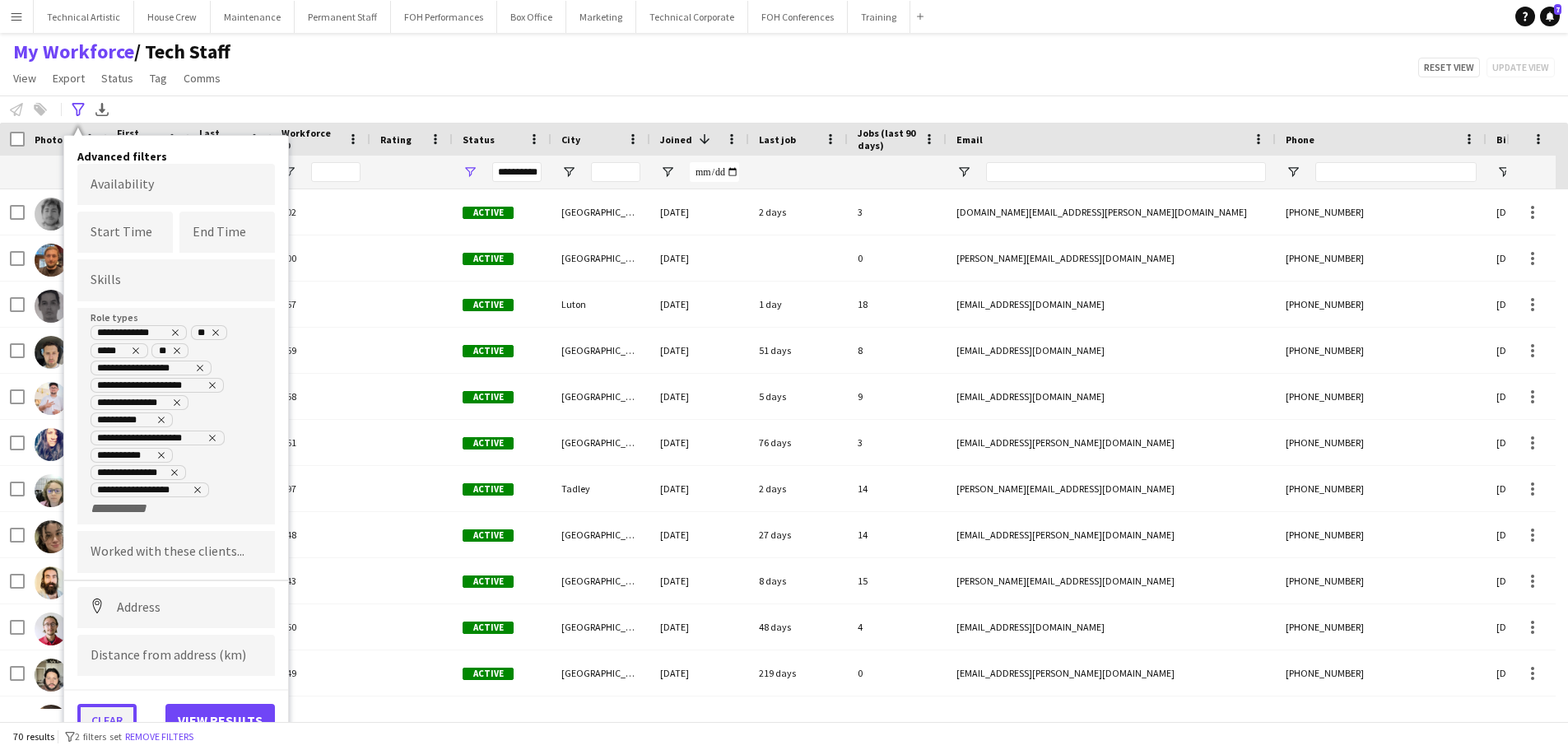
click at [119, 708] on button "Clear" at bounding box center [107, 720] width 59 height 33
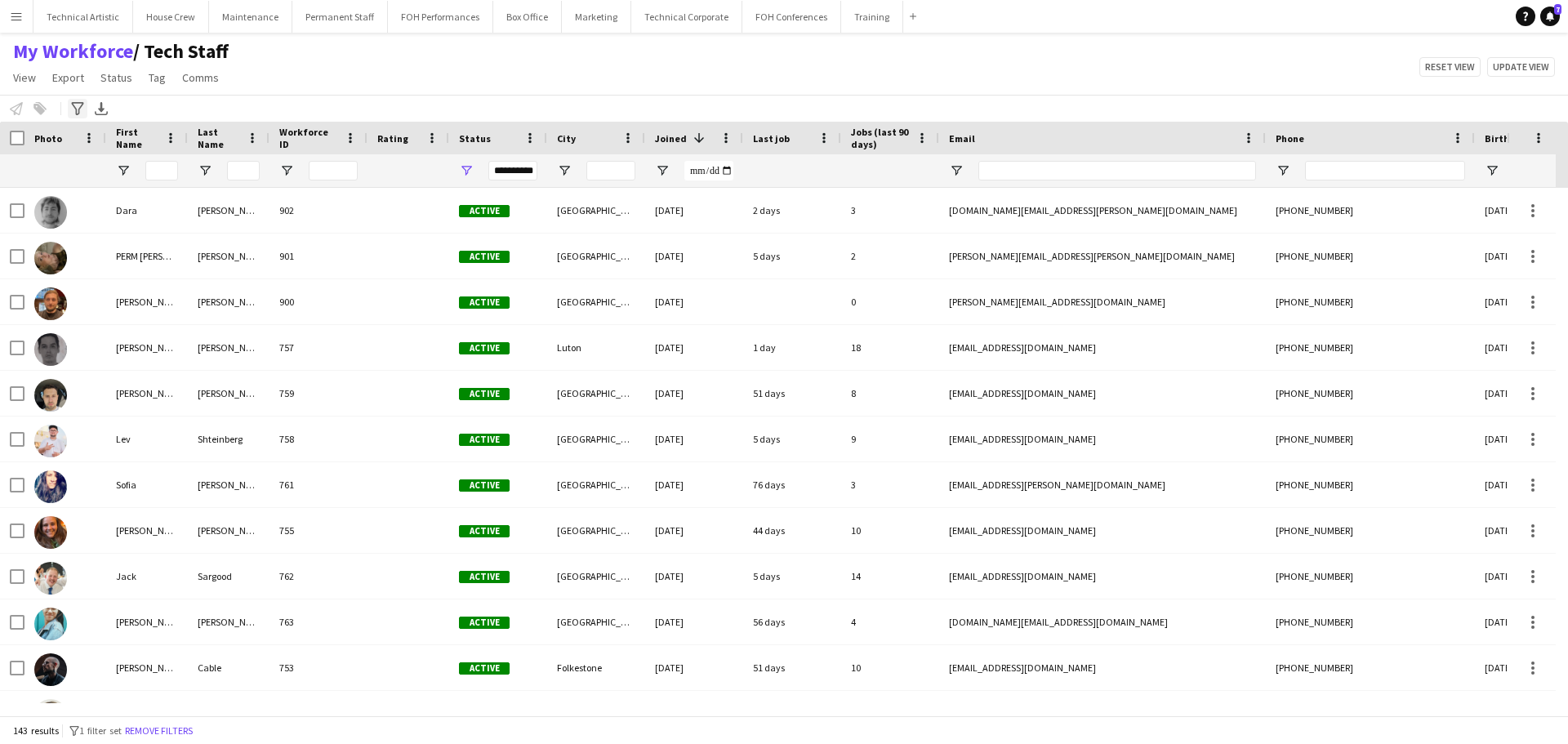
click at [82, 105] on icon at bounding box center [77, 108] width 12 height 13
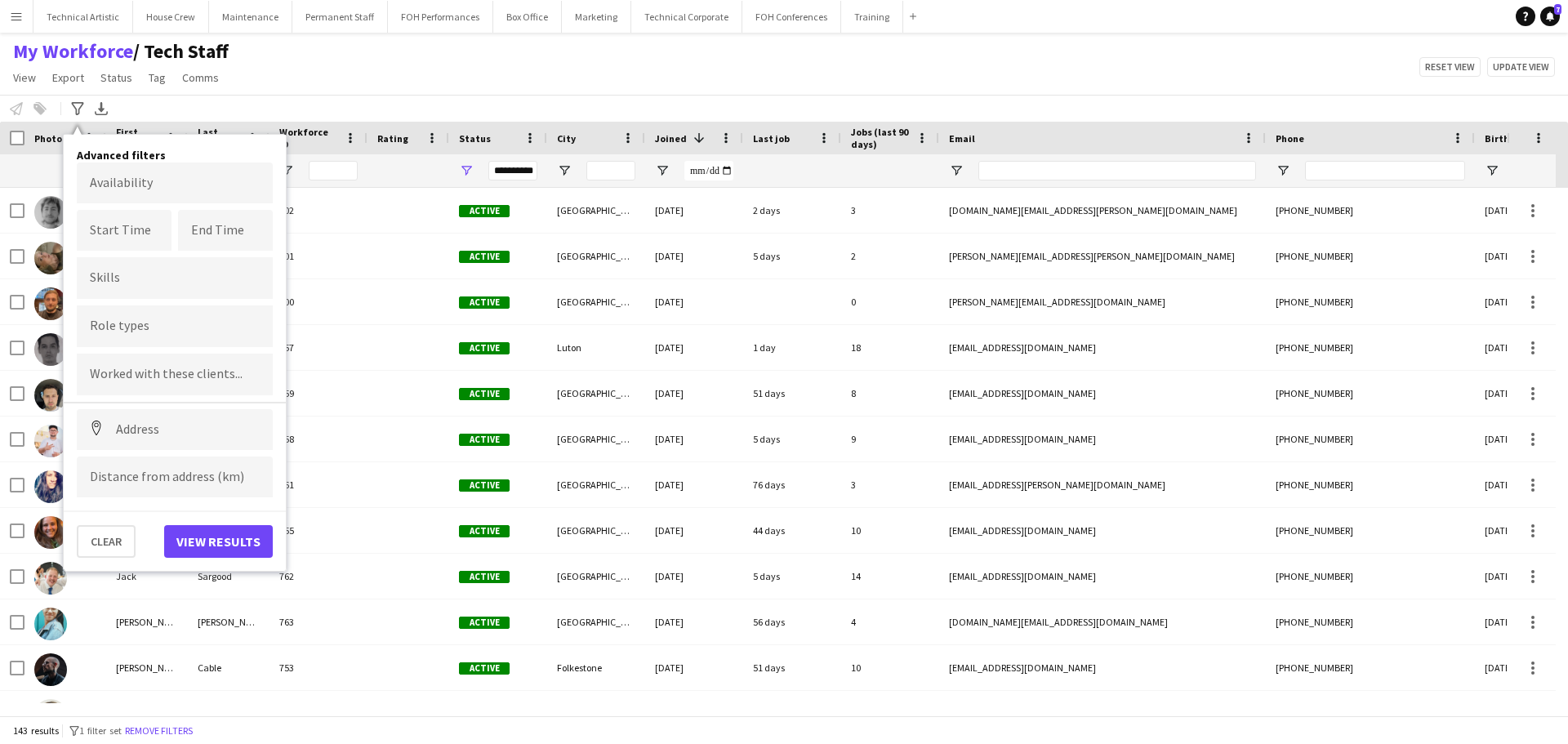
click at [131, 282] on input "Type to search skills..." at bounding box center [174, 278] width 170 height 15
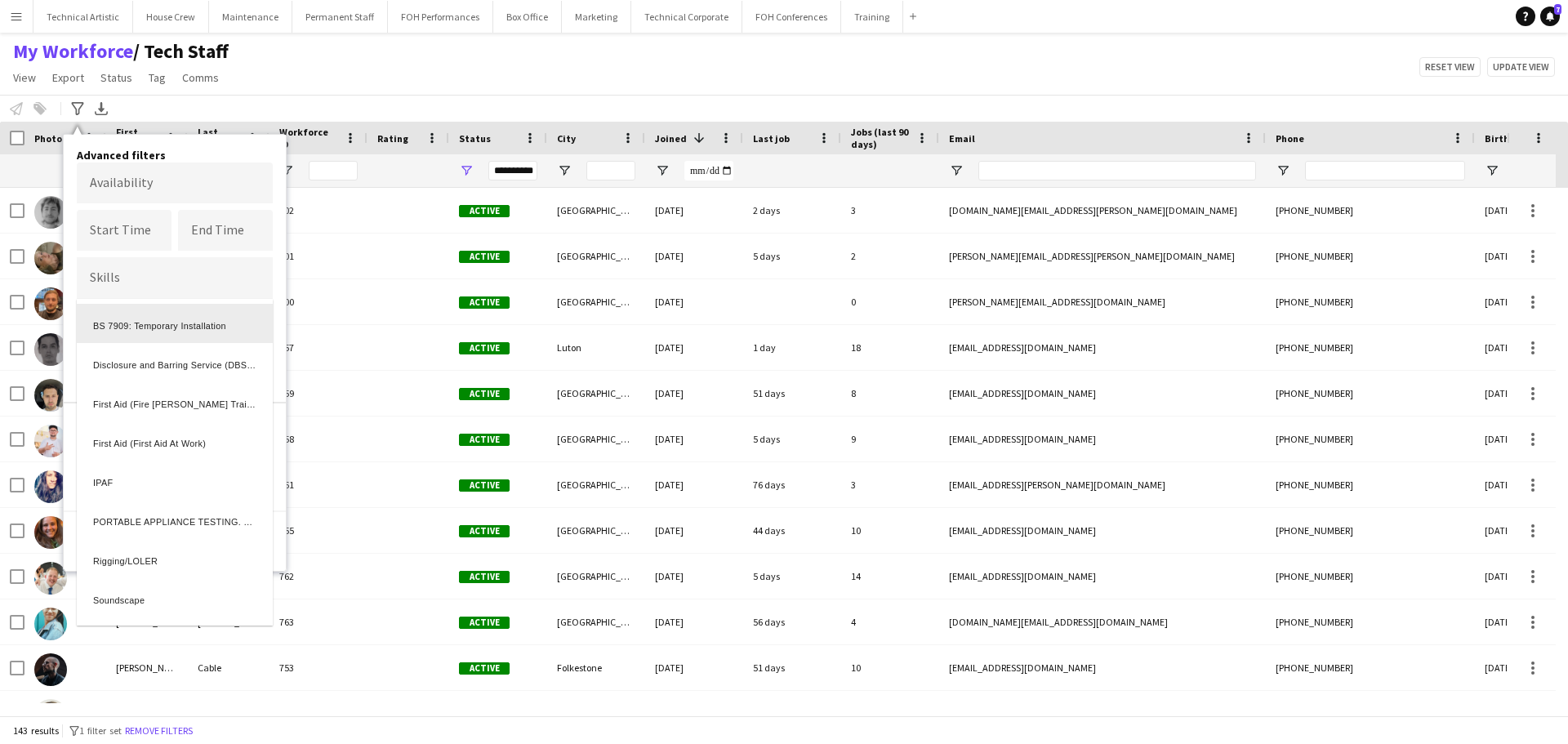
click at [105, 288] on div at bounding box center [784, 372] width 1568 height 744
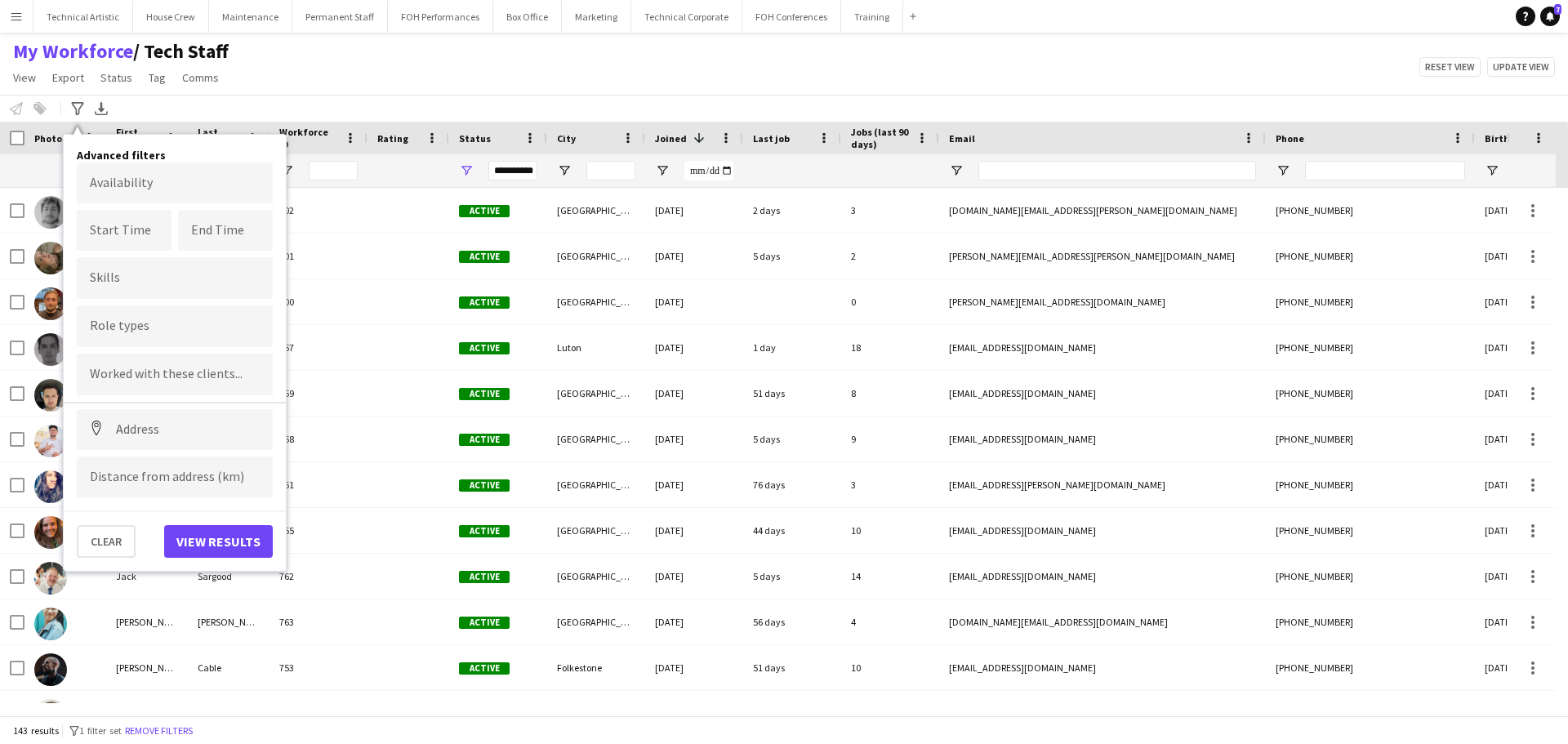
click at [140, 326] on input "Type to search role types..." at bounding box center [174, 326] width 170 height 15
type input "*****"
click at [150, 364] on div "Stage Manager" at bounding box center [175, 371] width 196 height 39
click at [209, 542] on button "View results" at bounding box center [218, 542] width 109 height 33
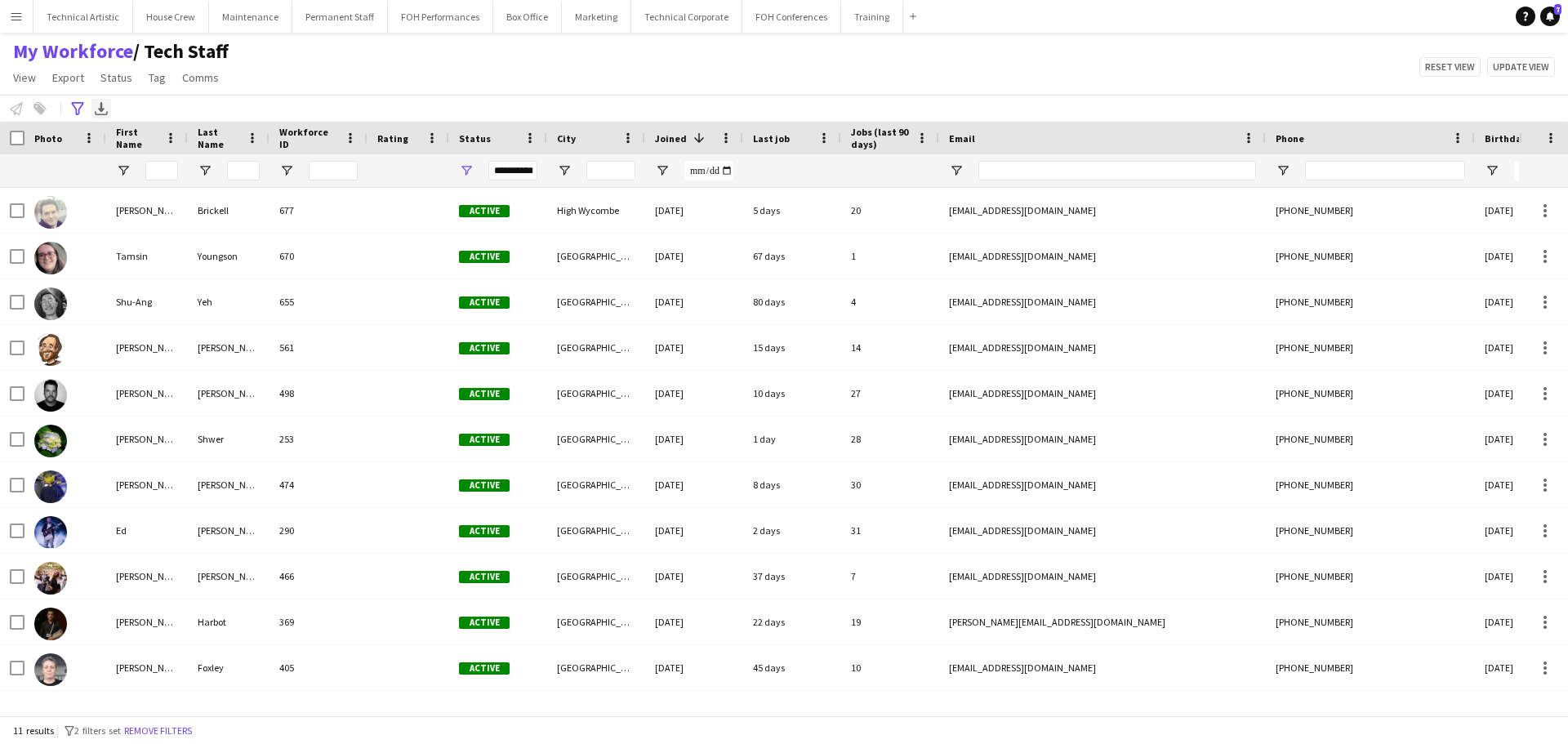
click at [98, 106] on icon "Export XLSX" at bounding box center [101, 108] width 13 height 13
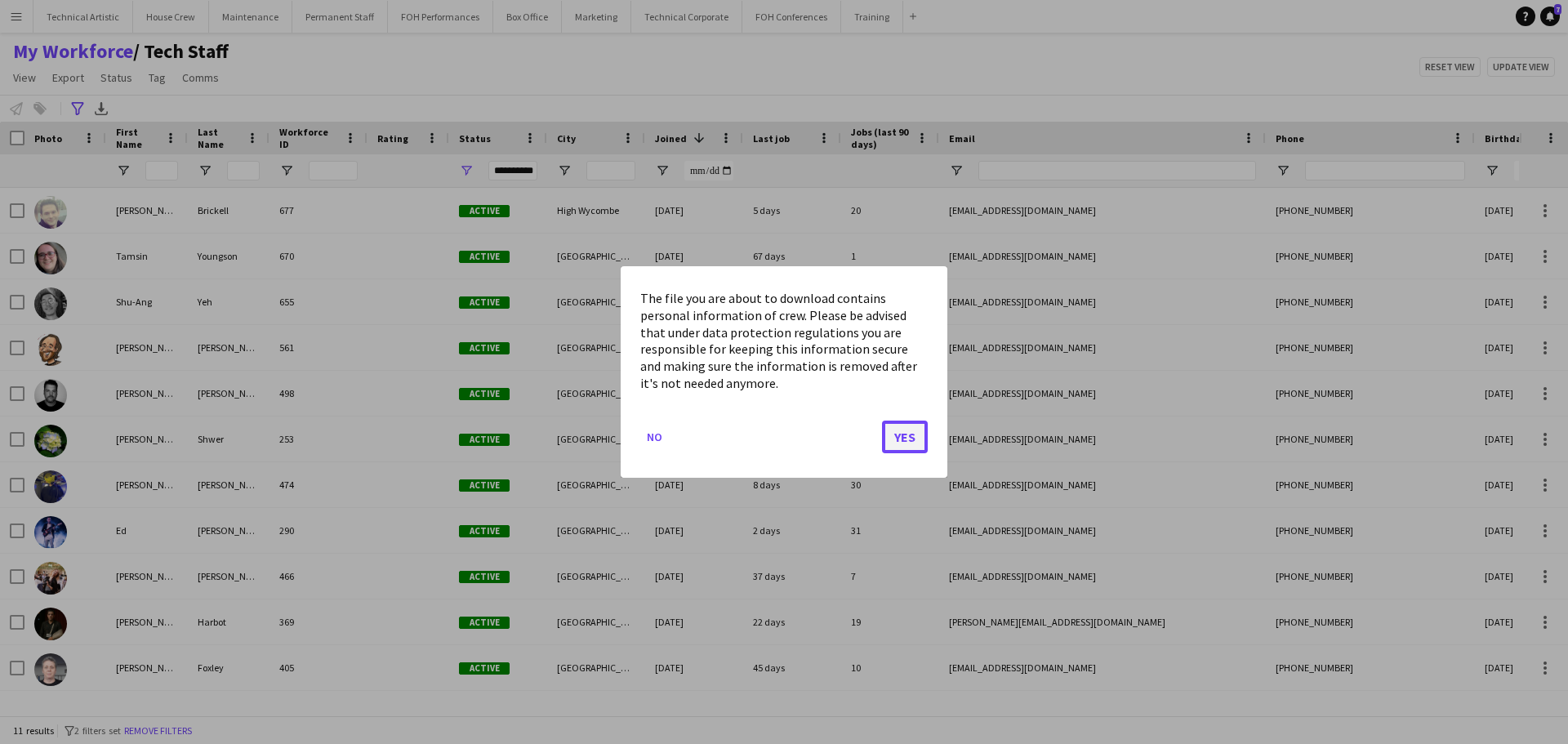
click at [910, 443] on button "Yes" at bounding box center [905, 437] width 46 height 33
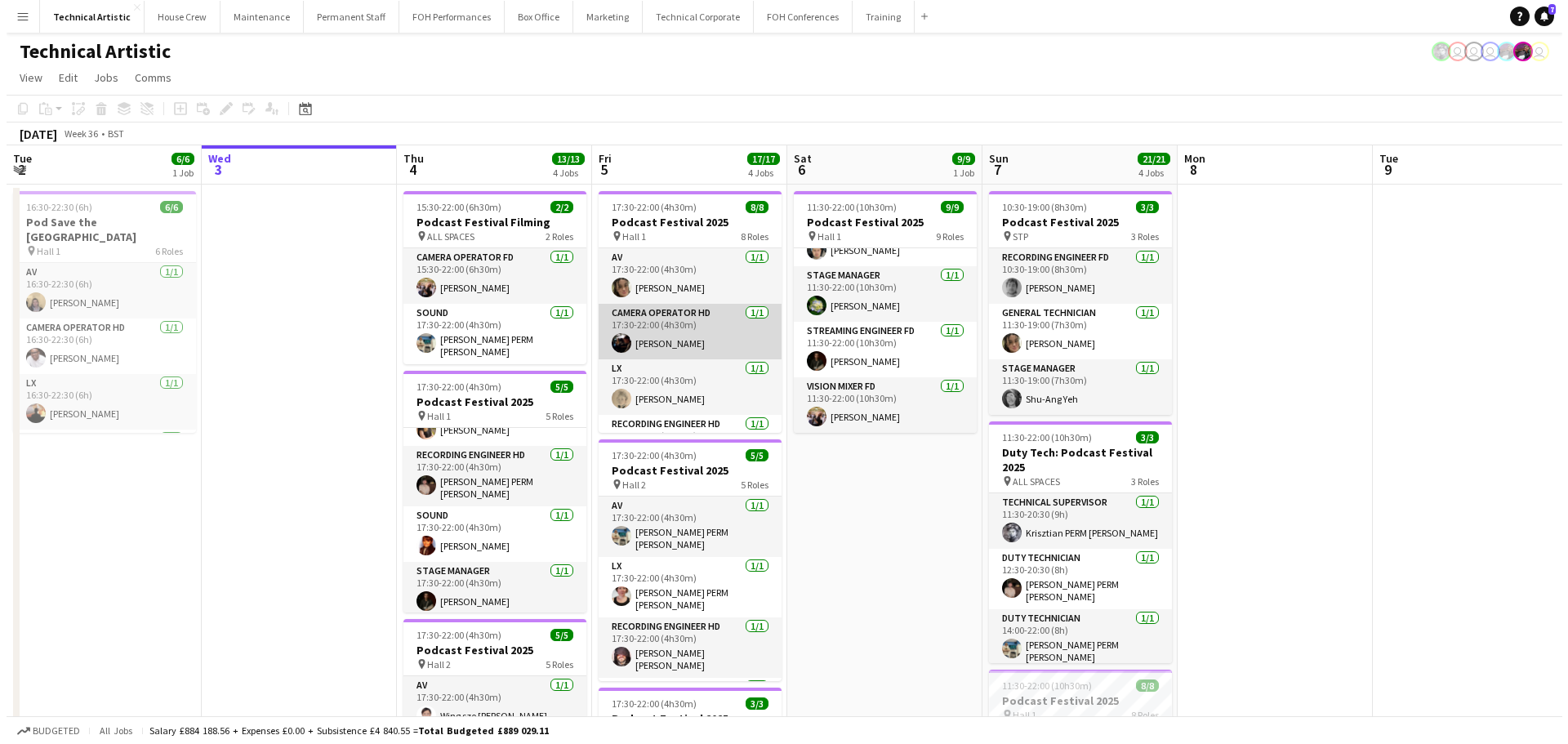
scroll to position [259, 0]
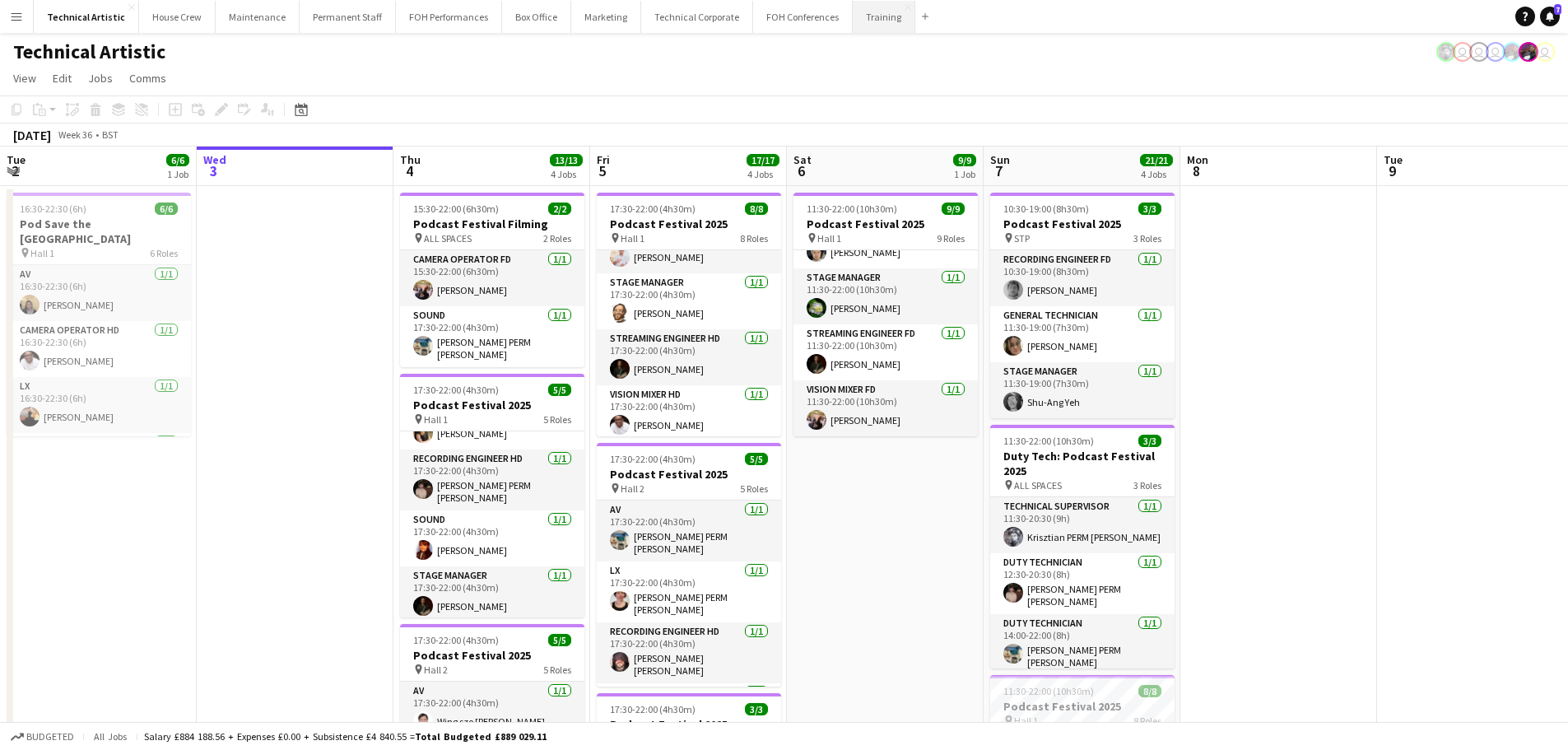
click at [860, 13] on button "Training Close" at bounding box center [884, 17] width 63 height 32
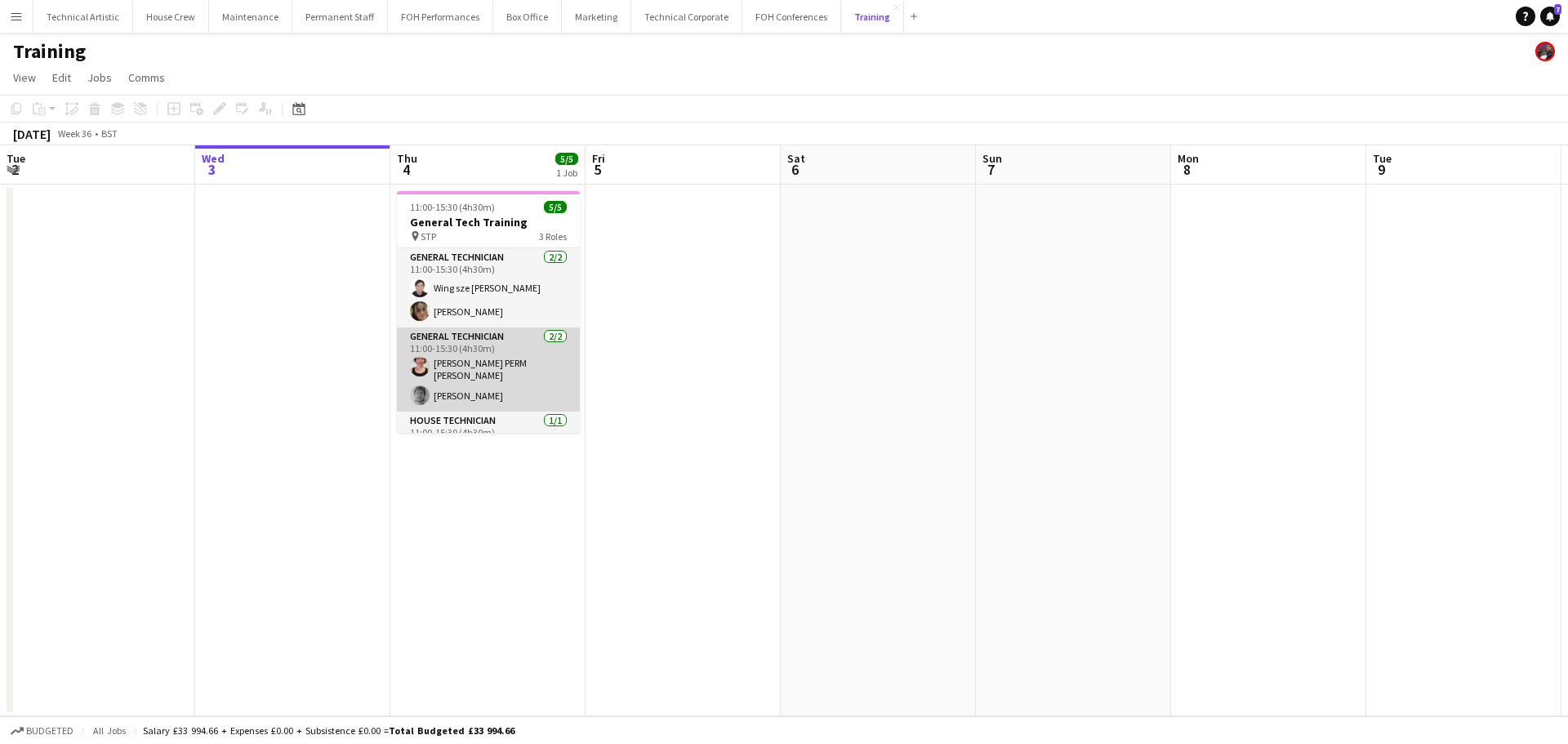
scroll to position [29, 0]
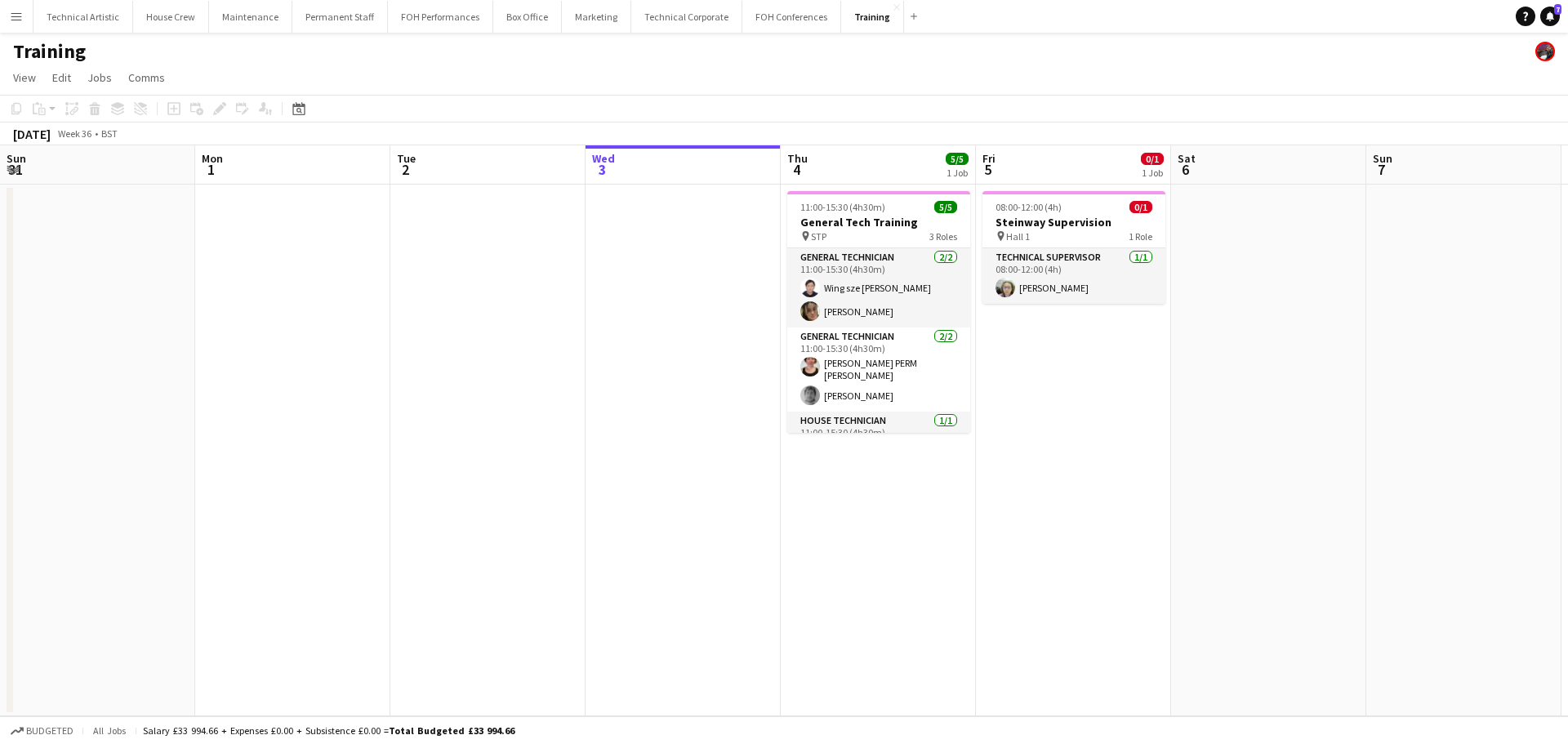
scroll to position [29, 0]
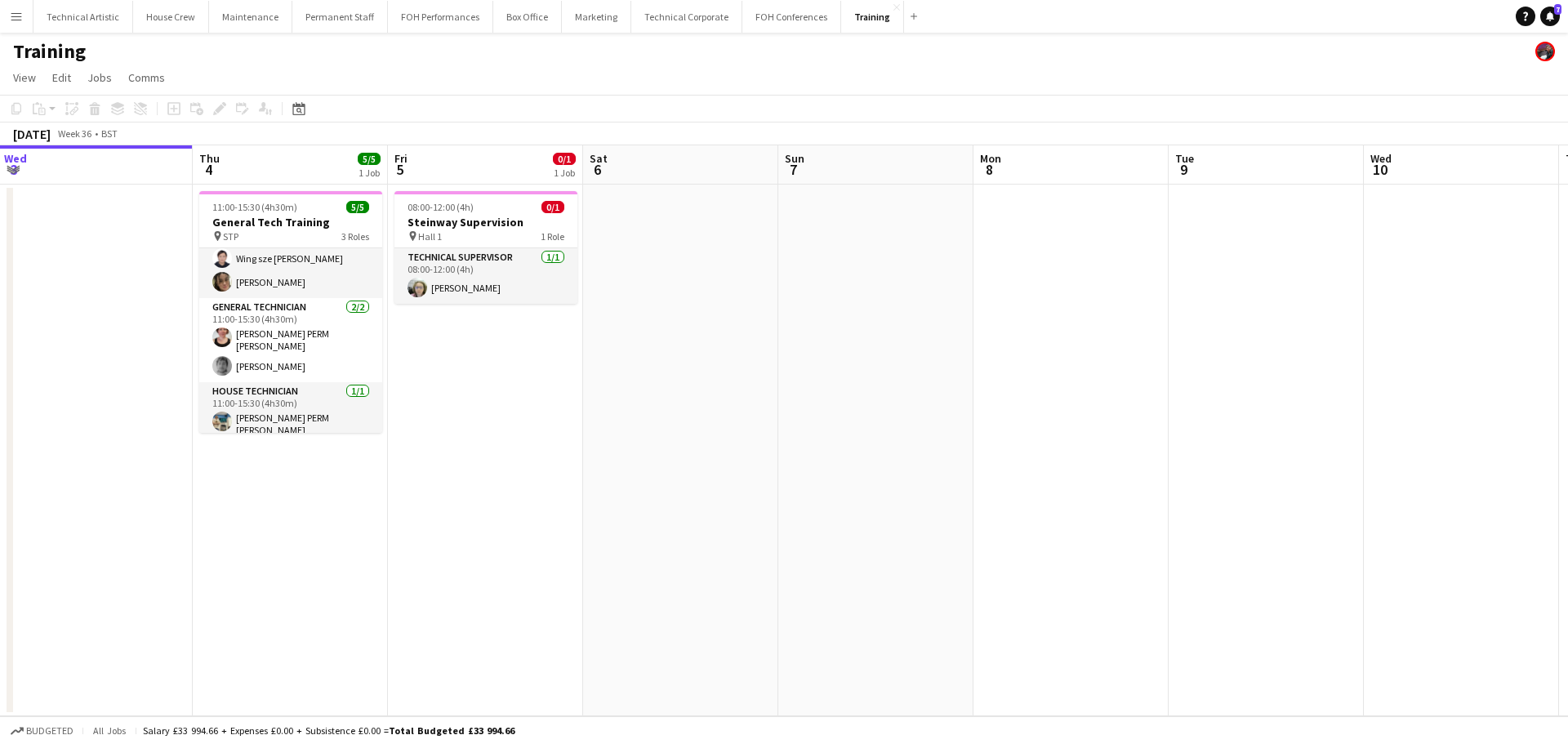
drag, startPoint x: 1064, startPoint y: 385, endPoint x: 281, endPoint y: 277, distance: 790.4
click at [281, 277] on app-calendar-viewport "Sun 31 Mon 1 Tue 2 Wed 3 Thu 4 5/5 1 Job Fri 5 0/1 1 Job Sat 6 Sun 7 Mon 8 Tue …" at bounding box center [784, 431] width 1568 height 571
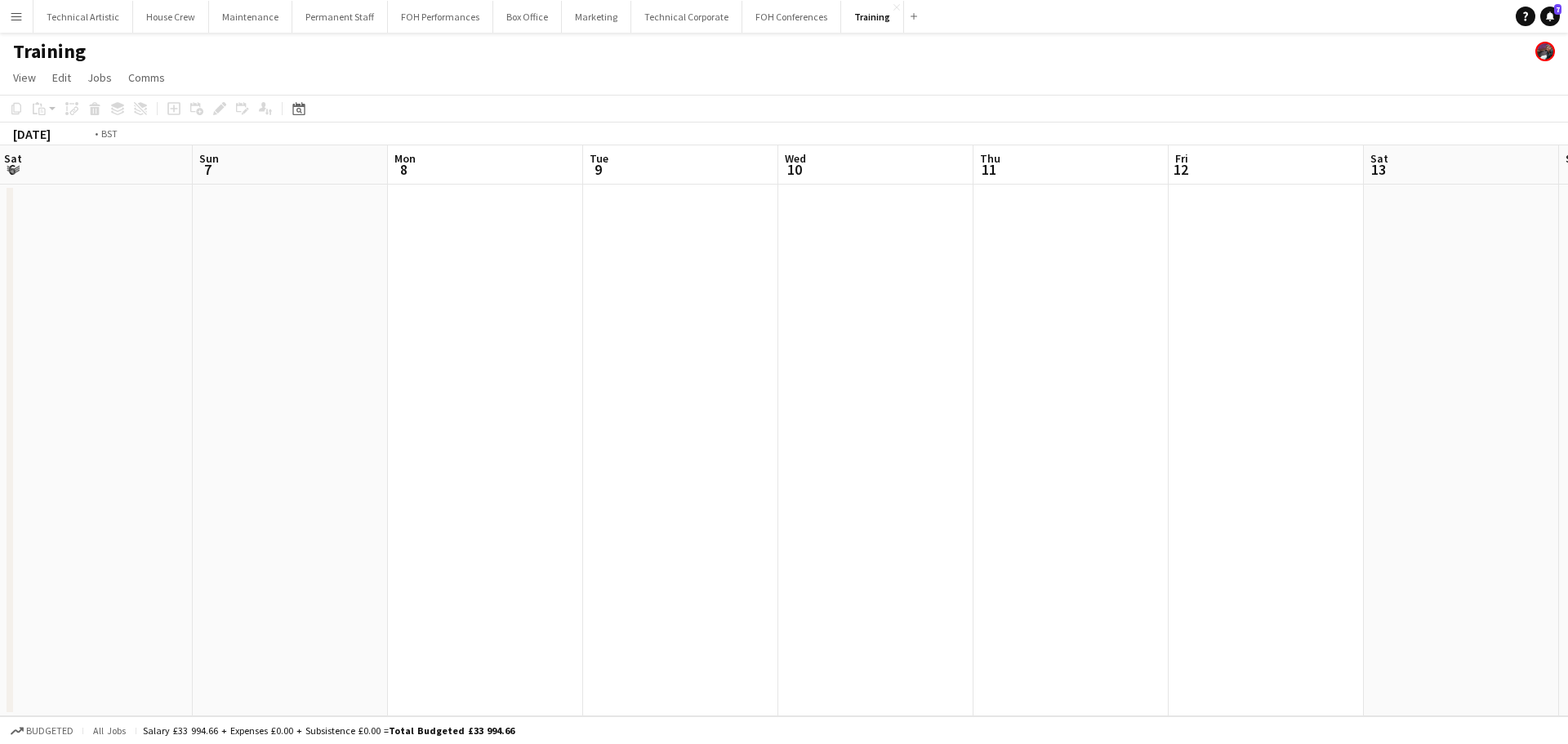
scroll to position [0, 489]
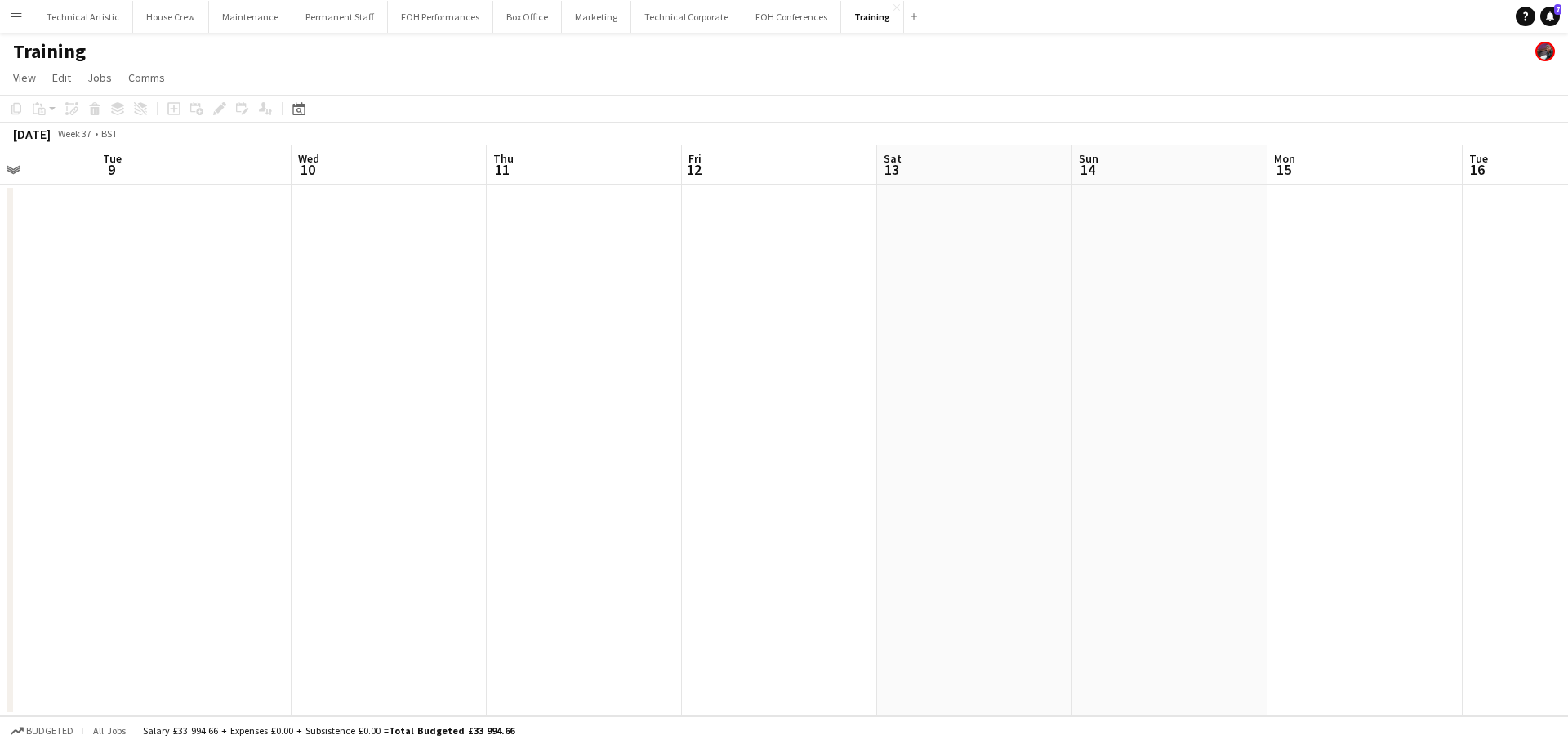
drag, startPoint x: 1054, startPoint y: 295, endPoint x: 566, endPoint y: 301, distance: 488.0
click at [566, 301] on app-calendar-viewport "Sat 6 Sun 7 Mon 8 Tue 9 Wed 10 Thu 11 Fri 12 Sat 13 Sun 14 Mon 15 Tue 16 Wed 17…" at bounding box center [784, 431] width 1568 height 571
click at [79, 17] on button "Technical Artistic Close" at bounding box center [83, 16] width 100 height 32
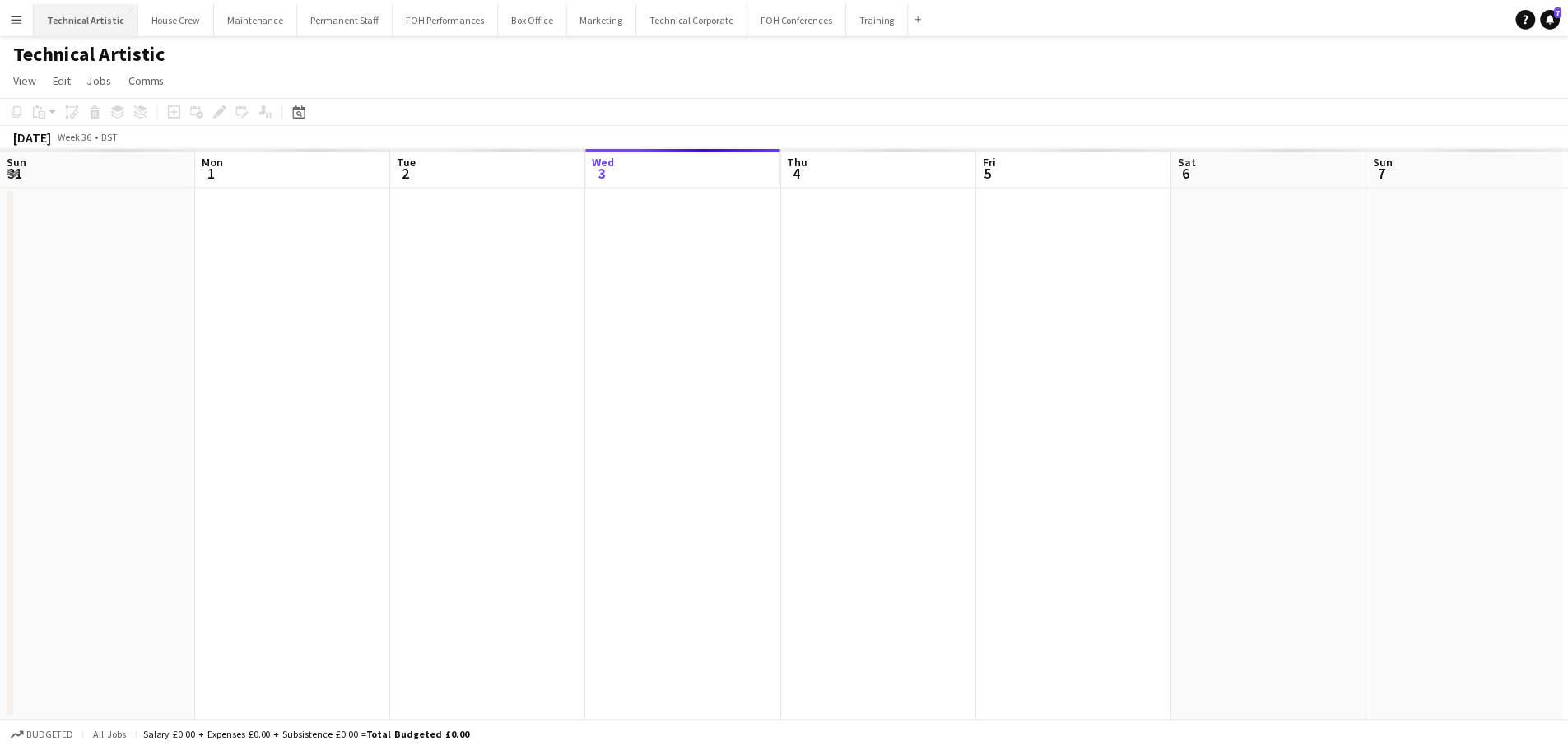
scroll to position [0, 393]
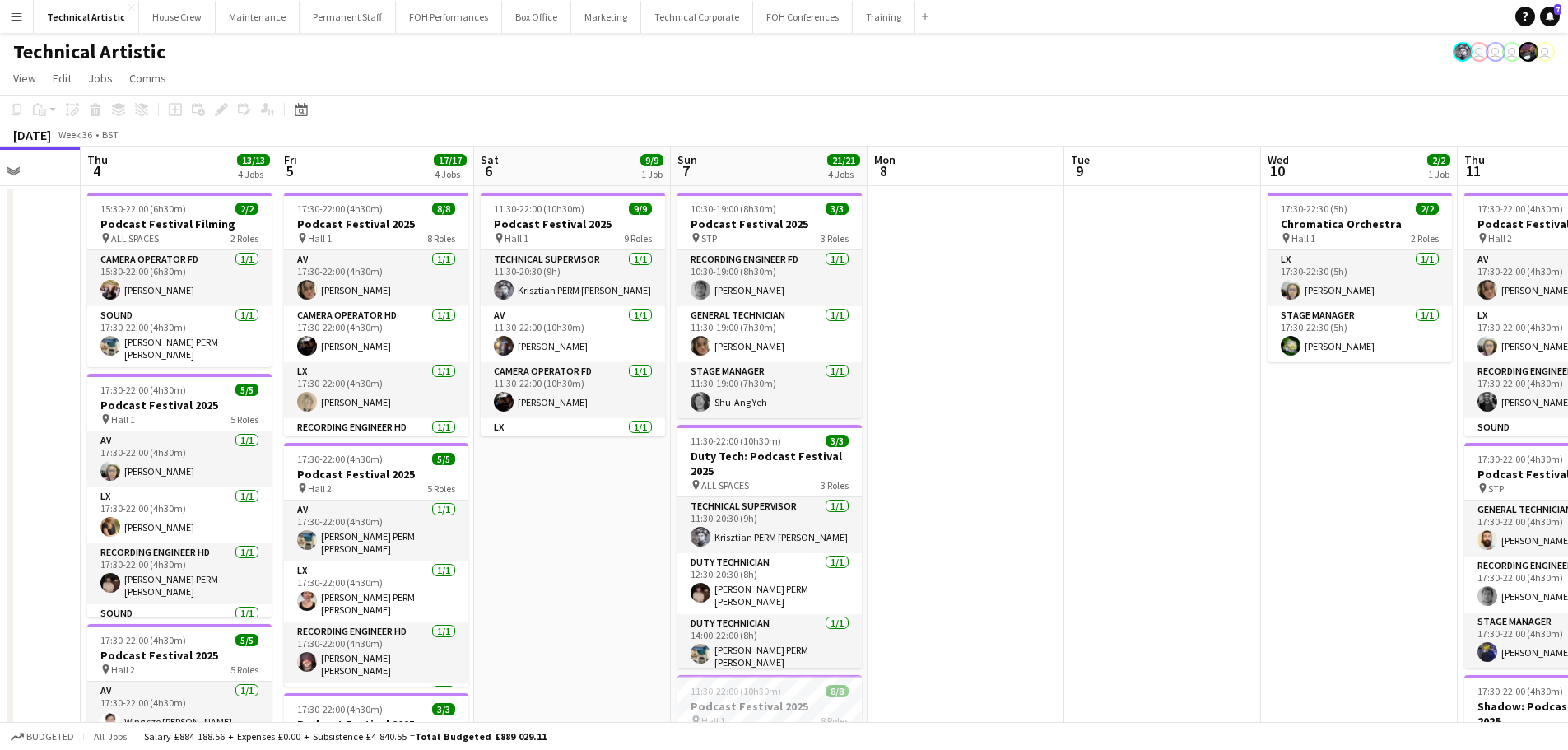
drag, startPoint x: 1186, startPoint y: 340, endPoint x: 344, endPoint y: 321, distance: 842.2
click at [344, 321] on app-calendar-viewport "Sun 31 Mon 1 7/7 2 Jobs Tue 2 6/6 1 Job Wed 3 Thu 4 13/13 4 Jobs Fri 5 17/17 4 …" at bounding box center [784, 682] width 1568 height 1070
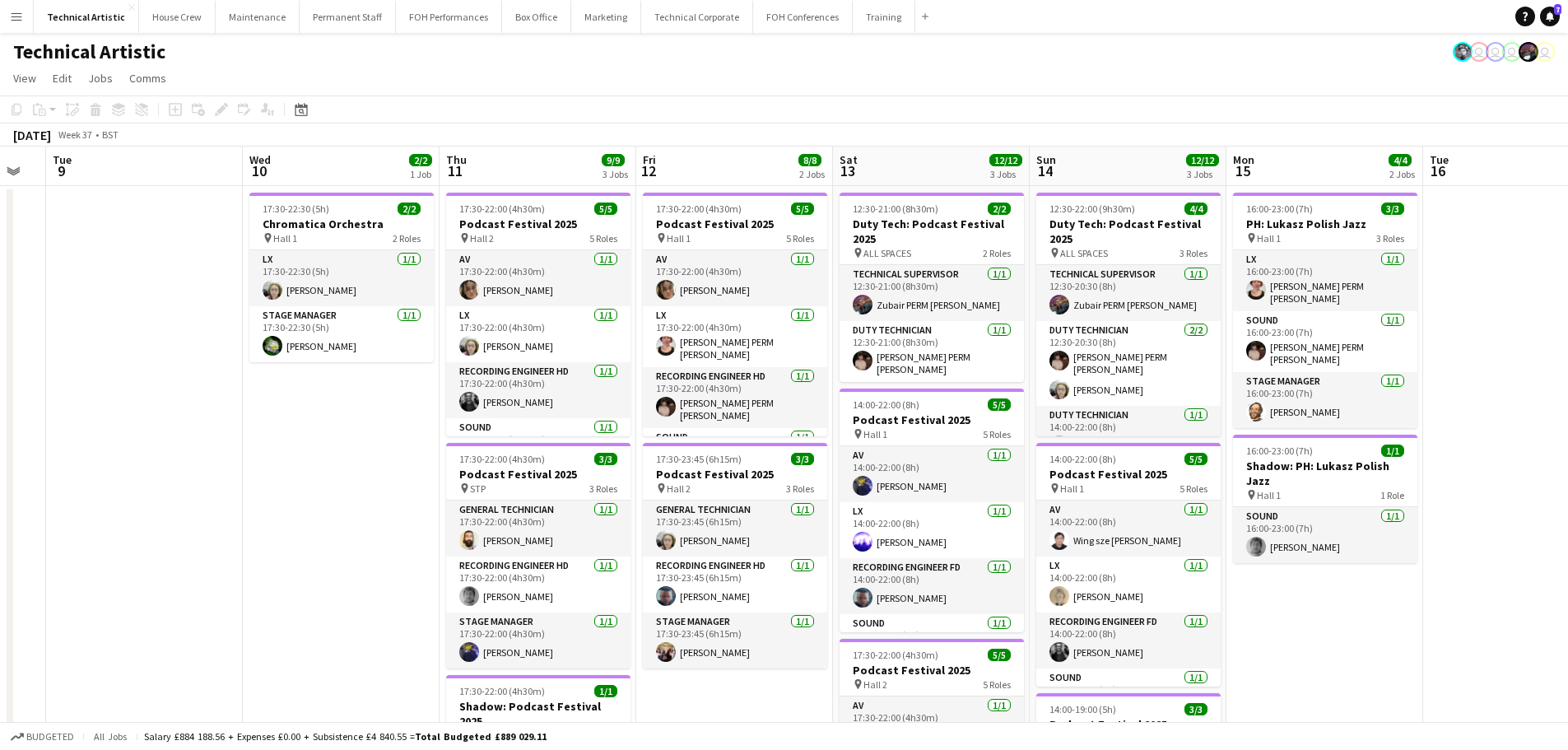
drag, startPoint x: 974, startPoint y: 382, endPoint x: 481, endPoint y: 387, distance: 493.0
click at [481, 387] on app-calendar-viewport "Sat 6 9/9 1 Job Sun 7 21/21 4 Jobs Mon 8 Tue 9 Wed 10 2/2 1 Job Thu 11 9/9 3 Jo…" at bounding box center [784, 682] width 1568 height 1070
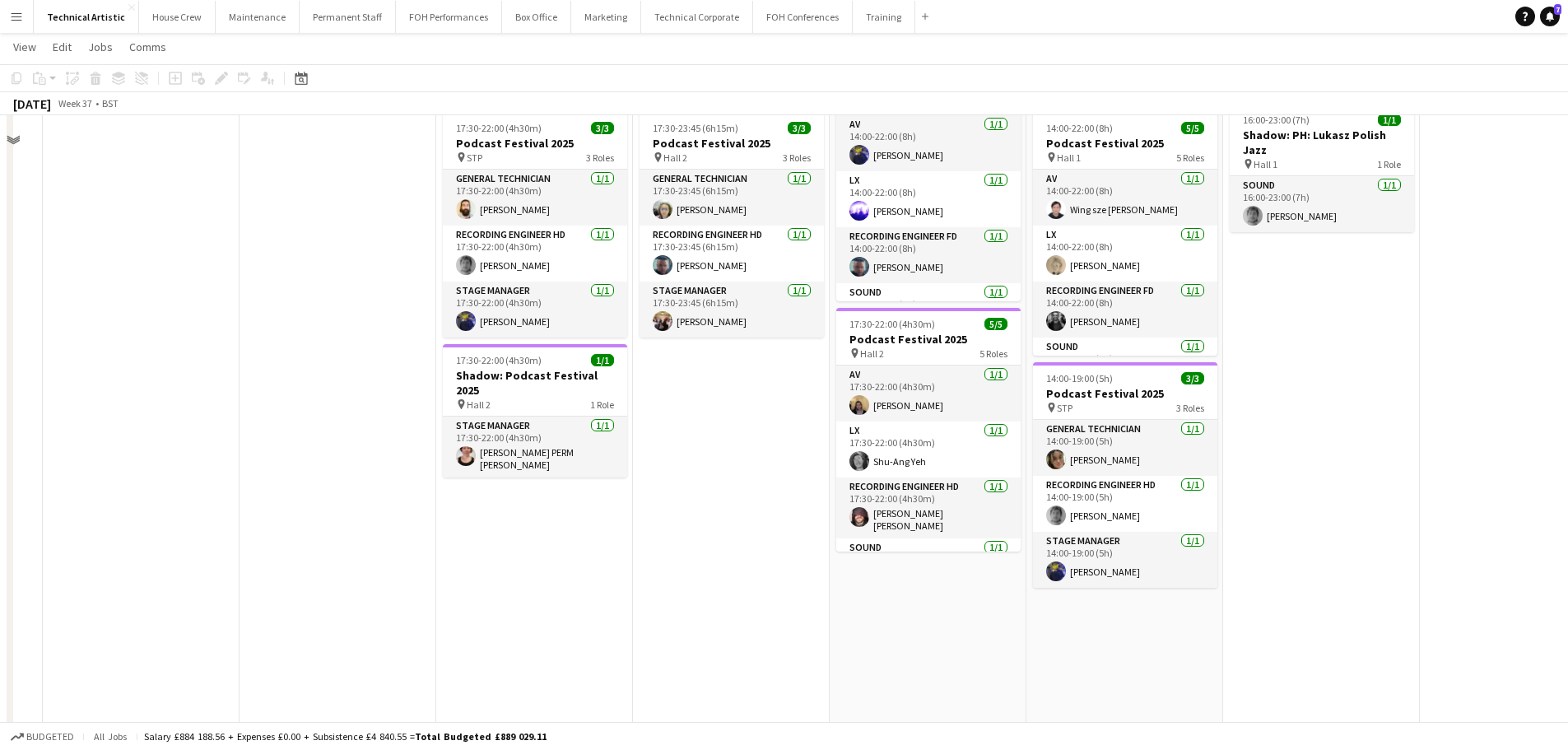
scroll to position [0, 0]
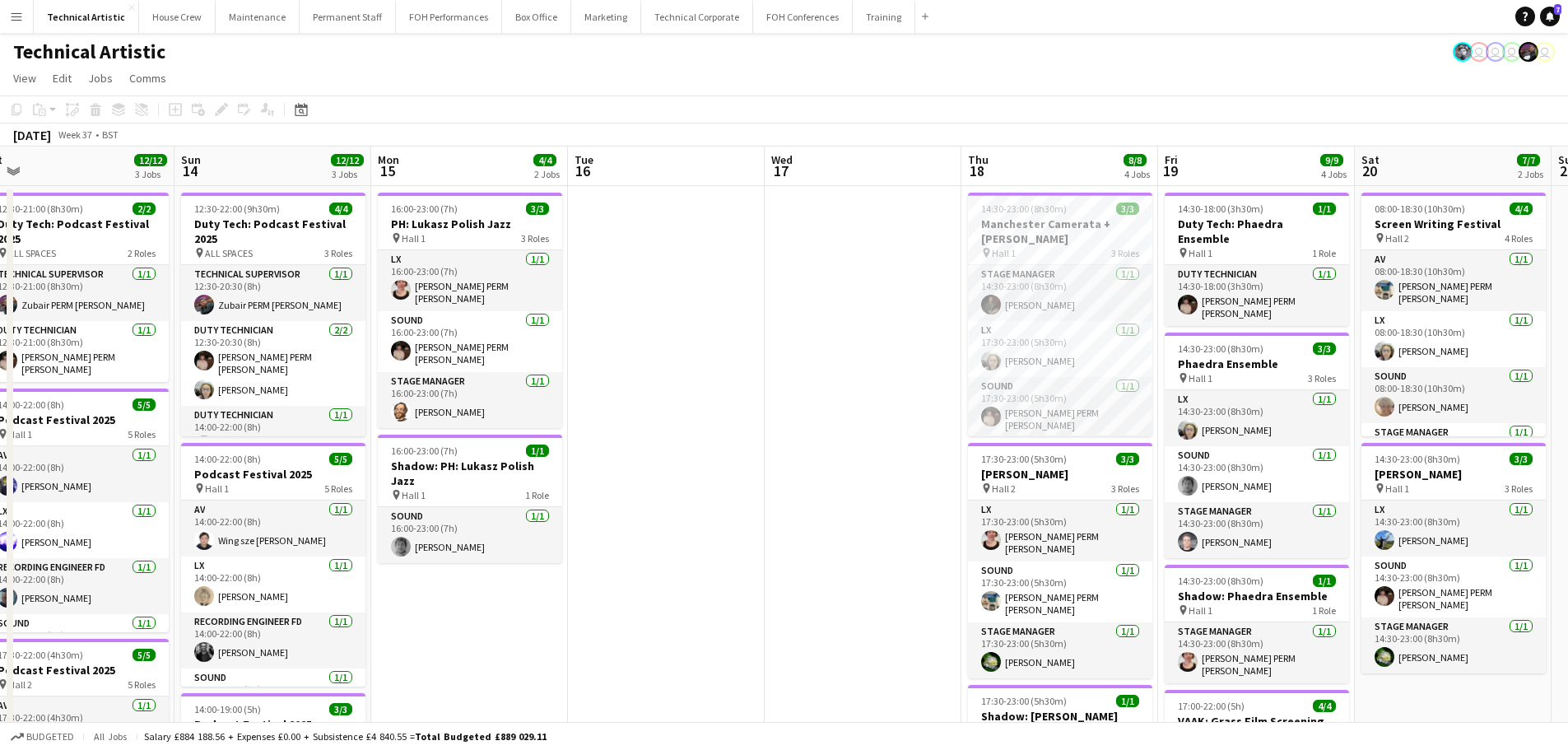
drag, startPoint x: 1098, startPoint y: 541, endPoint x: 501, endPoint y: 435, distance: 606.3
click at [501, 435] on app-calendar-viewport "Wed 10 2/2 1 Job Thu 11 9/9 3 Jobs Fri 12 8/8 2 Jobs Sat 13 12/12 3 Jobs Sun 14…" at bounding box center [784, 682] width 1568 height 1070
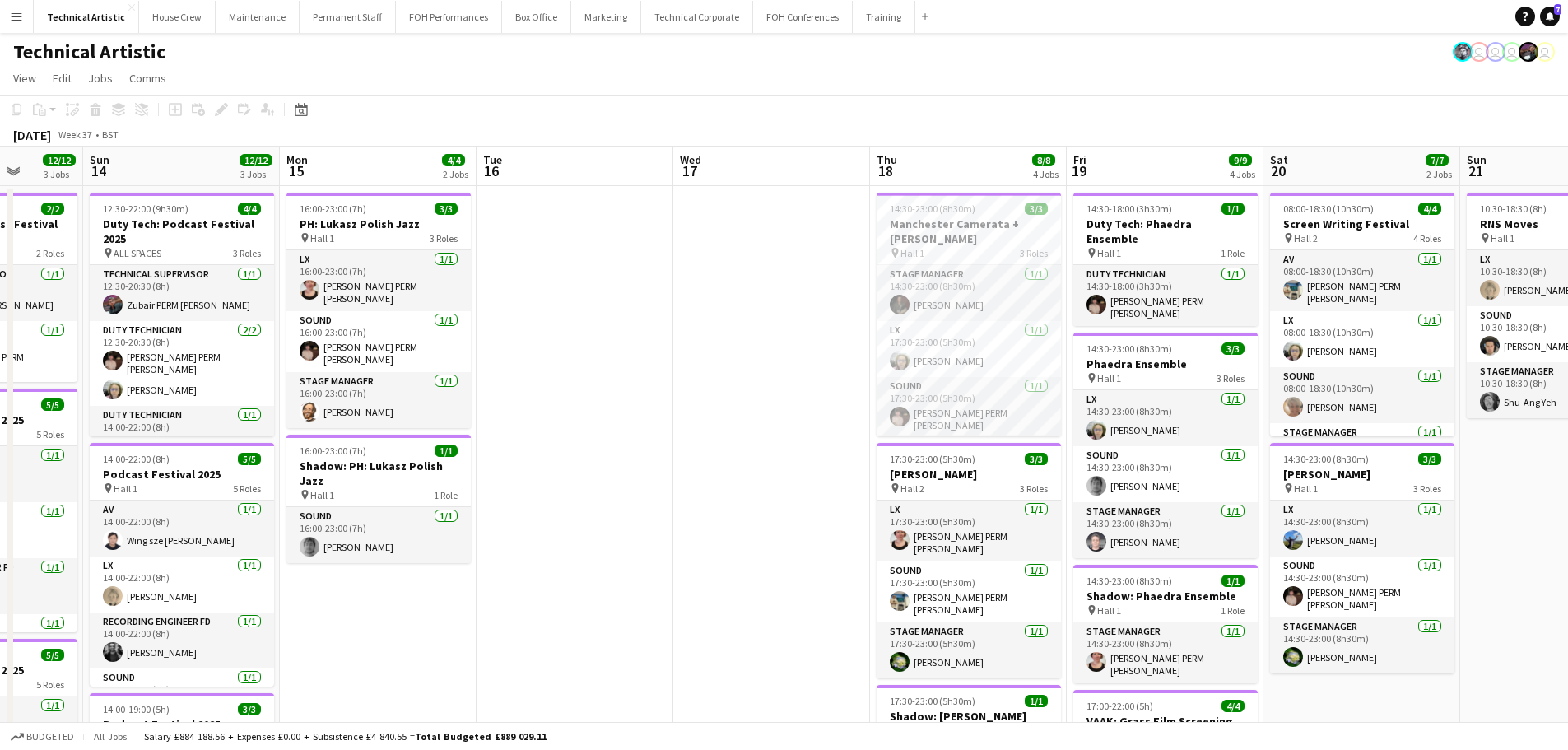
scroll to position [0, 579]
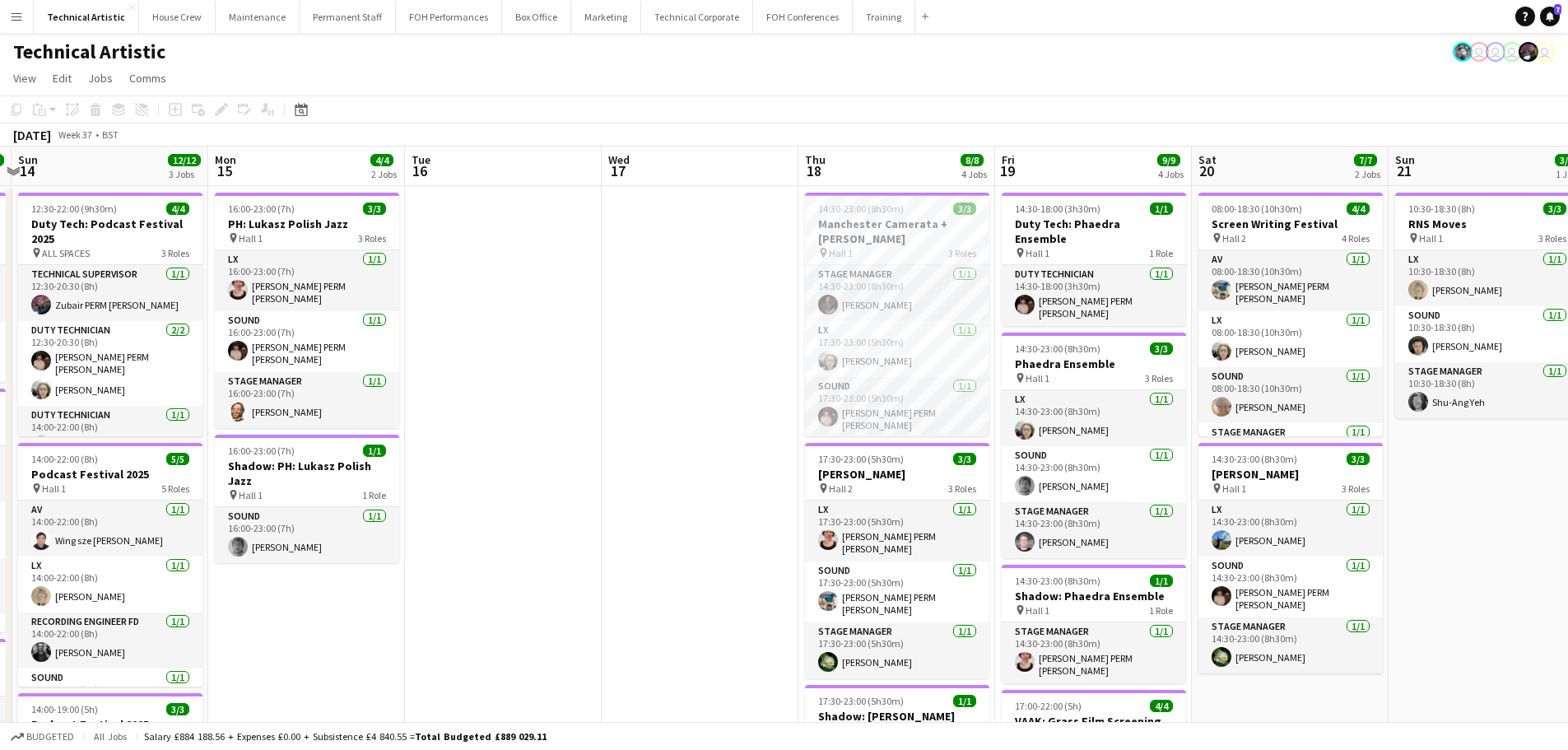
drag, startPoint x: 851, startPoint y: 385, endPoint x: 689, endPoint y: 393, distance: 162.2
click at [689, 393] on app-calendar-viewport "Thu 11 9/9 3 Jobs Fri 12 8/8 2 Jobs Sat 13 12/12 3 Jobs Sun 14 12/12 3 Jobs Mon…" at bounding box center [784, 682] width 1568 height 1070
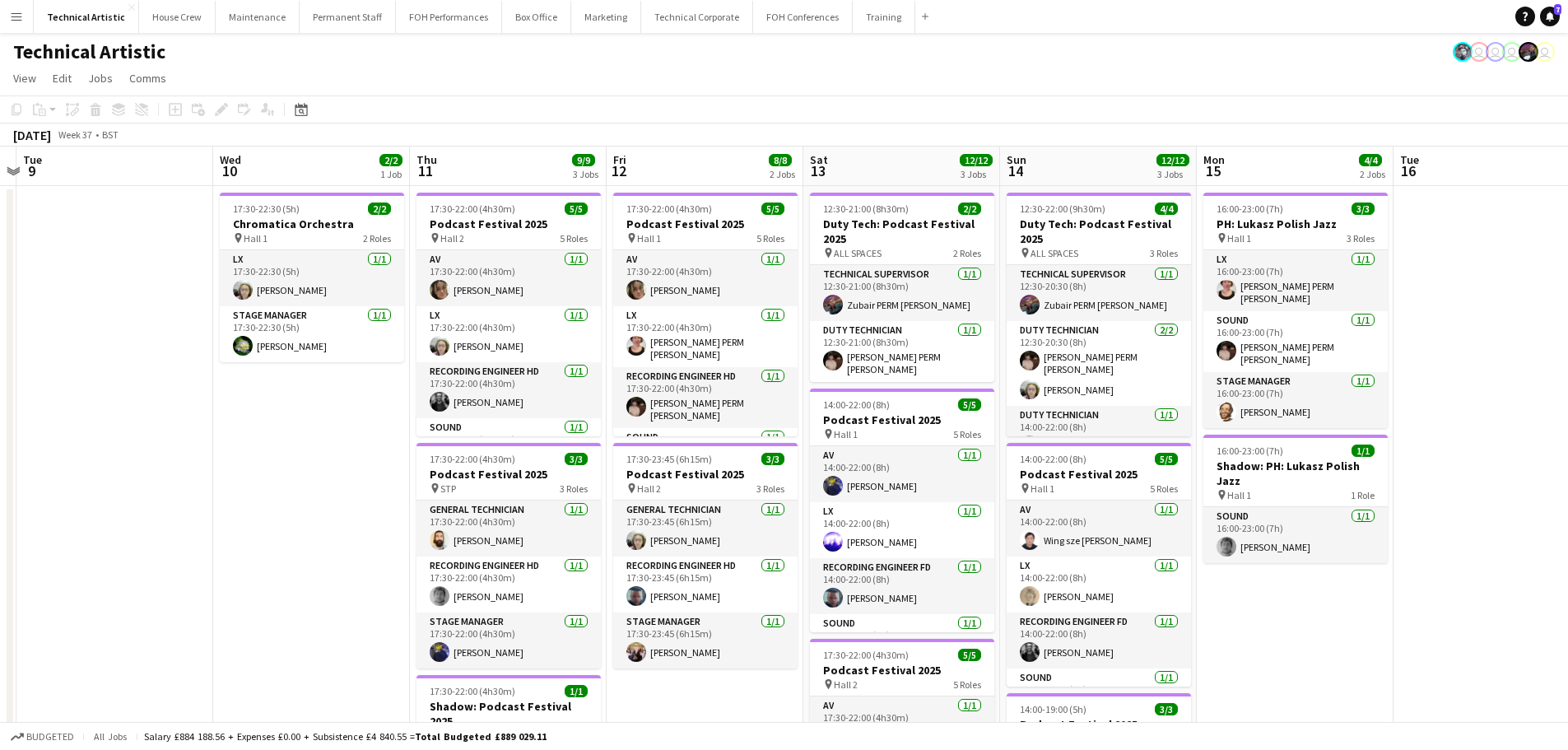
drag, startPoint x: 537, startPoint y: 369, endPoint x: 1526, endPoint y: 339, distance: 989.5
click at [1528, 339] on app-calendar-viewport "Sun 7 21/21 4 Jobs Mon 8 Tue 9 Wed 10 2/2 1 Job Thu 11 9/9 3 Jobs Fri 12 8/8 2 …" at bounding box center [784, 682] width 1568 height 1070
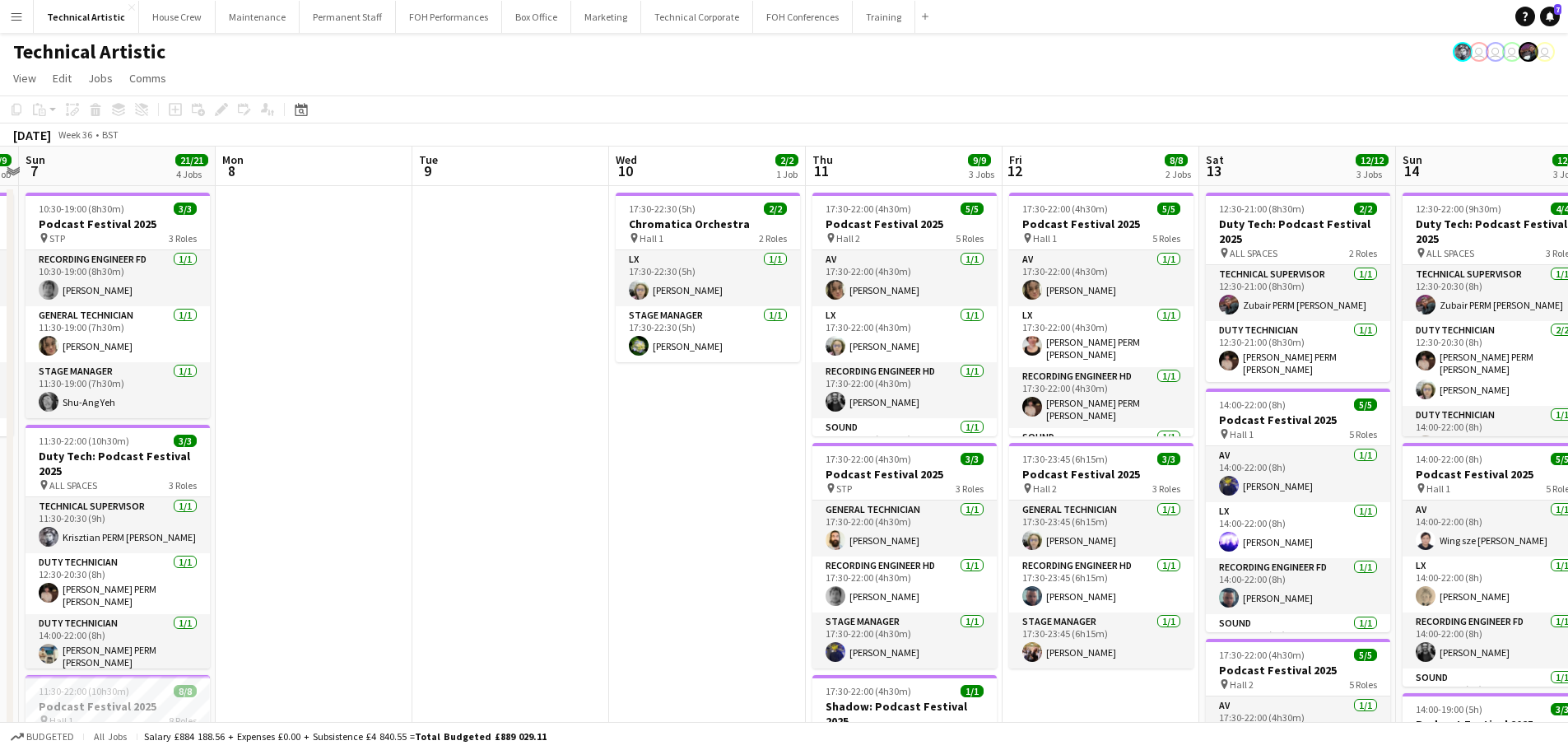
scroll to position [0, 350]
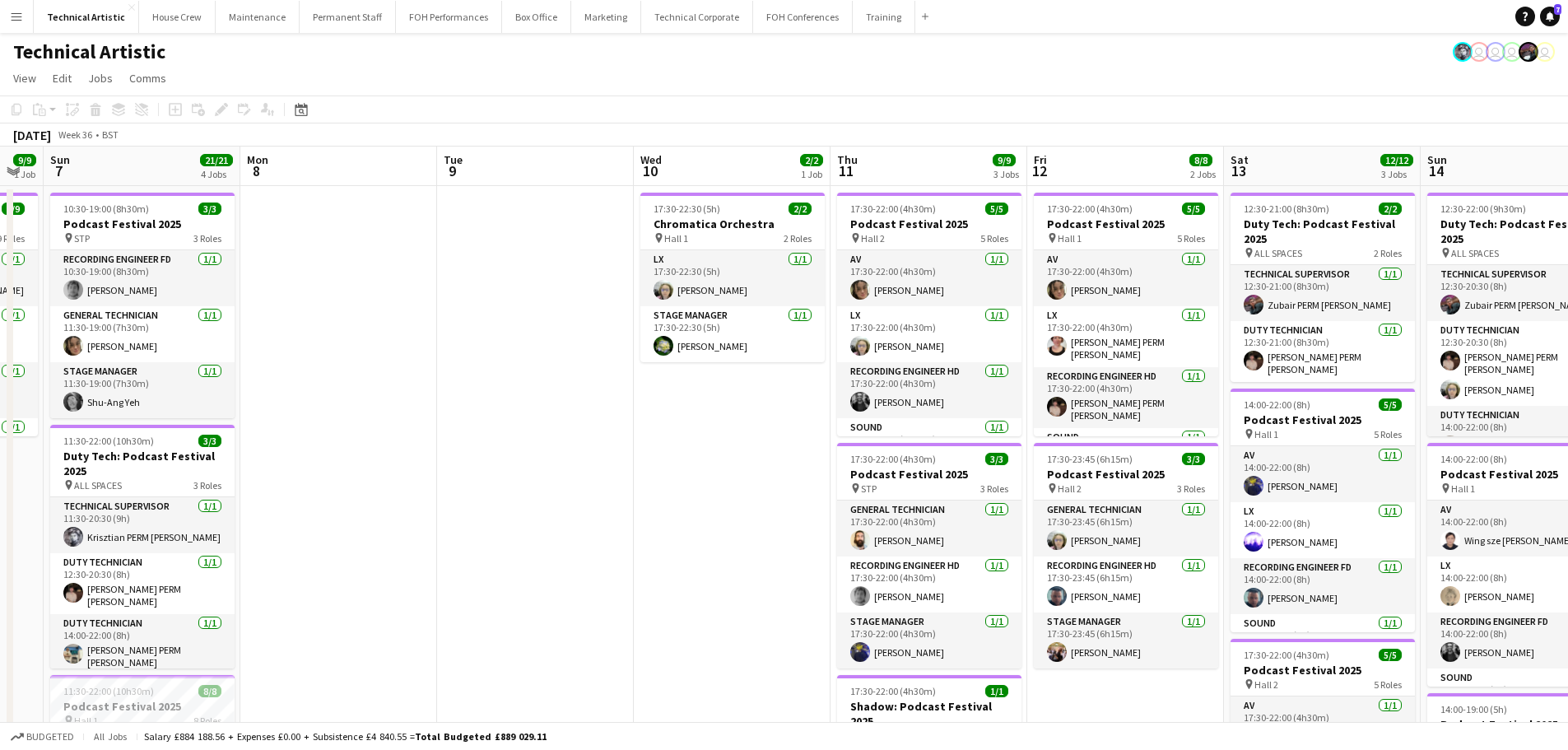
drag, startPoint x: 795, startPoint y: 448, endPoint x: 1213, endPoint y: 448, distance: 418.0
click at [1213, 448] on app-calendar-viewport "Fri 5 17/17 4 Jobs Sat 6 9/9 1 Job Sun 7 21/21 4 Jobs Mon 8 Tue 9 Wed 10 2/2 1 …" at bounding box center [784, 682] width 1568 height 1070
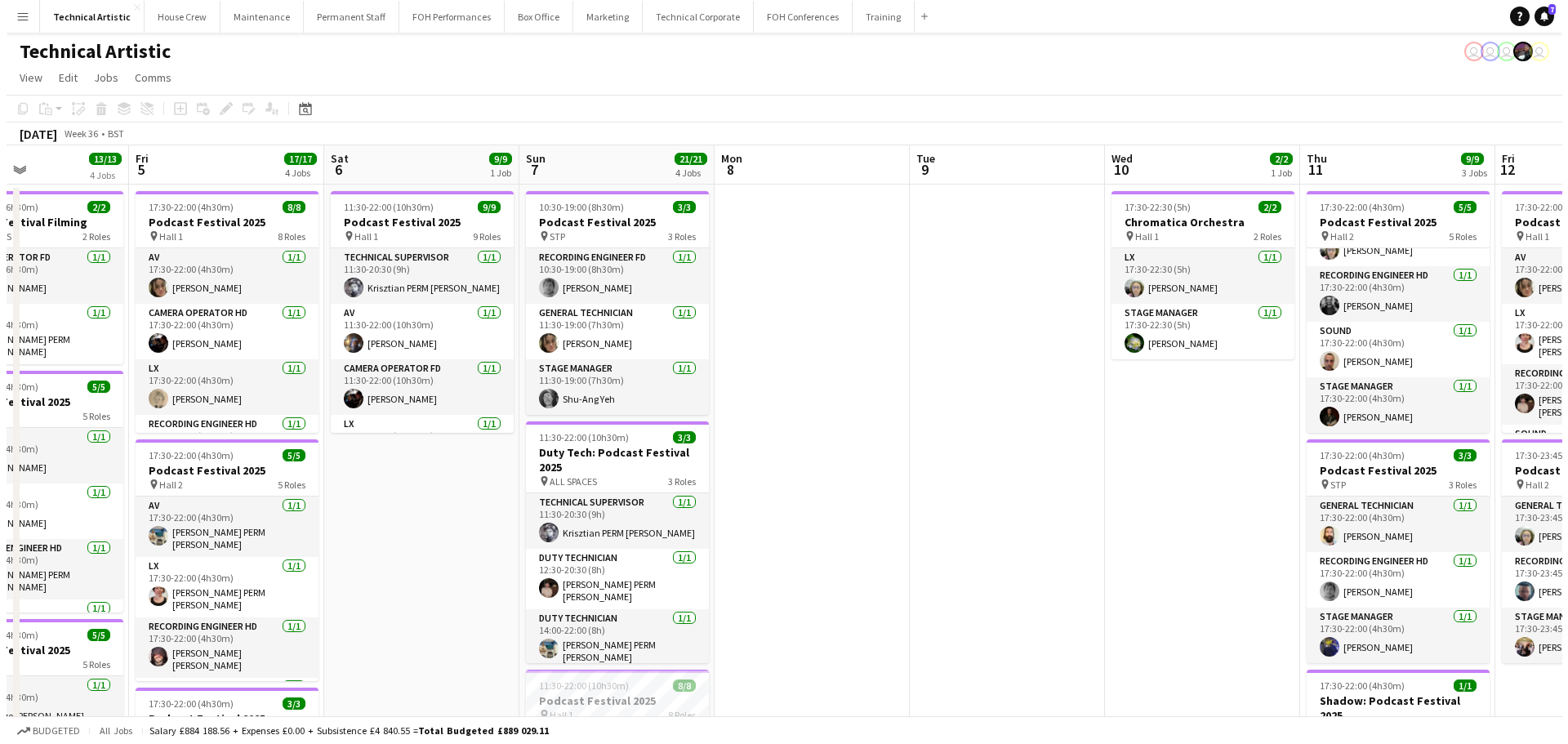
scroll to position [0, 437]
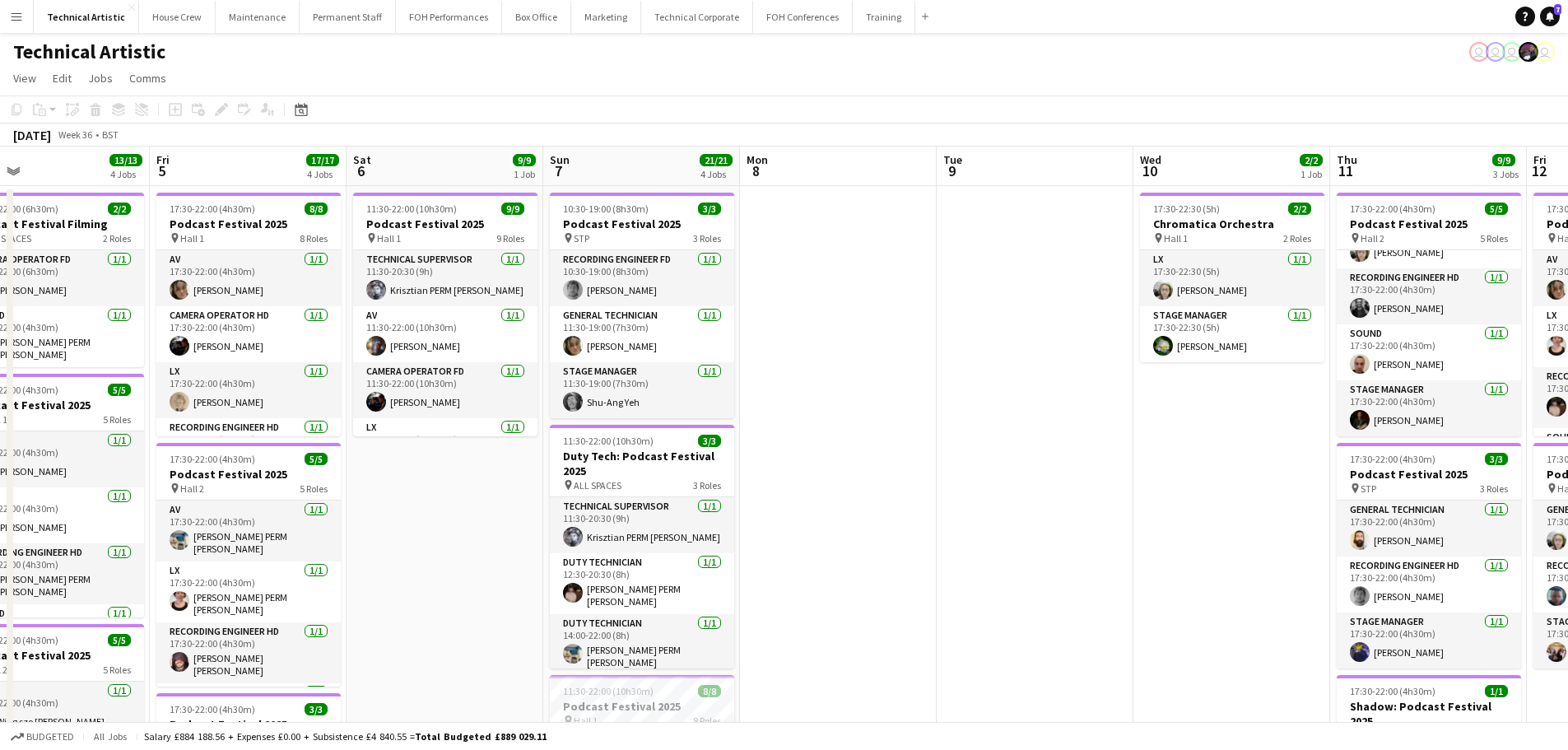
drag, startPoint x: 537, startPoint y: 335, endPoint x: 949, endPoint y: 286, distance: 414.9
click at [949, 286] on app-calendar-viewport "Tue 2 6/6 1 Job Wed 3 Thu 4 13/13 4 Jobs Fri 5 17/17 4 Jobs Sat 6 9/9 1 Job Sun…" at bounding box center [784, 682] width 1568 height 1070
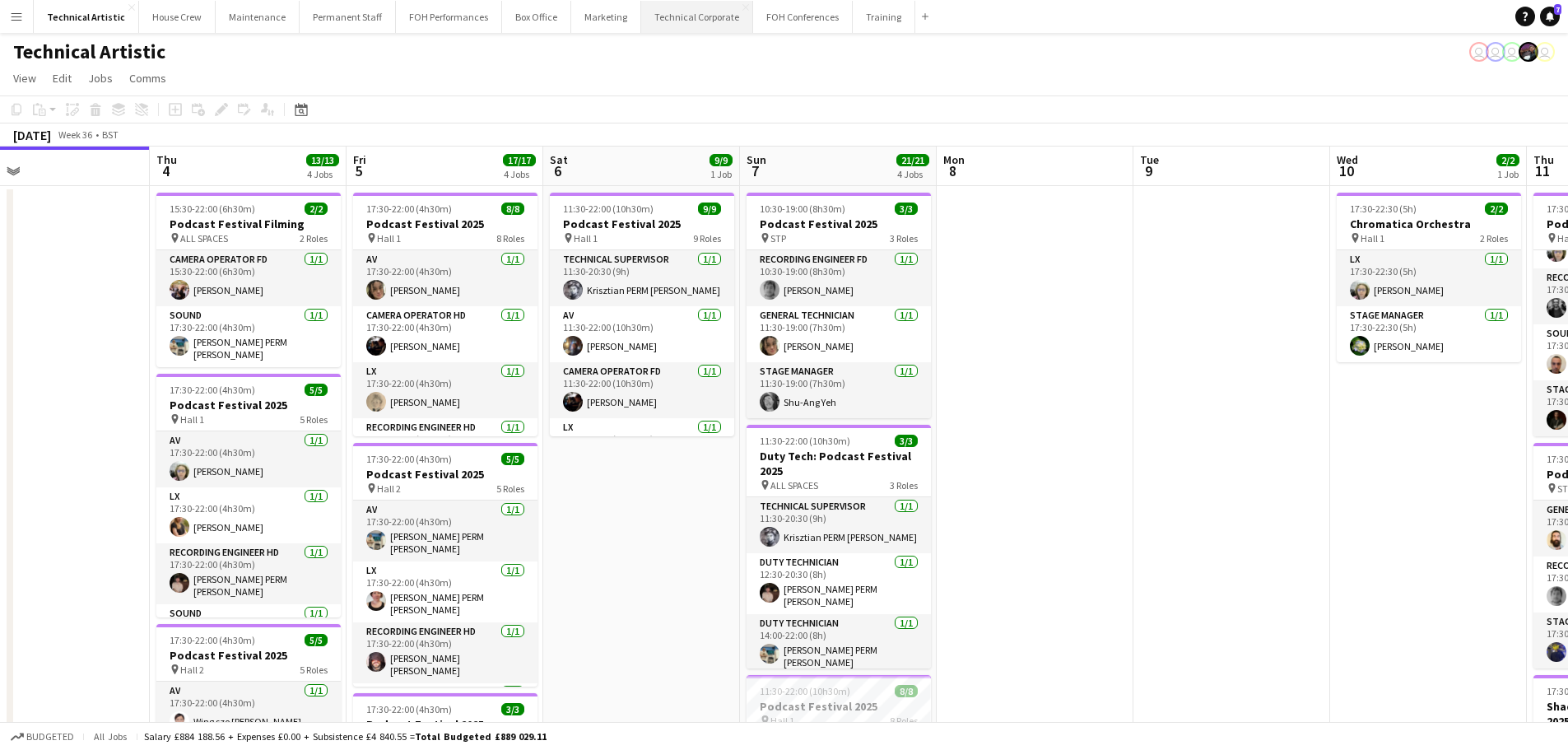
click at [645, 26] on button "Technical Corporate Close" at bounding box center [696, 17] width 112 height 32
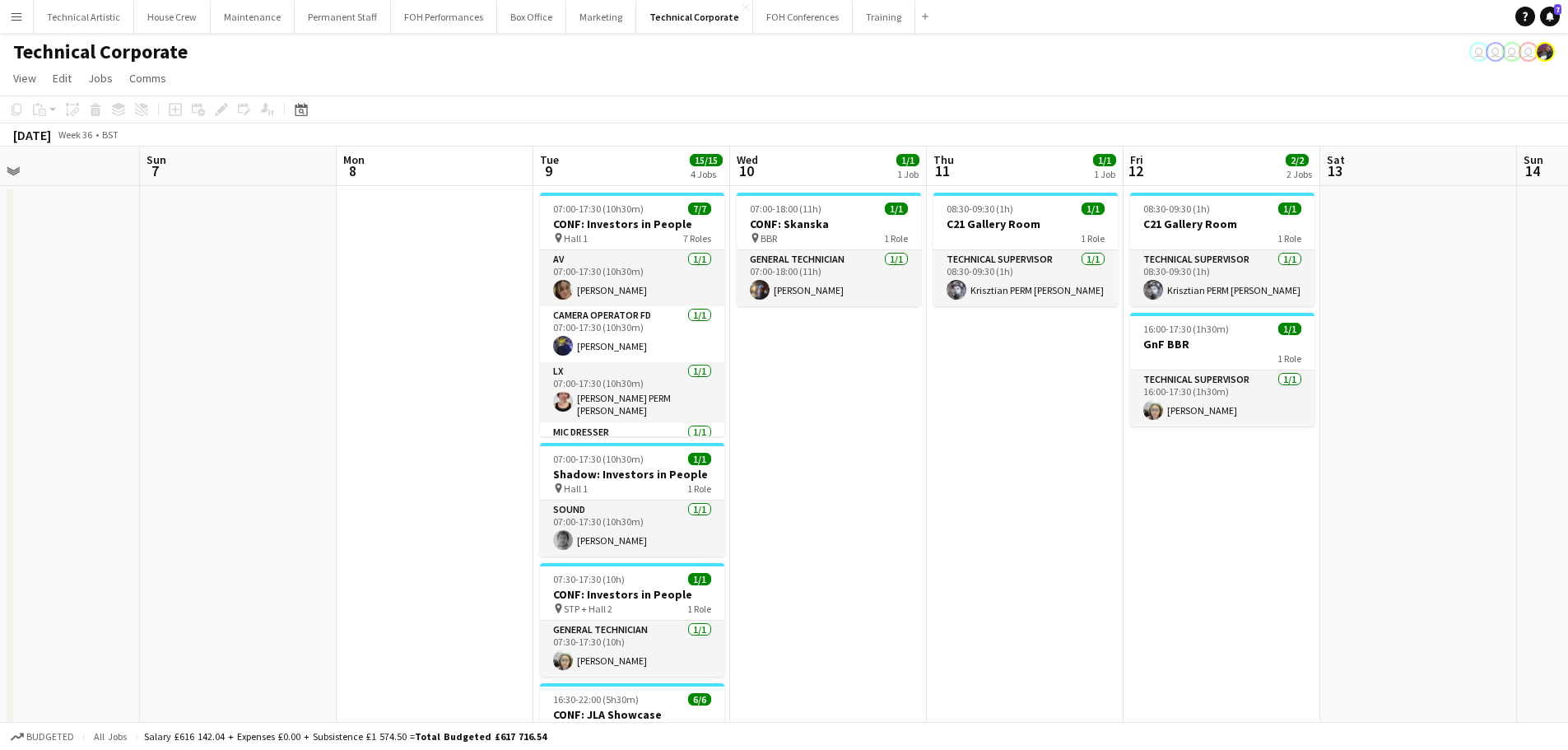
scroll to position [0, 594]
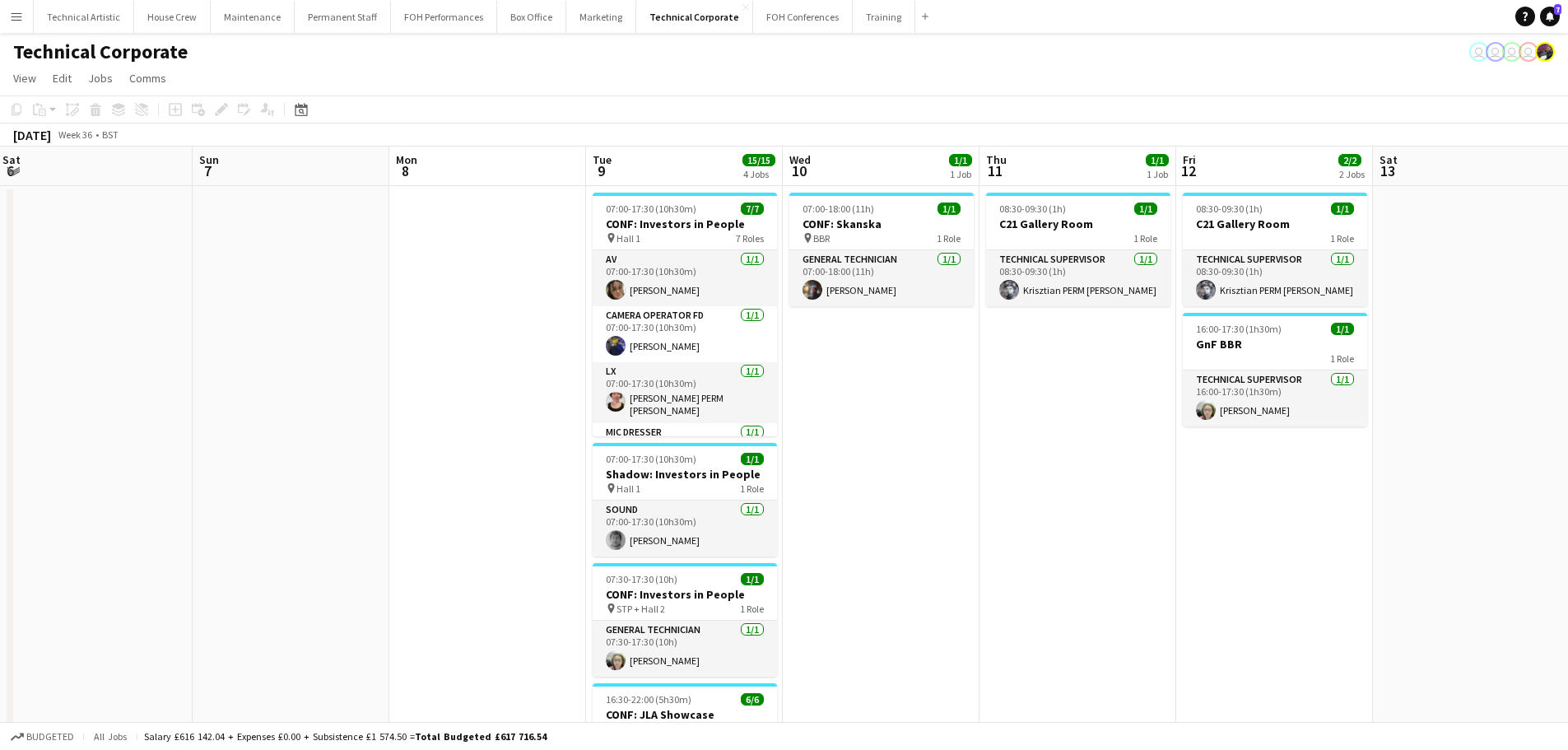
drag, startPoint x: 1087, startPoint y: 415, endPoint x: 296, endPoint y: 413, distance: 791.0
click at [296, 413] on app-calendar-viewport "Wed 3 3/3 1 Job Thu 4 Fri 5 Sat 6 Sun 7 Mon 8 Tue 9 15/15 4 Jobs Wed 10 1/1 1 J…" at bounding box center [784, 569] width 1568 height 845
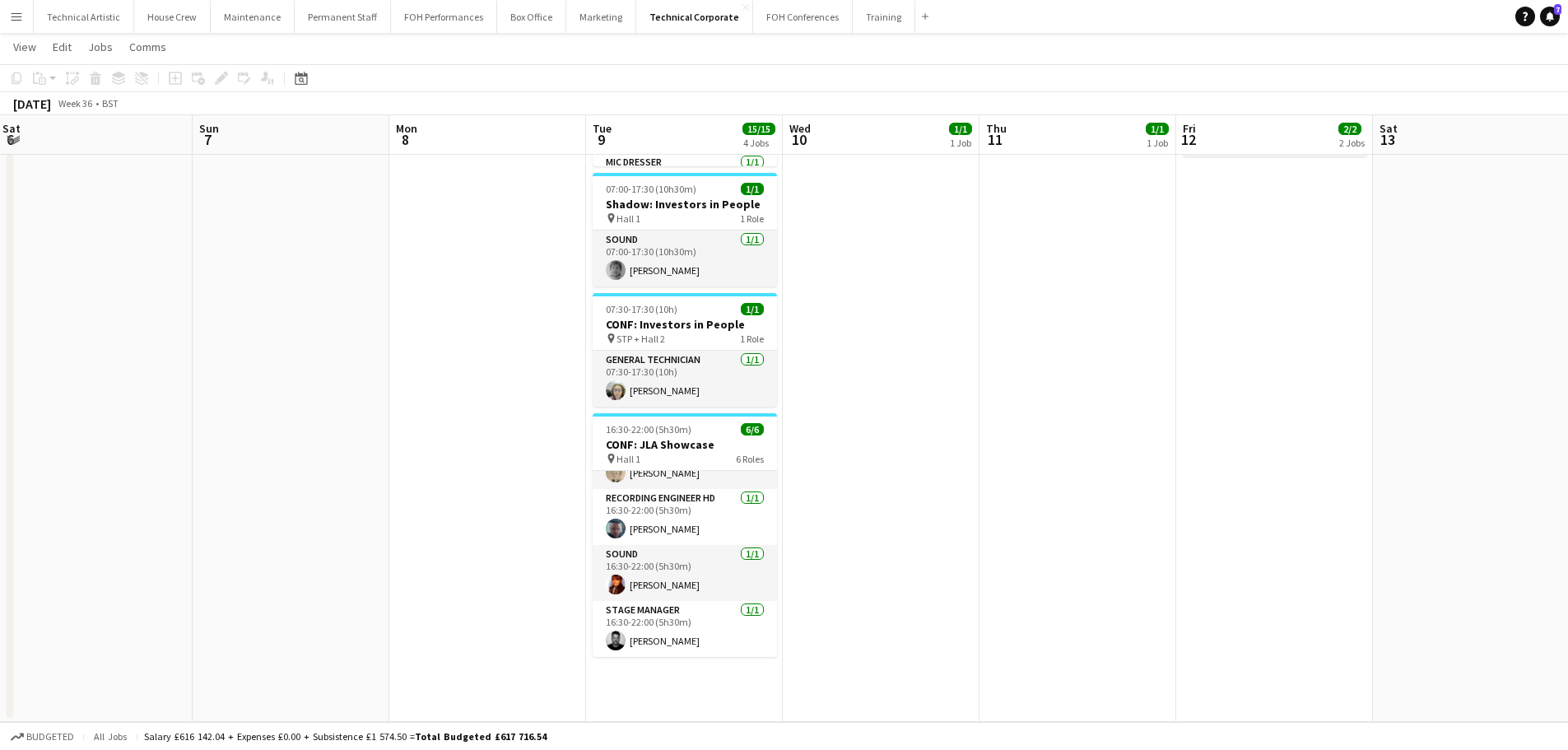
scroll to position [0, 0]
